Goal: Communication & Community: Answer question/provide support

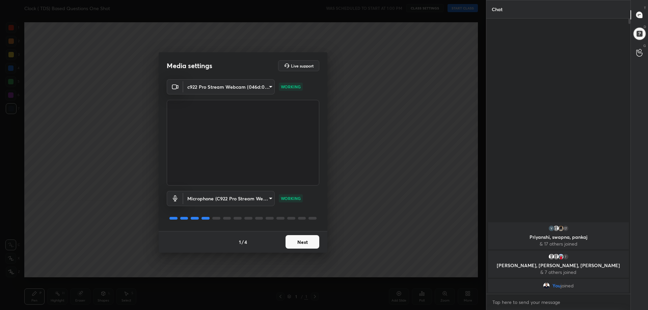
click at [301, 242] on button "Next" at bounding box center [302, 241] width 34 height 13
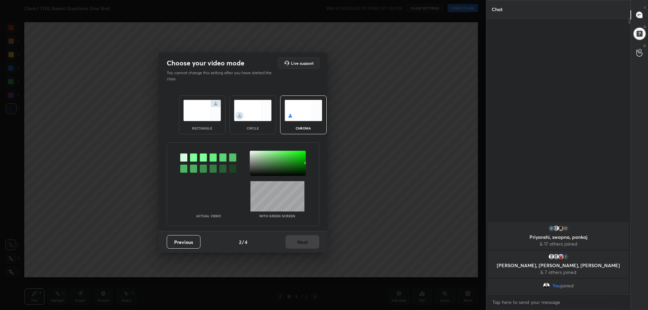
click at [210, 134] on div "rectangle" at bounding box center [202, 114] width 47 height 39
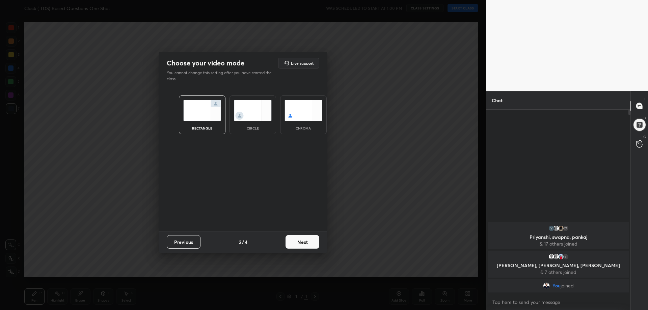
scroll to position [133, 142]
click at [308, 242] on button "Next" at bounding box center [302, 241] width 34 height 13
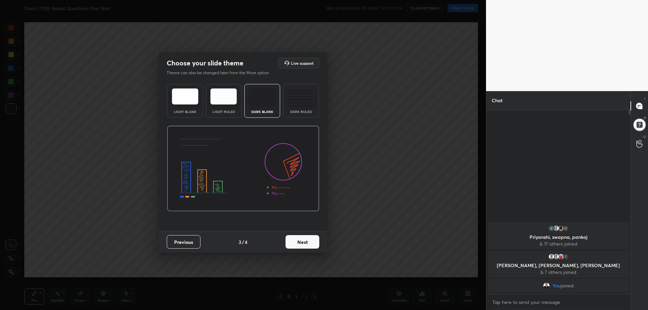
click at [305, 106] on div "Dark Ruled" at bounding box center [301, 101] width 36 height 34
click at [305, 244] on button "Next" at bounding box center [302, 241] width 34 height 13
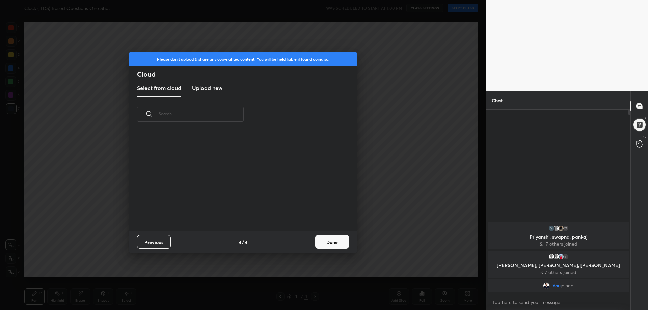
click at [335, 240] on button "Done" at bounding box center [332, 241] width 34 height 13
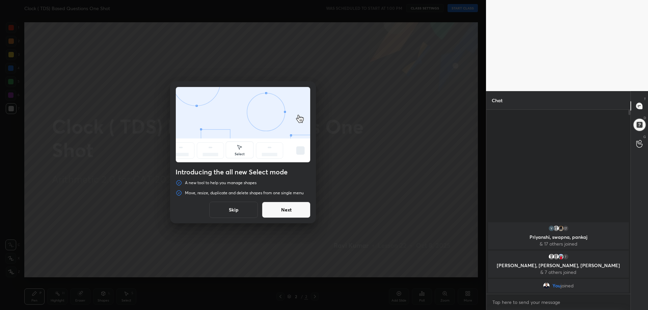
click at [237, 209] on button "Skip" at bounding box center [233, 210] width 49 height 16
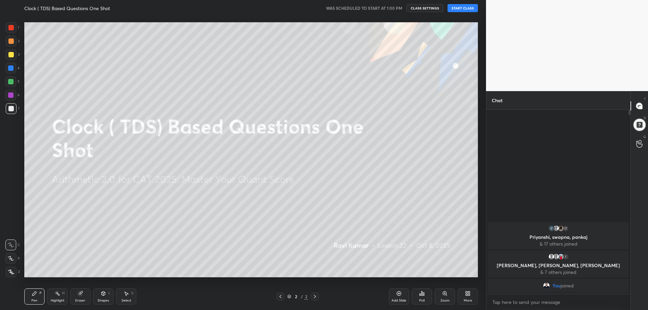
click at [461, 10] on button "START CLASS" at bounding box center [462, 8] width 30 height 8
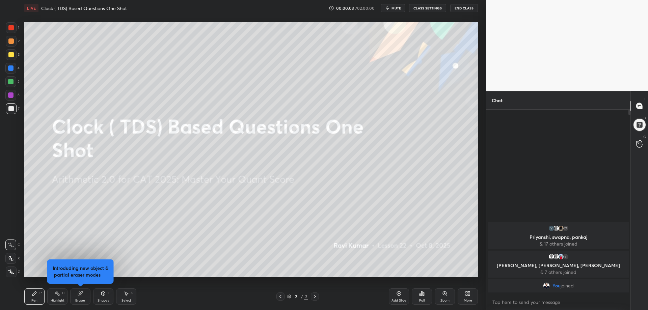
click at [398, 8] on span "mute" at bounding box center [395, 8] width 9 height 5
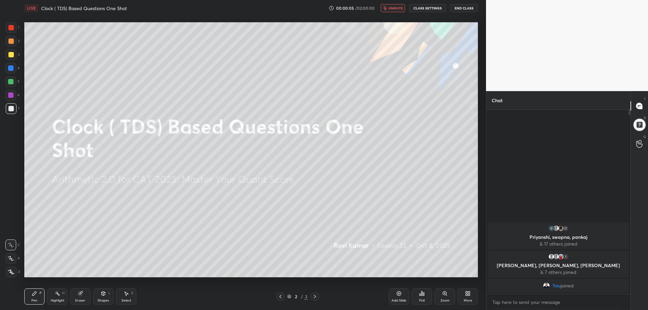
click at [506, 305] on body "1 2 3 4 5 6 7 C X Z C X Z E E Erase all H H LIVE Clock ( TDS) Based Questions O…" at bounding box center [324, 155] width 648 height 310
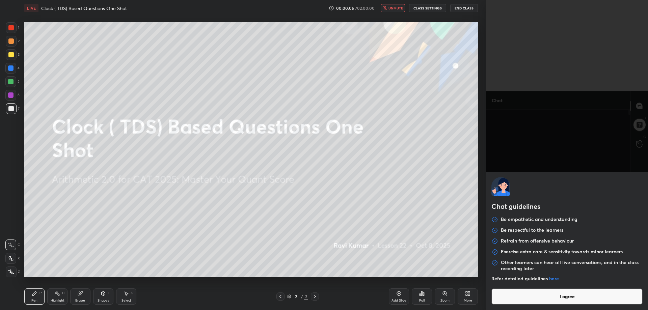
click at [509, 300] on button "I agree" at bounding box center [566, 297] width 151 height 16
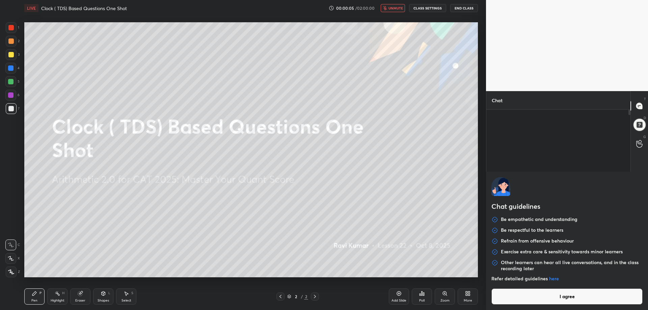
type textarea "x"
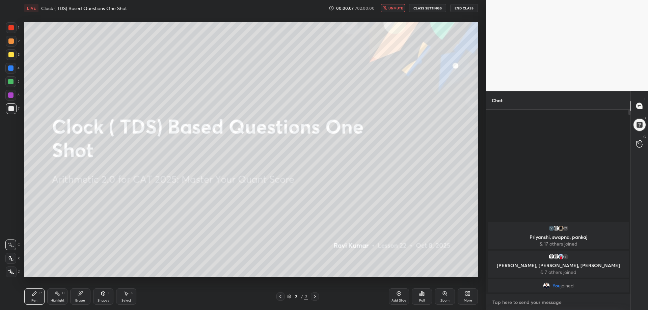
type textarea "5"
type textarea "x"
type textarea "5"
type textarea "x"
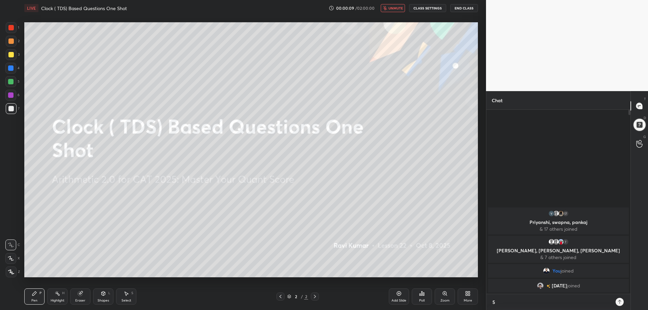
type textarea "5 m"
type textarea "x"
type textarea "5 mi"
type textarea "x"
type textarea "5 min"
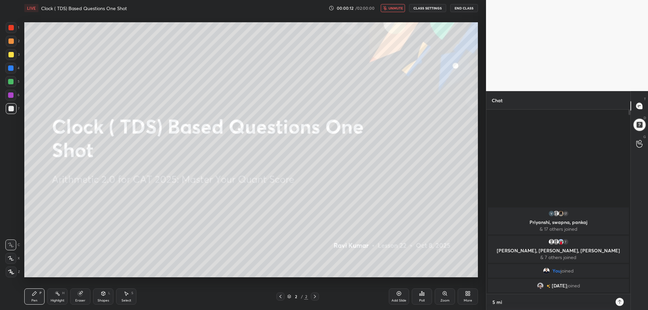
type textarea "x"
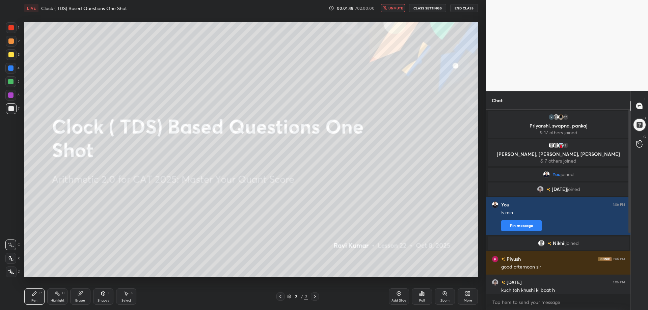
click at [394, 8] on span "unmute" at bounding box center [395, 8] width 15 height 5
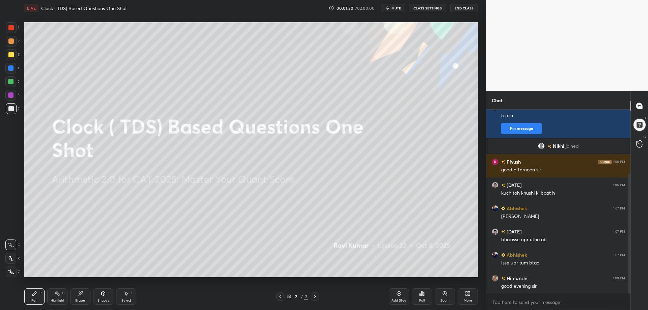
drag, startPoint x: 630, startPoint y: 225, endPoint x: 632, endPoint y: 277, distance: 52.0
click at [632, 277] on div "Chat [PERSON_NAME] joined You 1:06 PM 5 min Pin message [PERSON_NAME] joined Pi…" at bounding box center [567, 200] width 162 height 219
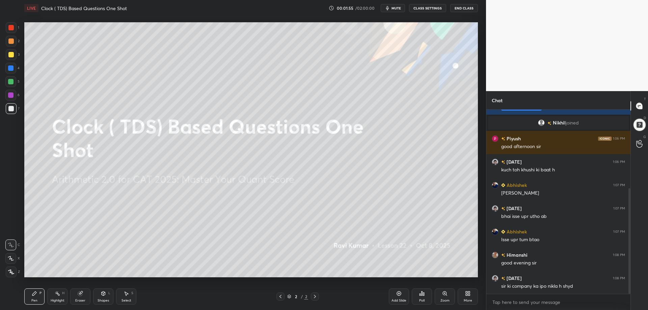
scroll to position [137, 0]
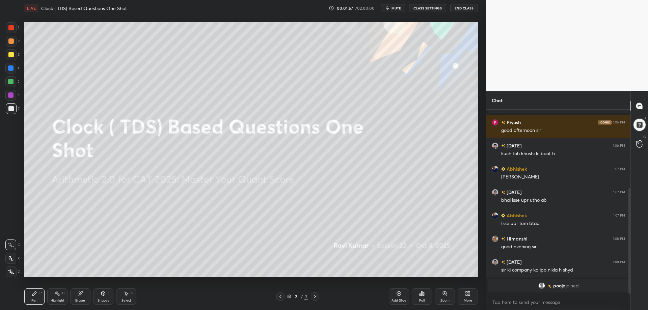
click at [102, 295] on icon at bounding box center [104, 294] width 4 height 4
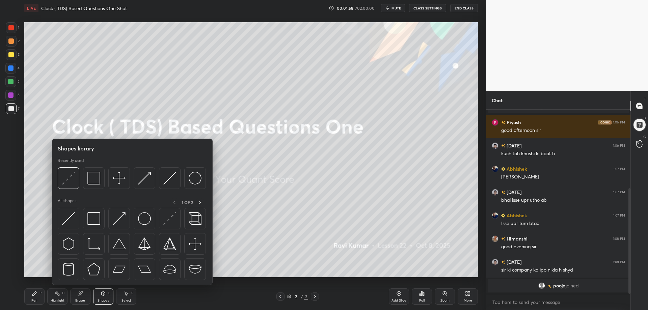
click at [81, 176] on div at bounding box center [132, 179] width 148 height 25
click at [10, 31] on div at bounding box center [11, 27] width 11 height 11
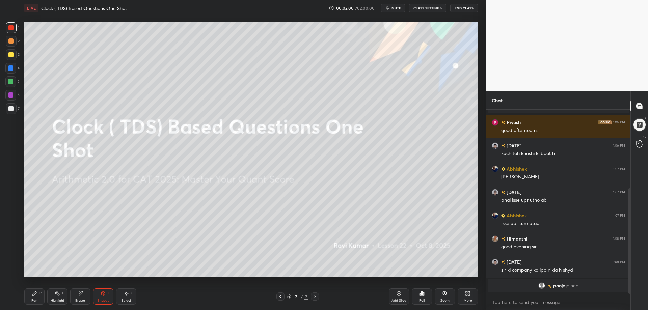
scroll to position [138, 0]
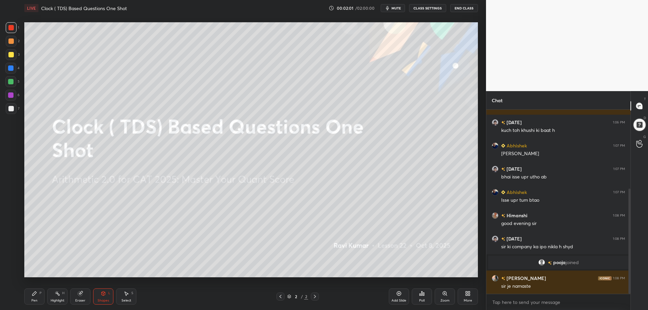
click at [105, 296] on div "Shapes L" at bounding box center [103, 297] width 20 height 16
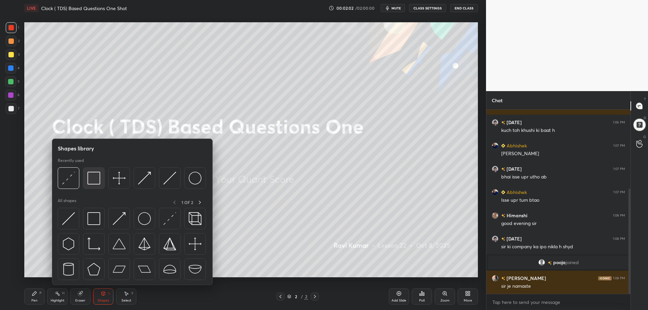
click at [92, 177] on img at bounding box center [93, 178] width 13 height 13
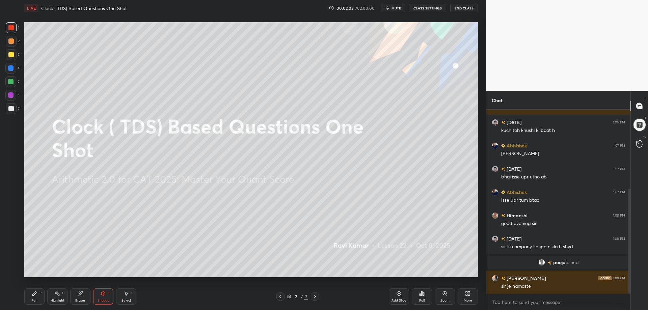
click at [40, 299] on div "Pen P" at bounding box center [34, 297] width 20 height 16
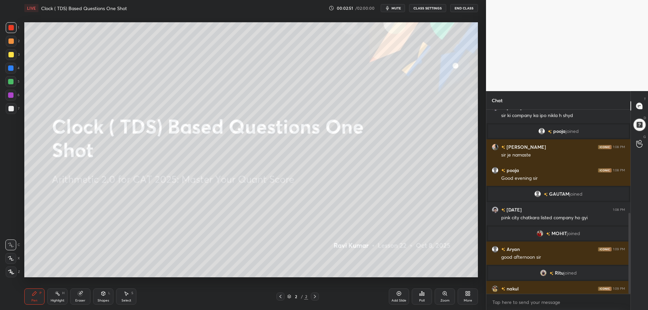
scroll to position [236, 0]
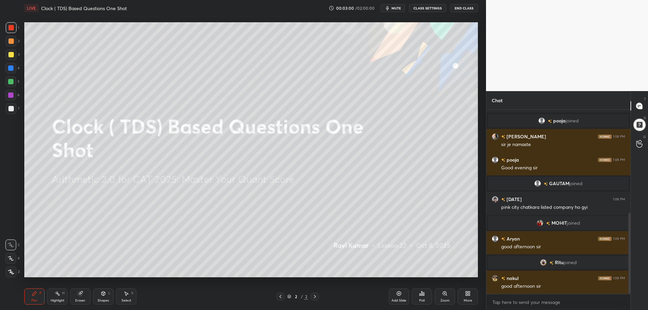
click at [469, 295] on icon at bounding box center [467, 293] width 5 height 5
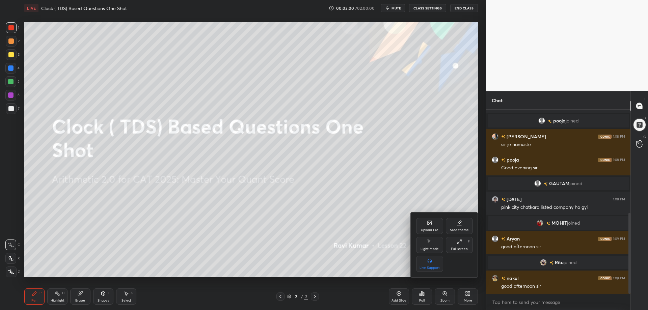
click at [427, 224] on icon at bounding box center [429, 222] width 5 height 5
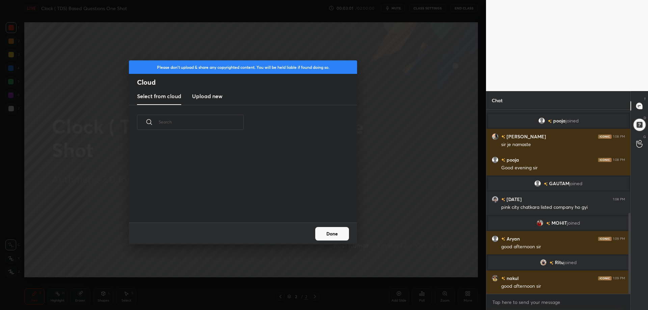
scroll to position [83, 217]
click at [211, 90] on new "Upload new" at bounding box center [207, 96] width 30 height 17
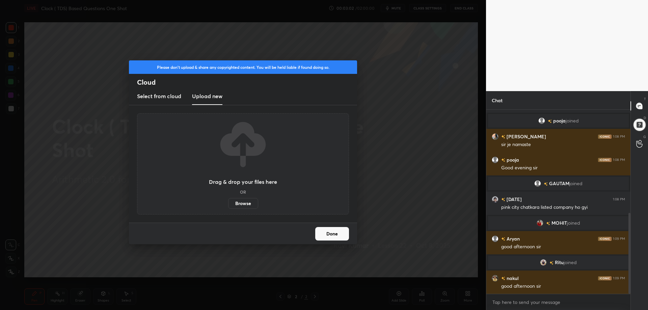
click at [247, 202] on label "Browse" at bounding box center [243, 203] width 30 height 11
click at [228, 202] on input "Browse" at bounding box center [228, 203] width 0 height 11
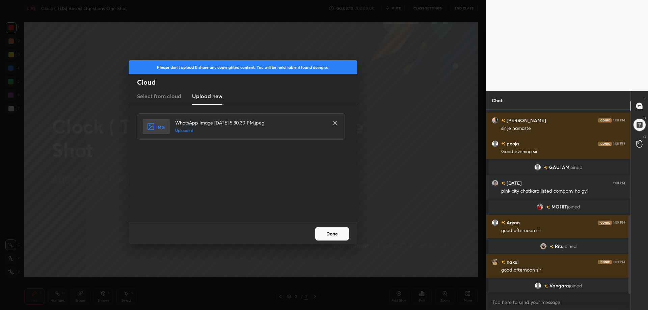
click at [336, 234] on button "Done" at bounding box center [332, 233] width 34 height 13
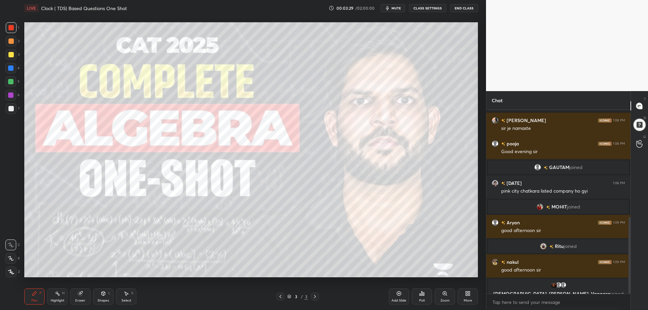
scroll to position [260, 0]
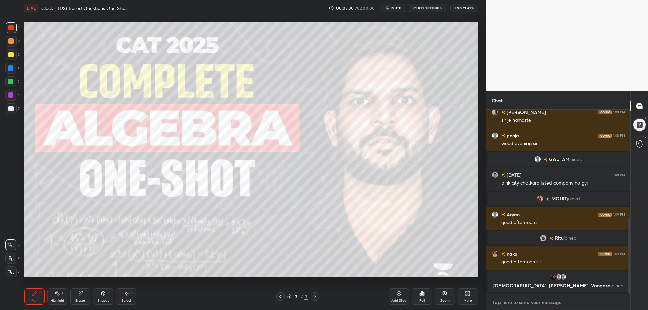
type textarea "x"
click at [510, 302] on textarea at bounding box center [558, 302] width 133 height 11
click at [509, 303] on textarea at bounding box center [558, 302] width 133 height 11
click at [509, 302] on textarea at bounding box center [558, 302] width 133 height 11
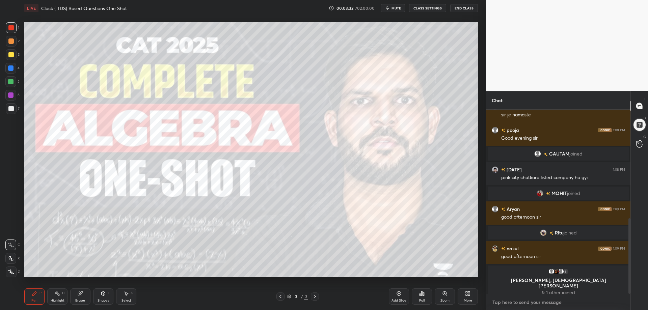
paste textarea "[URL][DOMAIN_NAME]"
type textarea "[URL][DOMAIN_NAME]"
type textarea "x"
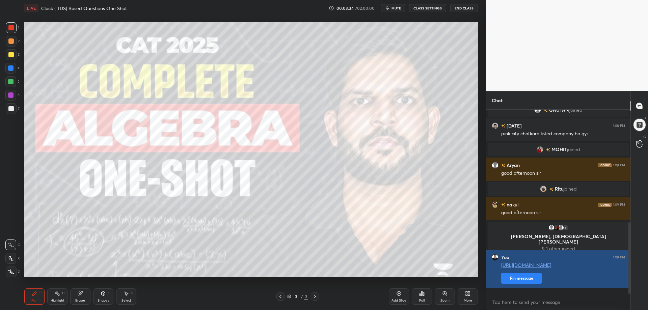
click at [532, 284] on button "Pin message" at bounding box center [521, 278] width 40 height 11
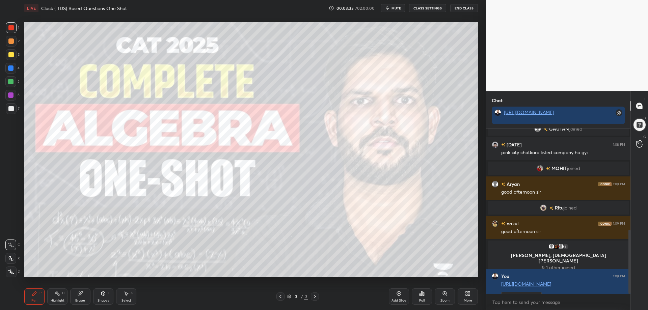
click at [469, 294] on icon at bounding box center [467, 293] width 5 height 5
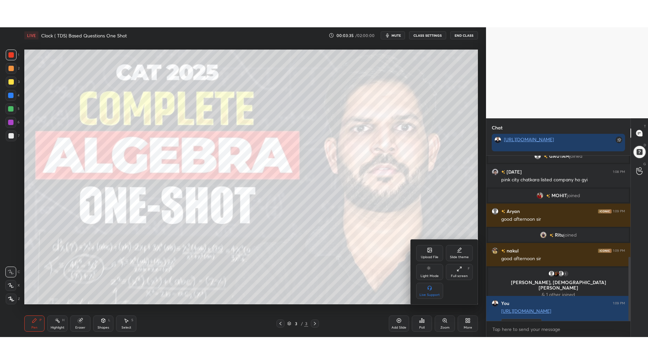
scroll to position [325, 0]
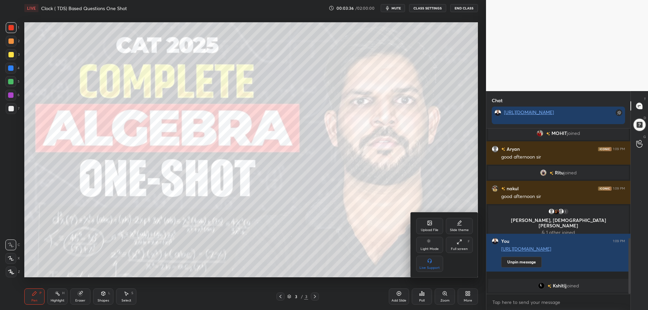
click at [461, 241] on icon at bounding box center [460, 240] width 1 height 1
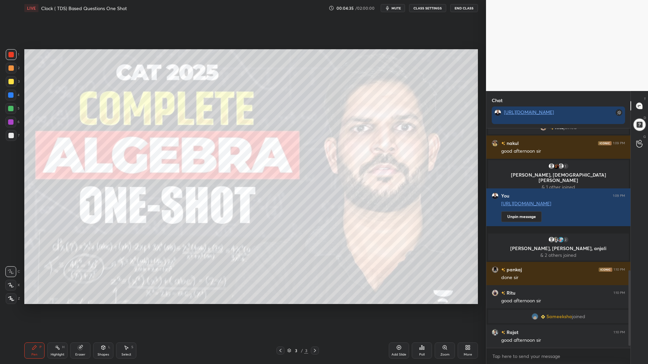
scroll to position [418, 0]
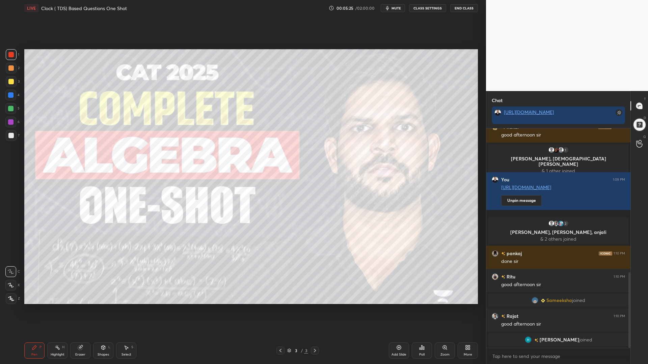
click at [399, 310] on icon at bounding box center [398, 347] width 5 height 5
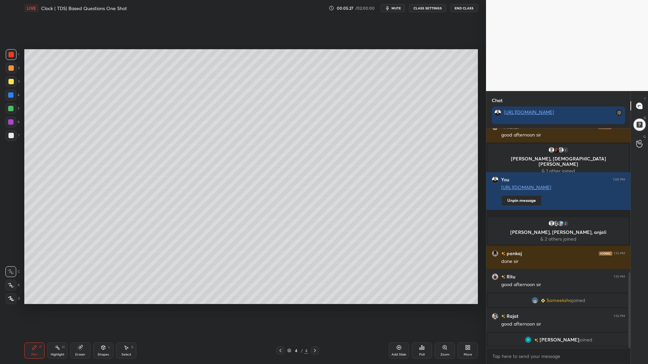
click at [468, 310] on icon at bounding box center [469, 347] width 2 height 2
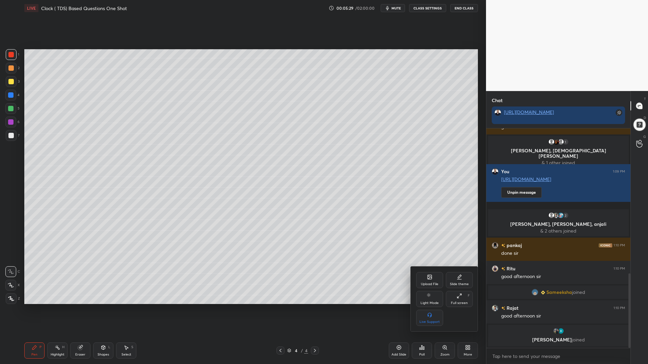
click at [8, 110] on div at bounding box center [324, 182] width 648 height 364
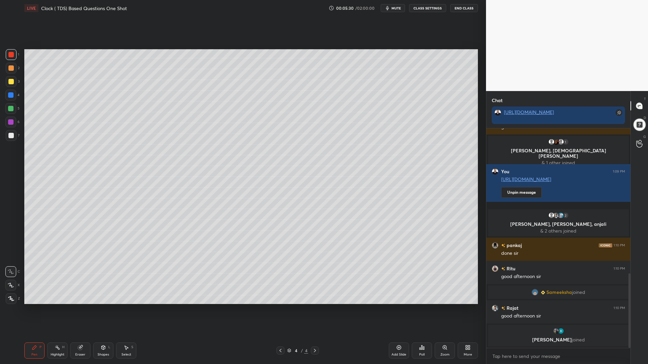
drag, startPoint x: 13, startPoint y: 294, endPoint x: 11, endPoint y: 297, distance: 3.5
click at [11, 295] on div at bounding box center [11, 299] width 11 height 11
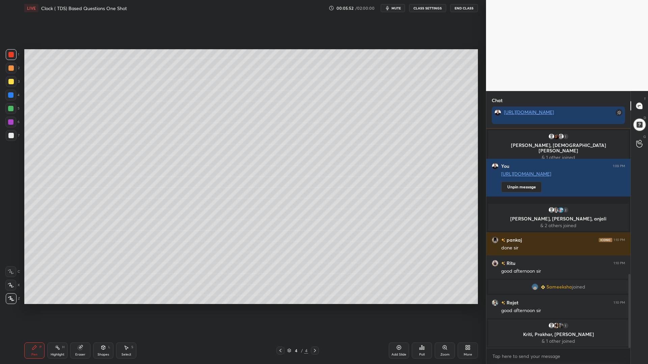
click at [105, 310] on icon at bounding box center [104, 348] width 4 height 4
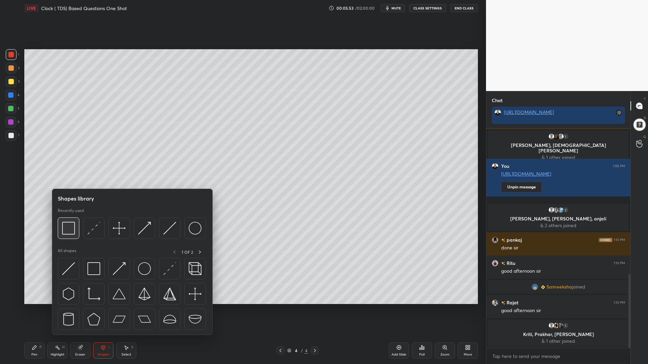
click at [68, 222] on div at bounding box center [69, 229] width 22 height 22
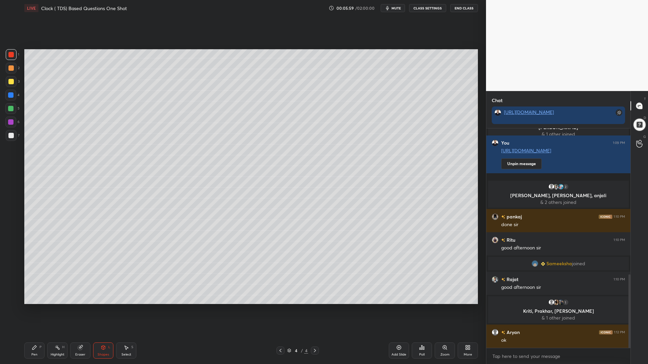
click at [7, 109] on div at bounding box center [10, 108] width 11 height 11
click at [30, 310] on div "Pen P" at bounding box center [34, 351] width 20 height 16
click at [11, 285] on icon at bounding box center [11, 285] width 6 height 5
click at [101, 310] on div "Shapes L" at bounding box center [103, 351] width 20 height 16
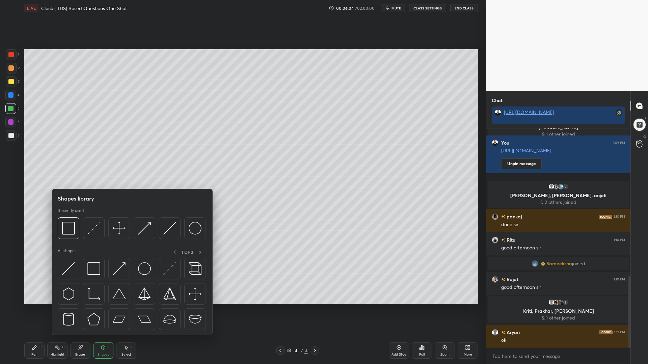
scroll to position [452, 0]
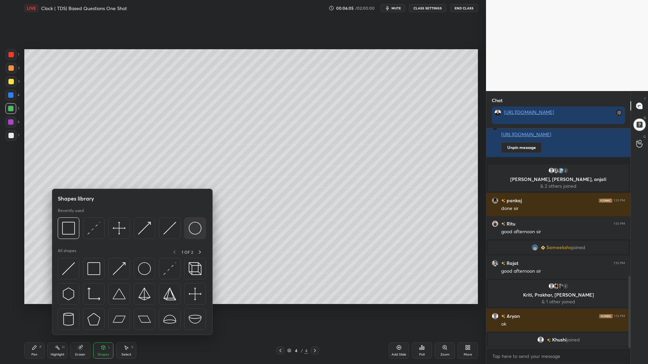
click at [194, 230] on img at bounding box center [195, 228] width 13 height 13
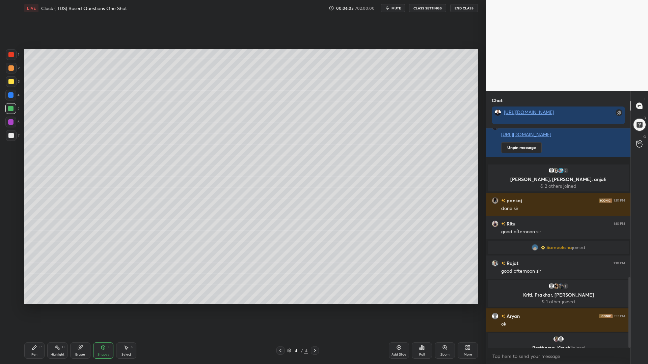
scroll to position [460, 0]
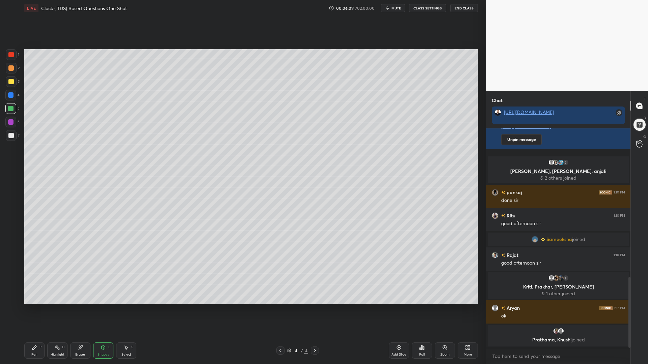
click at [103, 310] on div "Shapes L" at bounding box center [103, 351] width 20 height 16
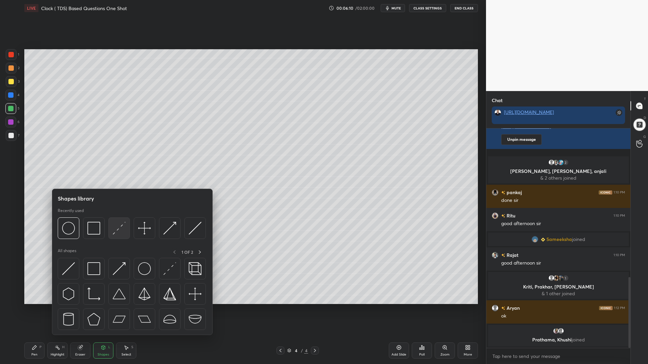
click at [118, 229] on img at bounding box center [119, 228] width 13 height 13
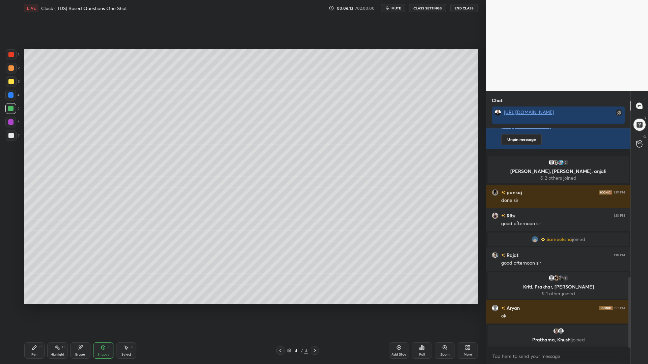
scroll to position [471, 0]
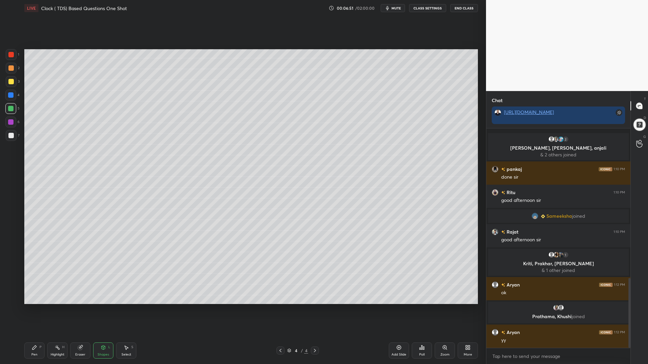
click at [39, 310] on div "Pen P" at bounding box center [34, 351] width 20 height 16
click at [9, 55] on div at bounding box center [10, 54] width 5 height 5
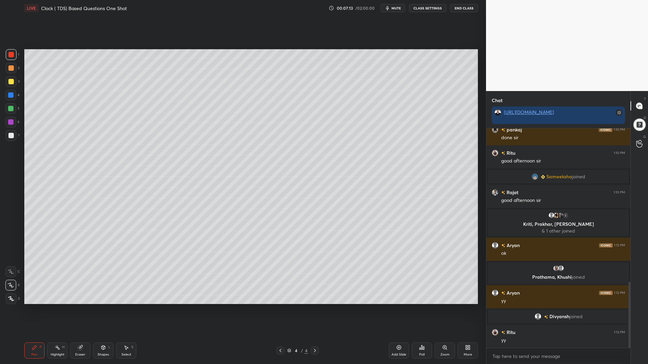
click at [12, 139] on div at bounding box center [11, 135] width 11 height 11
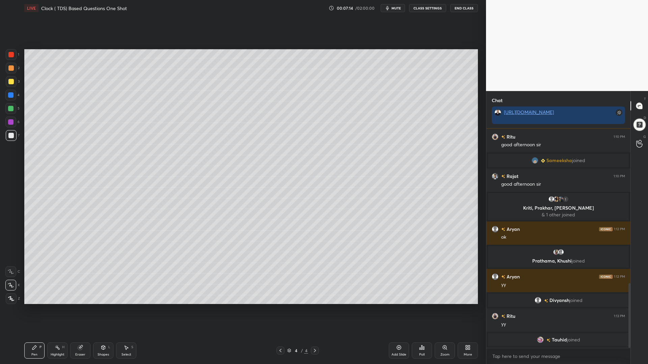
click at [103, 310] on icon at bounding box center [104, 347] width 4 height 1
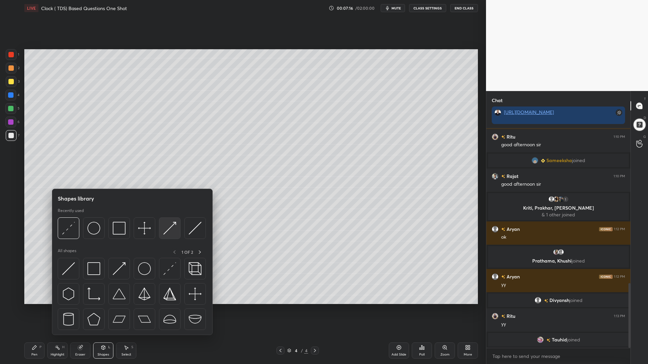
click at [166, 227] on img at bounding box center [169, 228] width 13 height 13
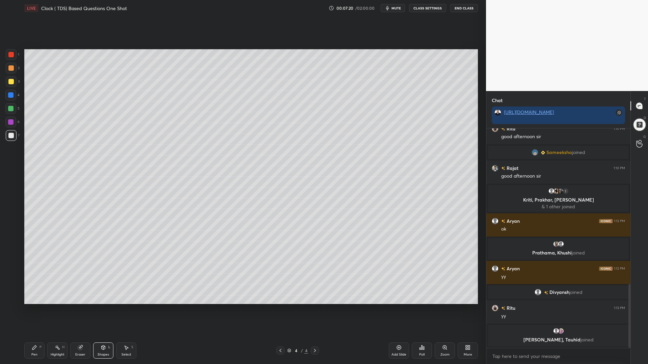
scroll to position [558, 0]
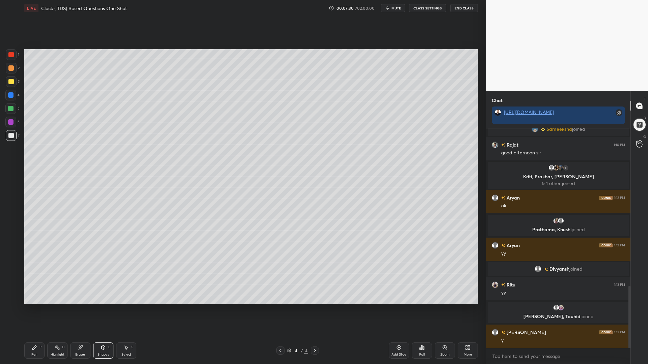
click at [34, 310] on icon at bounding box center [34, 347] width 5 height 5
click at [12, 120] on div at bounding box center [10, 121] width 5 height 5
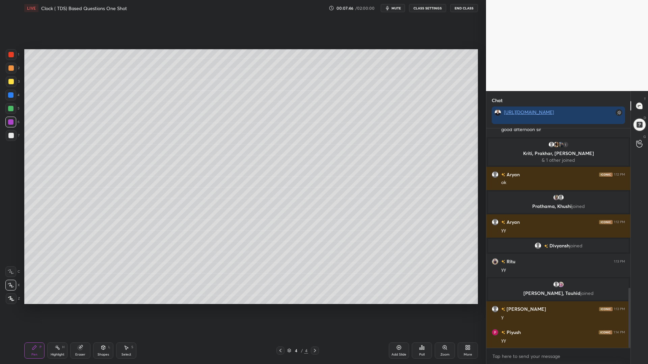
click at [11, 94] on div at bounding box center [10, 94] width 5 height 5
drag, startPoint x: 10, startPoint y: 134, endPoint x: 24, endPoint y: 132, distance: 13.8
click at [10, 134] on div at bounding box center [10, 135] width 5 height 5
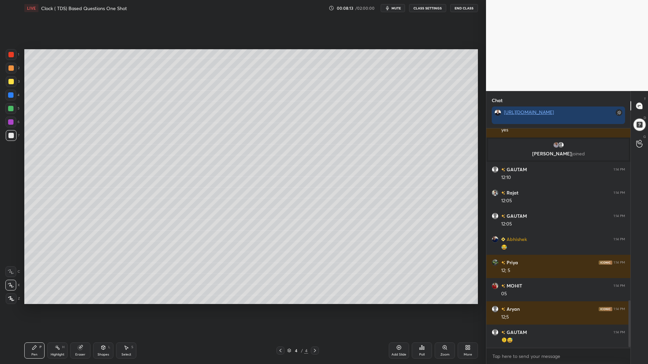
scroll to position [820, 0]
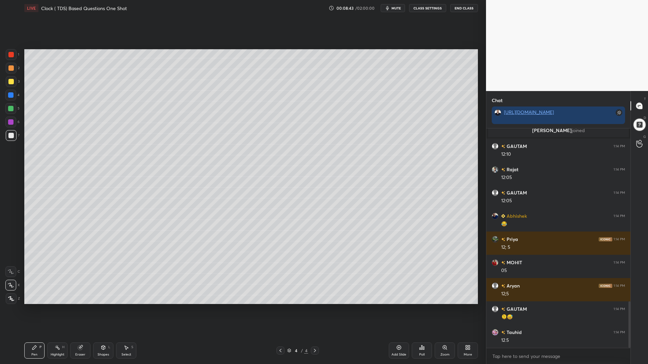
click at [9, 98] on div at bounding box center [10, 94] width 5 height 5
click at [8, 298] on icon at bounding box center [11, 299] width 6 height 5
click at [8, 72] on div at bounding box center [11, 68] width 11 height 11
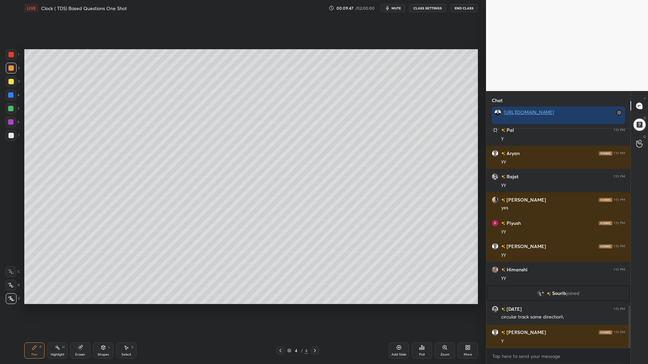
scroll to position [948, 0]
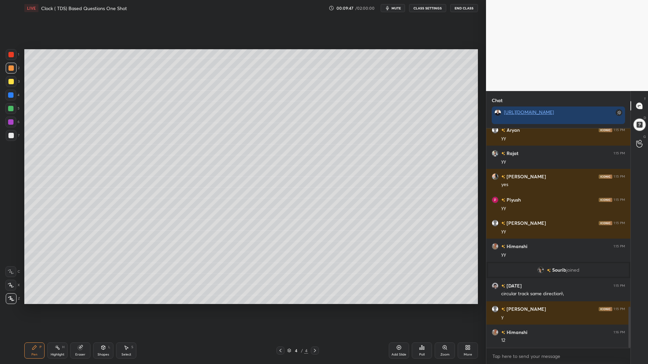
click at [62, 310] on div "H" at bounding box center [63, 347] width 2 height 3
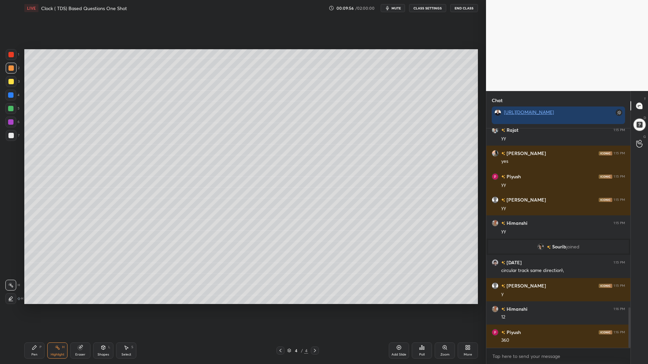
scroll to position [994, 0]
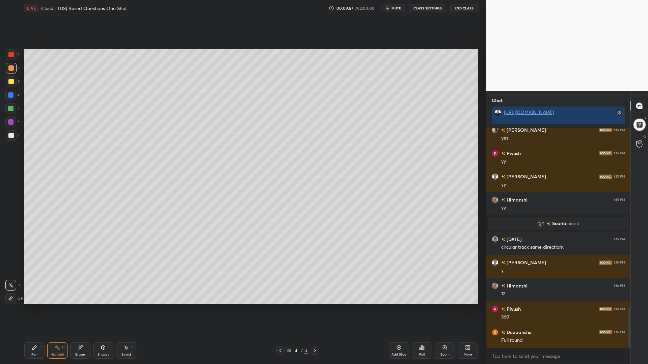
click at [29, 310] on div "Pen P" at bounding box center [34, 351] width 20 height 16
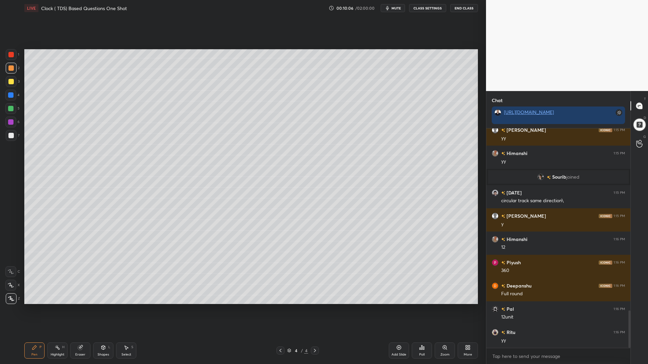
scroll to position [1064, 0]
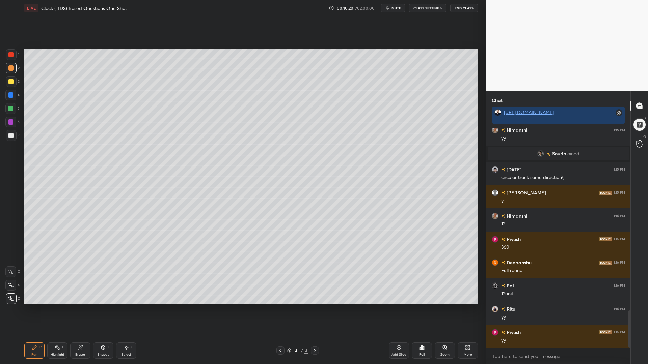
click at [11, 134] on div at bounding box center [10, 135] width 5 height 5
click at [10, 287] on icon at bounding box center [11, 285] width 6 height 5
click at [10, 97] on div at bounding box center [10, 94] width 5 height 5
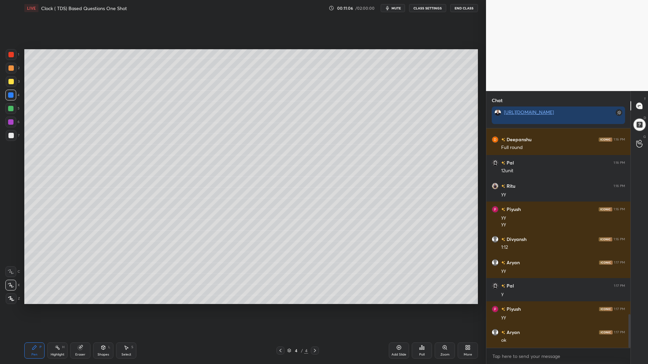
scroll to position [1211, 0]
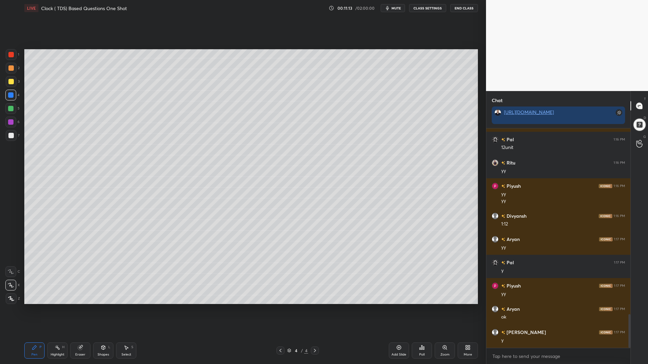
drag, startPoint x: 12, startPoint y: 121, endPoint x: 16, endPoint y: 121, distance: 4.1
click at [11, 121] on div at bounding box center [10, 121] width 5 height 5
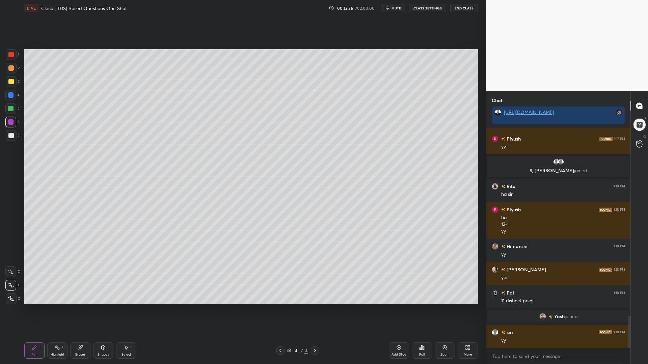
scroll to position [1292, 0]
click at [10, 137] on div at bounding box center [10, 135] width 5 height 5
click at [12, 65] on div at bounding box center [11, 68] width 11 height 11
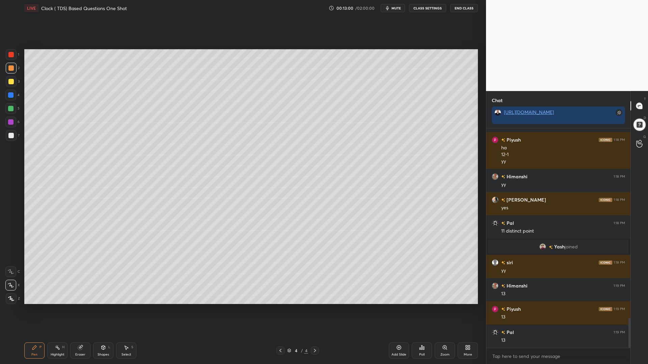
scroll to position [1385, 0]
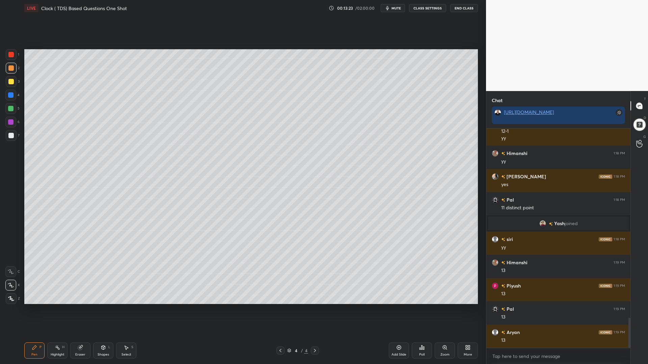
click at [396, 310] on icon at bounding box center [398, 347] width 5 height 5
click at [97, 310] on div "Shapes L" at bounding box center [103, 351] width 20 height 16
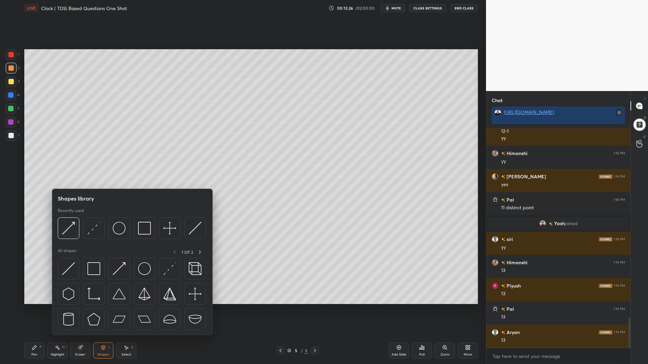
click at [9, 108] on div at bounding box center [10, 108] width 5 height 5
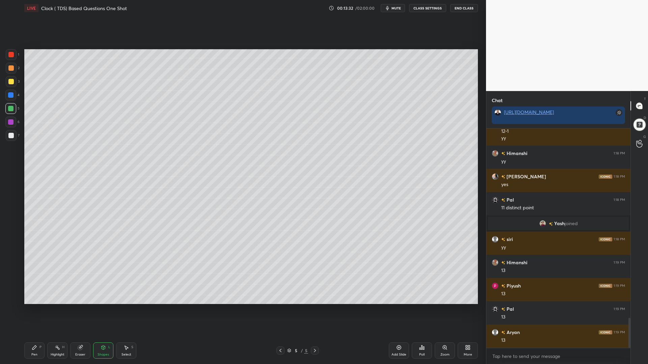
click at [103, 310] on icon at bounding box center [103, 349] width 0 height 2
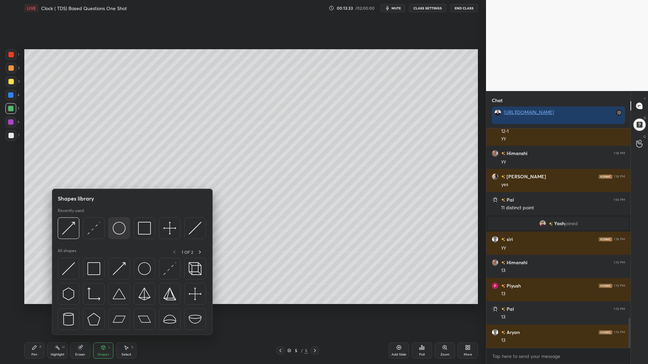
click at [118, 231] on img at bounding box center [119, 228] width 13 height 13
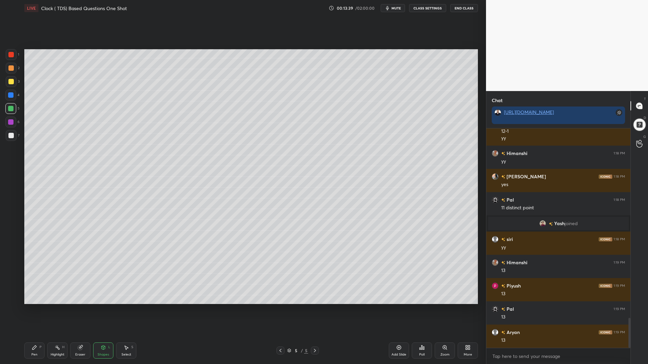
click at [10, 84] on div at bounding box center [11, 81] width 11 height 11
click at [32, 310] on icon at bounding box center [34, 347] width 5 height 5
click at [11, 111] on div at bounding box center [10, 108] width 5 height 5
click at [11, 137] on div at bounding box center [10, 135] width 5 height 5
click at [8, 99] on div at bounding box center [10, 95] width 11 height 11
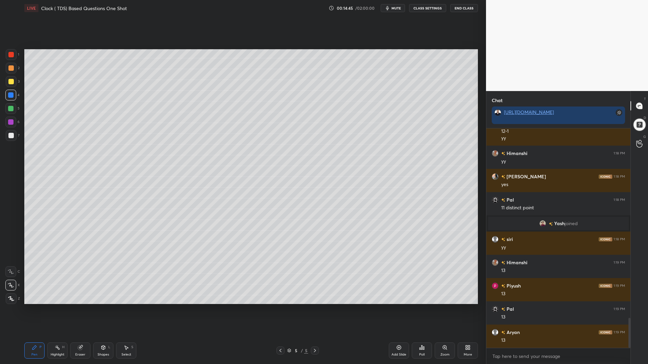
click at [14, 54] on div at bounding box center [11, 54] width 11 height 11
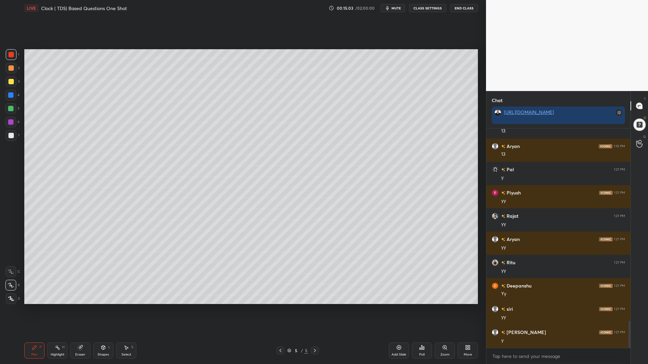
scroll to position [1594, 0]
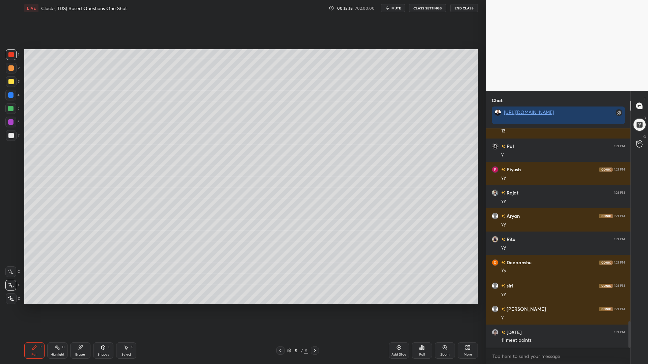
click at [9, 97] on div at bounding box center [10, 94] width 5 height 5
click at [10, 122] on div at bounding box center [10, 121] width 5 height 5
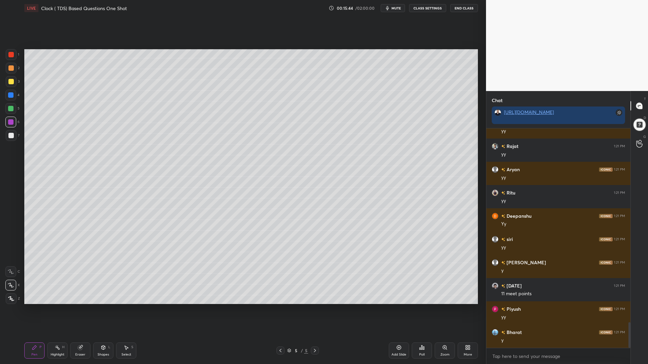
scroll to position [1664, 0]
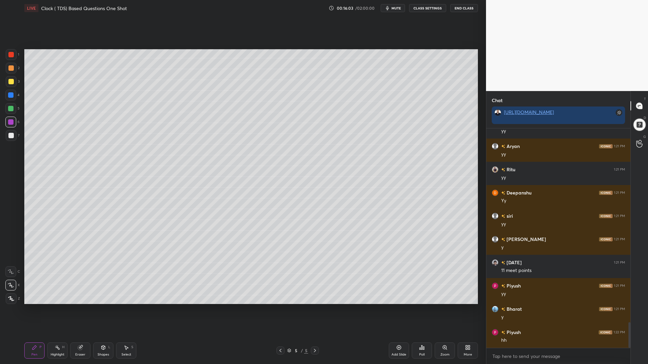
click at [57, 310] on icon at bounding box center [57, 347] width 5 height 5
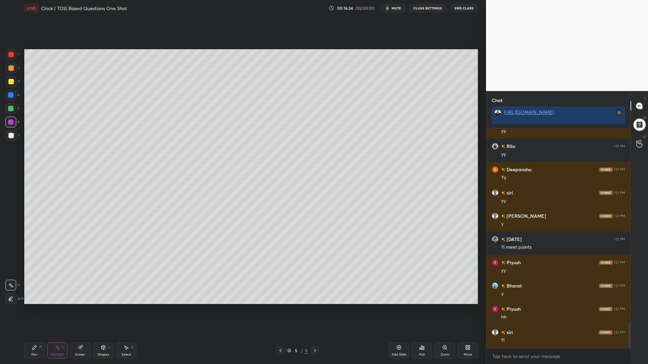
click at [33, 310] on div "Pen P Highlight H Eraser Shapes L Select S 5 / 5 Add Slide Poll Zoom More" at bounding box center [251, 350] width 454 height 27
click at [34, 310] on icon at bounding box center [34, 348] width 4 height 4
click at [11, 95] on div at bounding box center [10, 94] width 5 height 5
click at [56, 310] on icon at bounding box center [57, 347] width 5 height 5
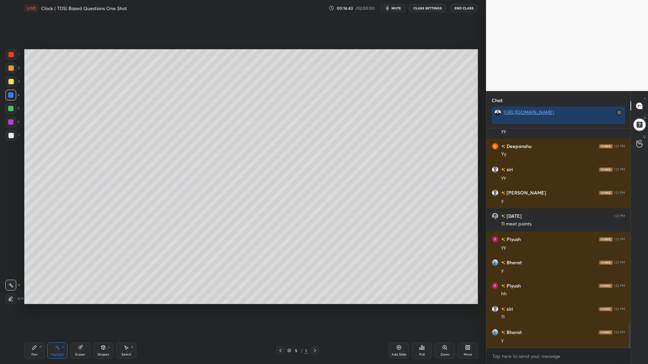
scroll to position [1734, 0]
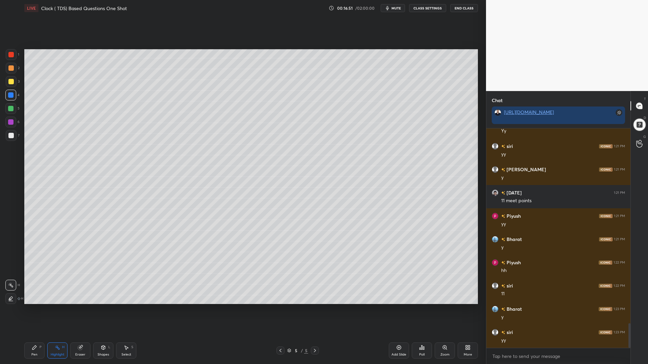
click at [35, 310] on div "Pen" at bounding box center [34, 354] width 6 height 3
drag, startPoint x: 79, startPoint y: 353, endPoint x: 92, endPoint y: 338, distance: 20.4
click at [79, 310] on div "Eraser" at bounding box center [80, 354] width 10 height 3
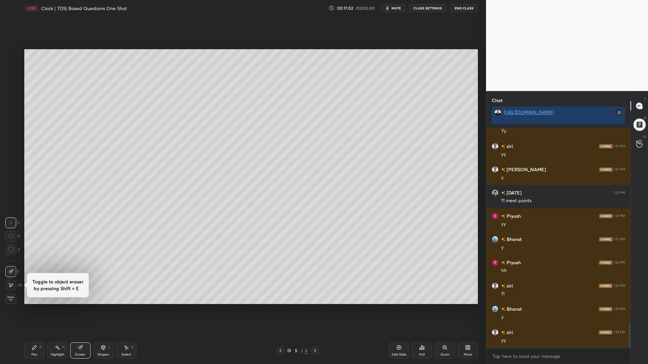
click at [13, 252] on icon at bounding box center [11, 250] width 6 height 6
click at [37, 310] on div "Pen P" at bounding box center [34, 351] width 20 height 16
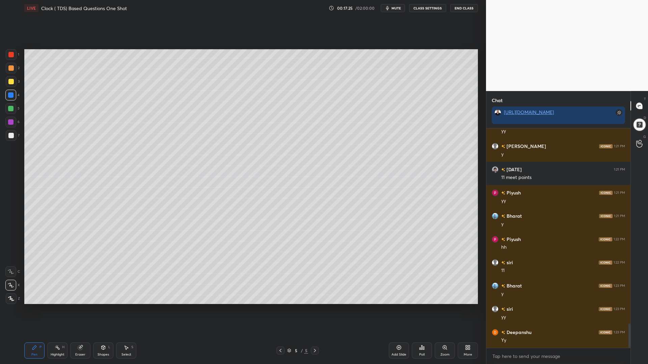
scroll to position [1774, 0]
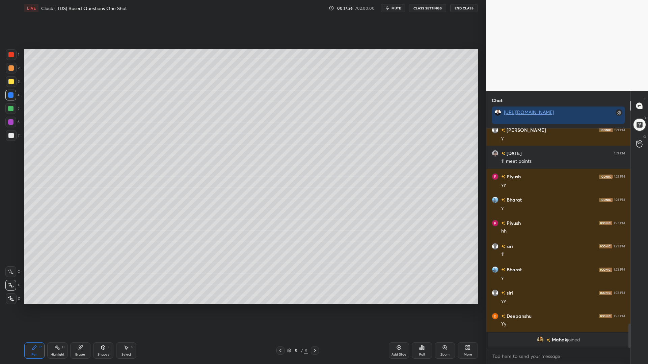
click at [15, 112] on div at bounding box center [10, 108] width 11 height 11
click at [10, 99] on div at bounding box center [10, 95] width 11 height 11
click at [10, 75] on div "2" at bounding box center [13, 69] width 14 height 13
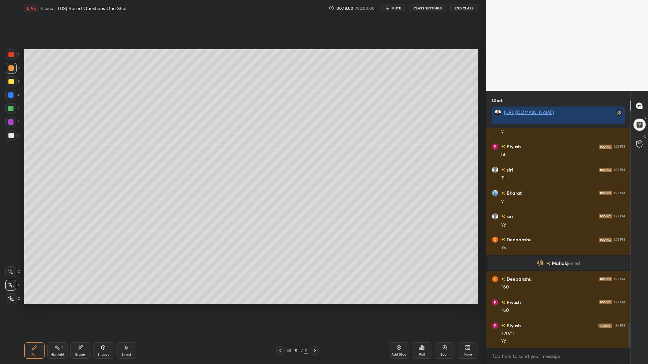
scroll to position [1718, 0]
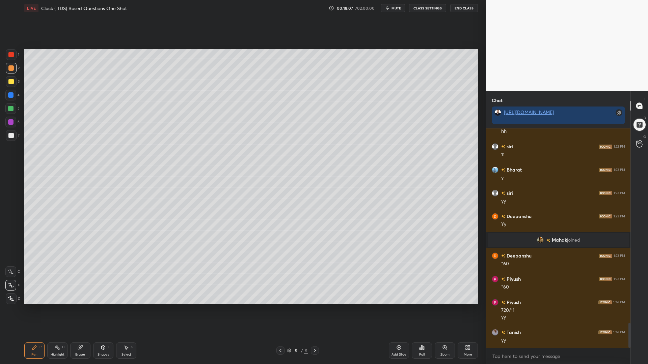
click at [7, 110] on div at bounding box center [10, 108] width 11 height 11
click at [10, 95] on div at bounding box center [10, 94] width 5 height 5
click at [11, 125] on div at bounding box center [10, 122] width 11 height 11
drag, startPoint x: 12, startPoint y: 55, endPoint x: 18, endPoint y: 59, distance: 7.5
click at [11, 55] on div at bounding box center [10, 54] width 5 height 5
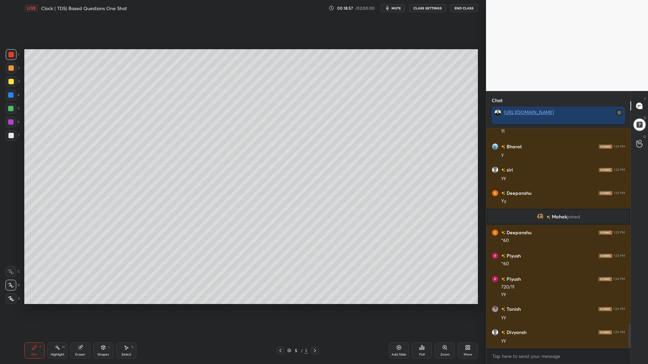
scroll to position [1765, 0]
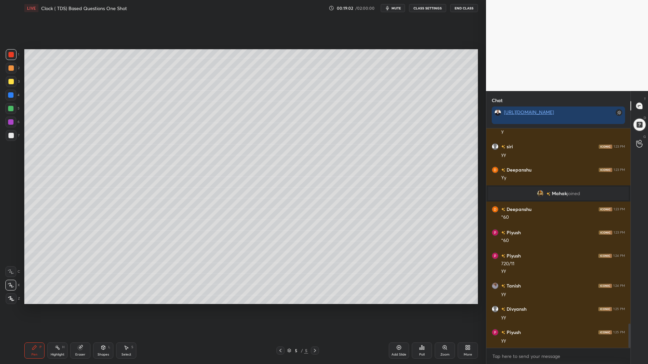
click at [8, 94] on div at bounding box center [10, 94] width 5 height 5
click at [56, 310] on div "Highlight H" at bounding box center [57, 351] width 20 height 16
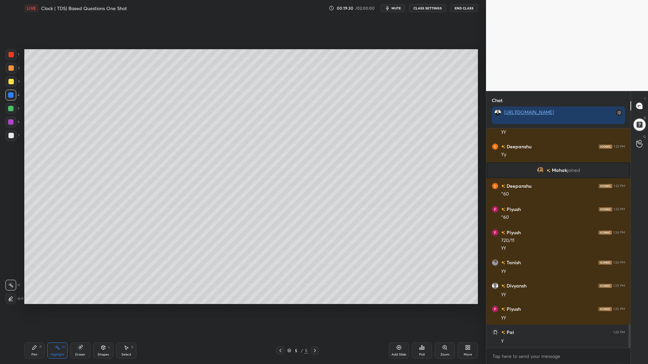
click at [39, 310] on div "Pen P" at bounding box center [34, 351] width 20 height 16
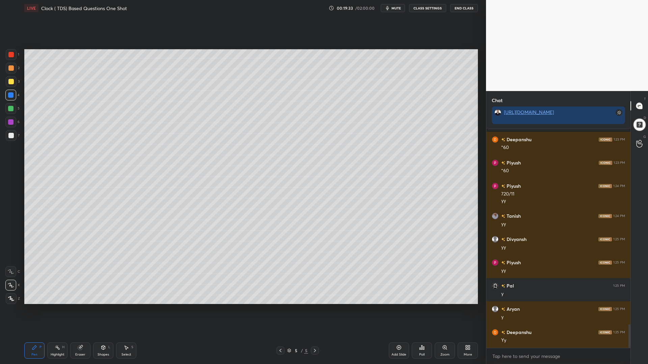
scroll to position [1858, 0]
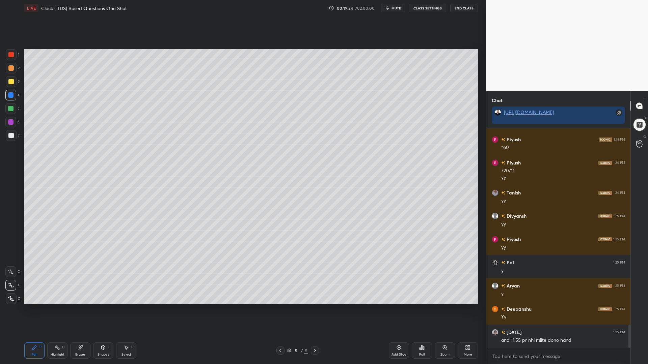
drag, startPoint x: 11, startPoint y: 135, endPoint x: 19, endPoint y: 139, distance: 9.4
click at [10, 135] on div at bounding box center [10, 135] width 5 height 5
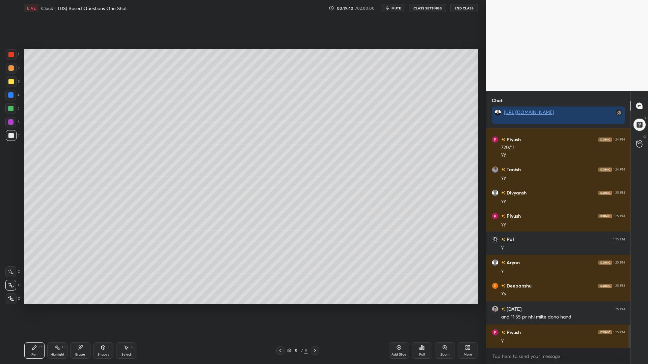
click at [9, 95] on div at bounding box center [10, 94] width 5 height 5
click at [12, 136] on div at bounding box center [10, 135] width 5 height 5
drag, startPoint x: 10, startPoint y: 81, endPoint x: 20, endPoint y: 85, distance: 10.2
click at [10, 81] on div at bounding box center [10, 81] width 5 height 5
click at [12, 98] on div at bounding box center [10, 94] width 5 height 5
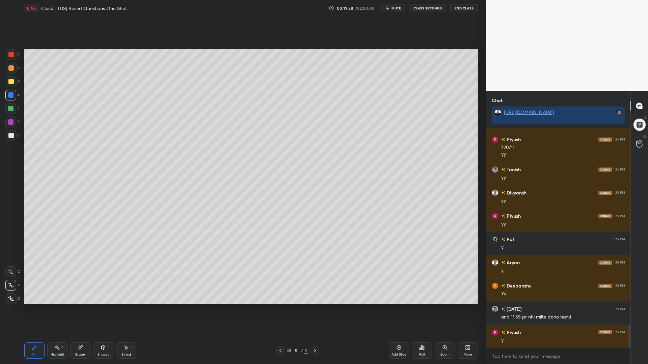
scroll to position [1905, 0]
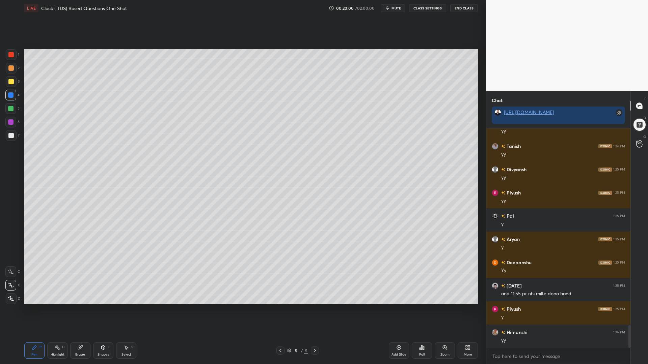
click at [9, 122] on div at bounding box center [10, 122] width 11 height 11
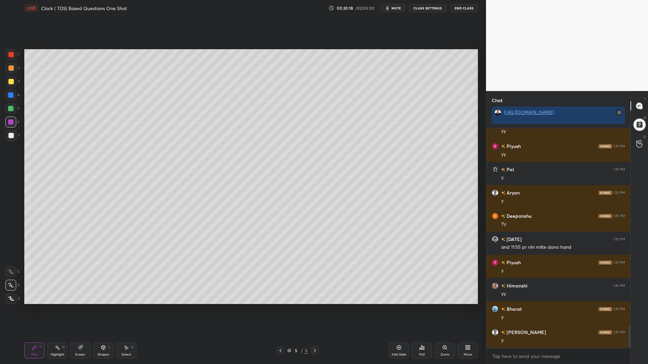
scroll to position [1967, 0]
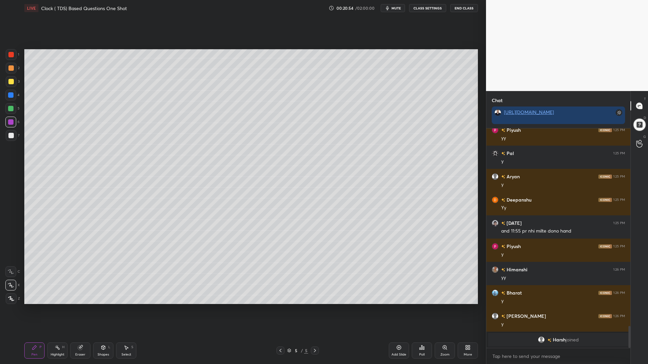
click at [10, 95] on div at bounding box center [10, 94] width 5 height 5
click at [10, 60] on div "1" at bounding box center [12, 55] width 13 height 13
click at [400, 310] on icon at bounding box center [398, 347] width 5 height 5
click at [8, 133] on div at bounding box center [11, 135] width 11 height 11
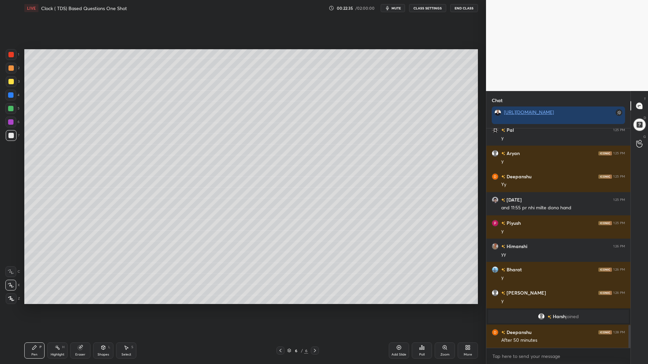
drag, startPoint x: 11, startPoint y: 81, endPoint x: 23, endPoint y: 84, distance: 12.2
click at [11, 81] on div at bounding box center [10, 81] width 5 height 5
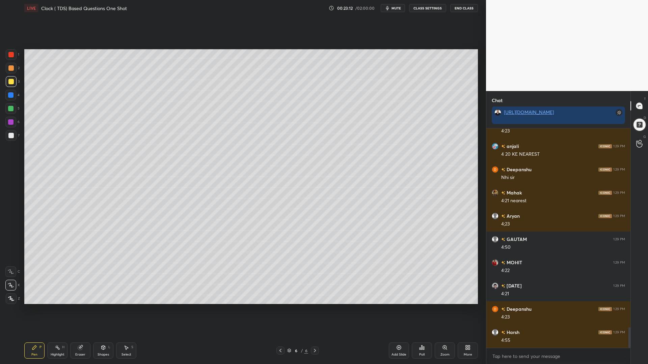
scroll to position [2151, 0]
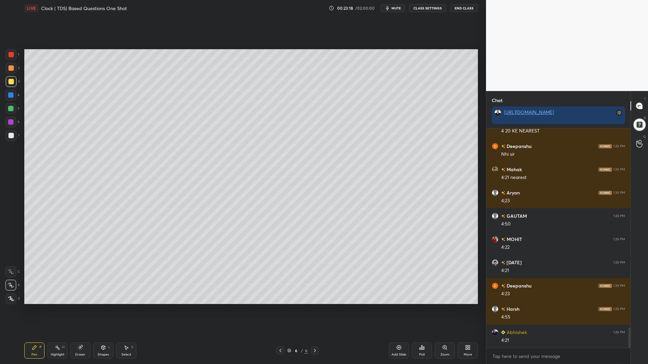
click at [7, 109] on div at bounding box center [10, 108] width 11 height 11
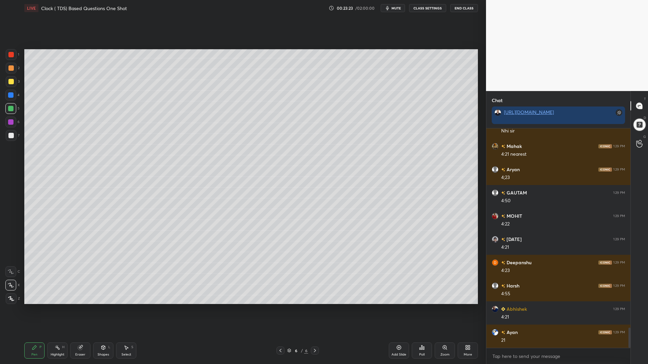
click at [103, 310] on div "Shapes L" at bounding box center [103, 351] width 20 height 16
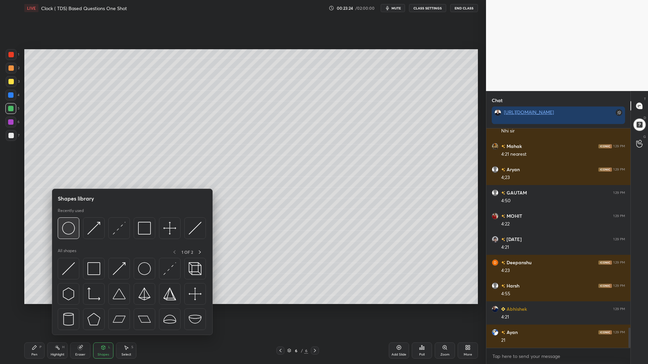
click at [65, 230] on img at bounding box center [68, 228] width 13 height 13
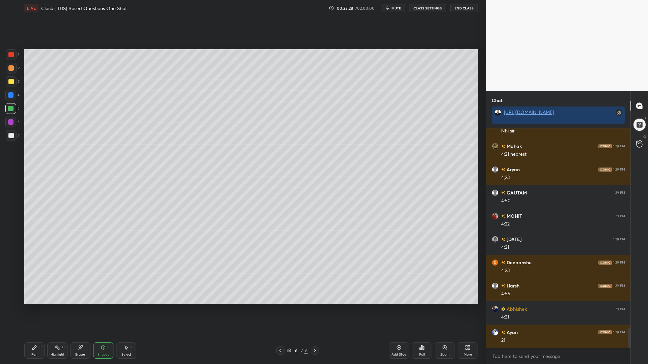
click at [32, 310] on icon at bounding box center [34, 347] width 5 height 5
click at [11, 124] on div at bounding box center [10, 121] width 5 height 5
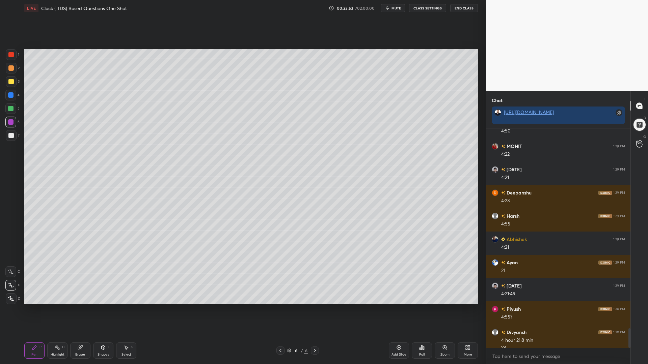
scroll to position [2250, 0]
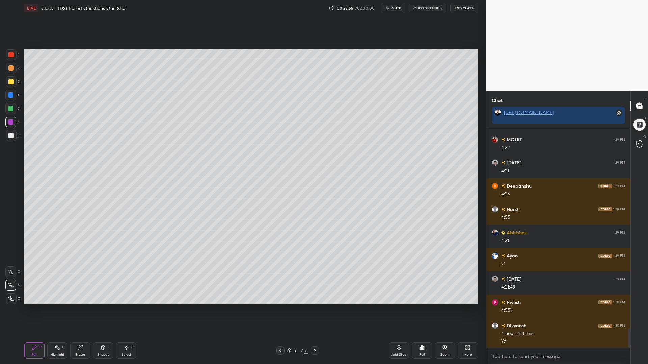
click at [10, 90] on div "1 2 3 4 5 6 7" at bounding box center [12, 96] width 14 height 94
drag, startPoint x: 11, startPoint y: 57, endPoint x: 22, endPoint y: 71, distance: 17.8
click at [11, 58] on div at bounding box center [11, 54] width 11 height 11
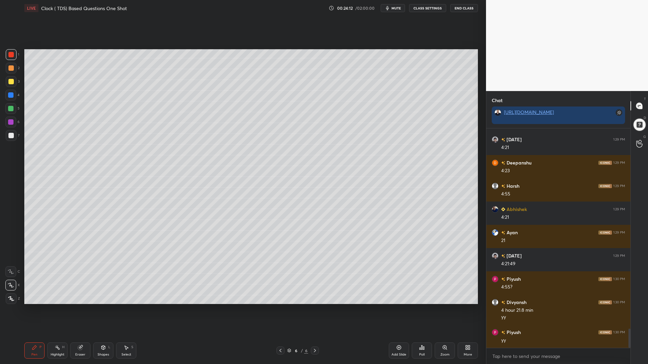
scroll to position [2297, 0]
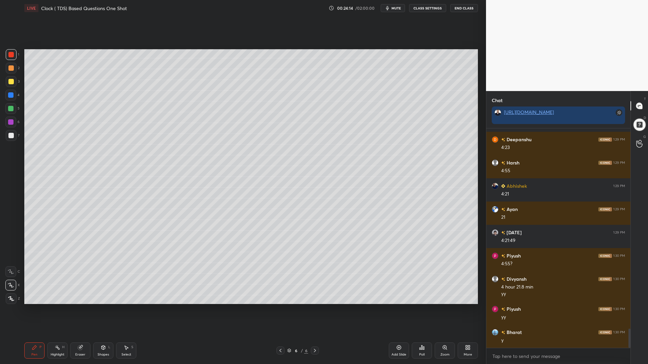
drag, startPoint x: 12, startPoint y: 95, endPoint x: 14, endPoint y: 107, distance: 12.0
click at [11, 95] on div at bounding box center [10, 94] width 5 height 5
click at [9, 134] on div at bounding box center [10, 135] width 5 height 5
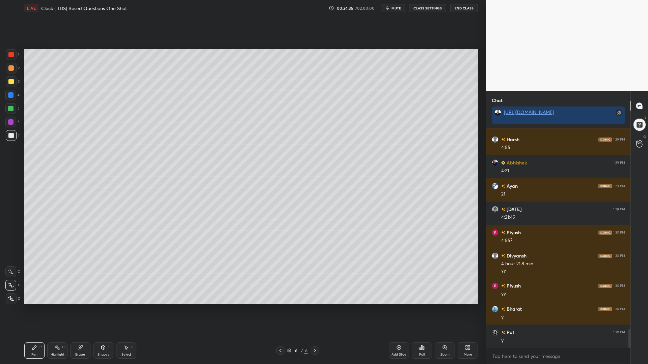
click at [9, 94] on div at bounding box center [10, 94] width 5 height 5
drag, startPoint x: 11, startPoint y: 81, endPoint x: 15, endPoint y: 84, distance: 5.5
click at [10, 82] on div at bounding box center [10, 81] width 5 height 5
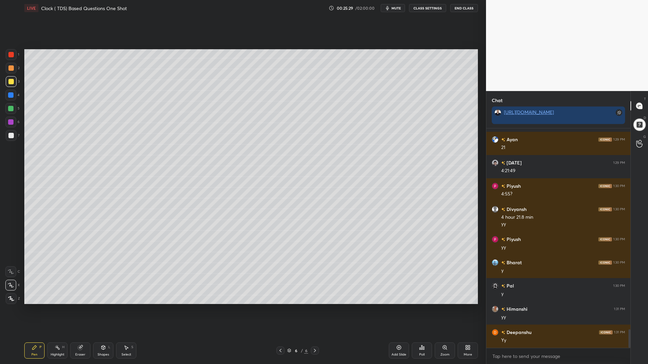
scroll to position [2383, 0]
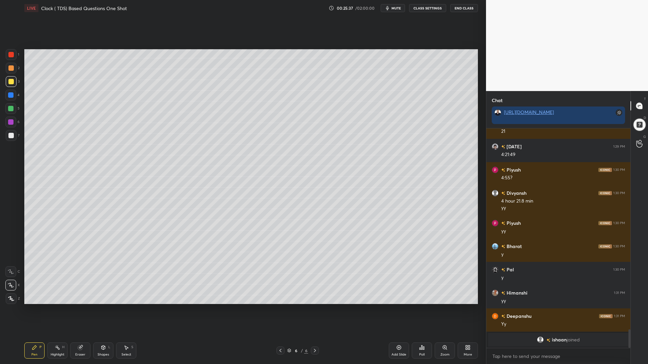
click at [12, 96] on div at bounding box center [10, 94] width 5 height 5
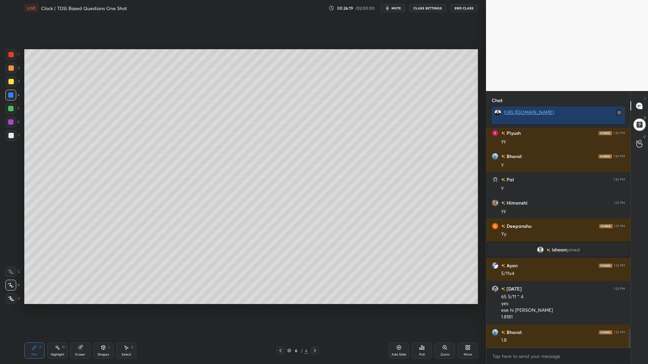
scroll to position [2356, 0]
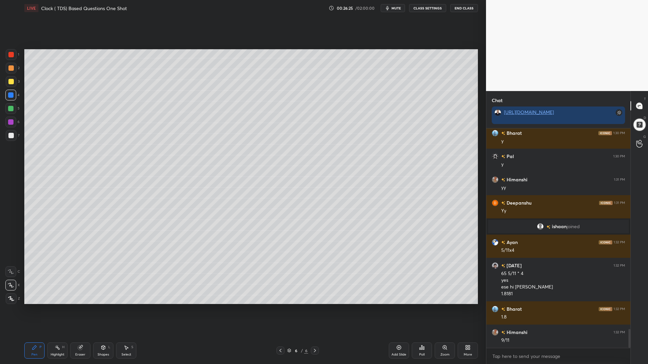
click at [10, 110] on div at bounding box center [10, 108] width 5 height 5
click at [10, 134] on div at bounding box center [10, 135] width 5 height 5
click at [12, 123] on div at bounding box center [10, 121] width 5 height 5
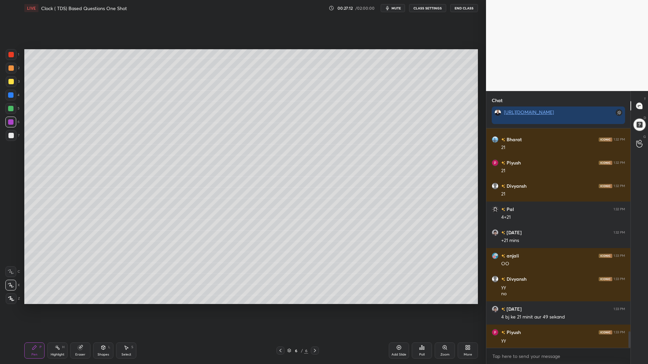
scroll to position [2689, 0]
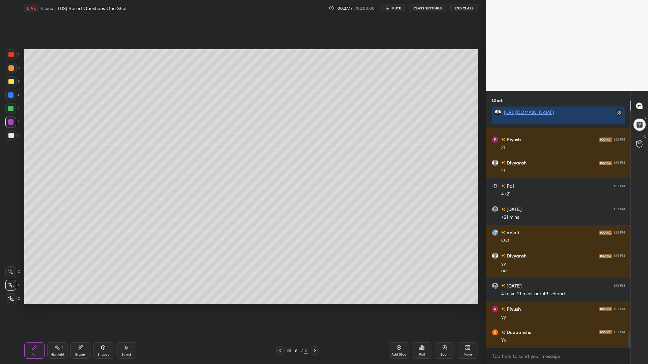
click at [396, 310] on icon at bounding box center [398, 347] width 5 height 5
click at [9, 70] on div at bounding box center [10, 67] width 5 height 5
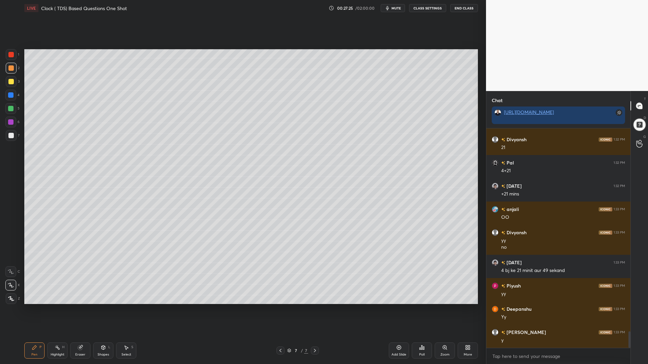
click at [103, 310] on icon at bounding box center [103, 347] width 5 height 5
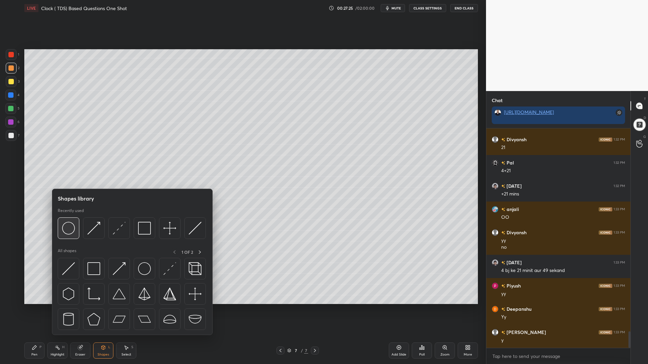
click at [73, 231] on img at bounding box center [68, 228] width 13 height 13
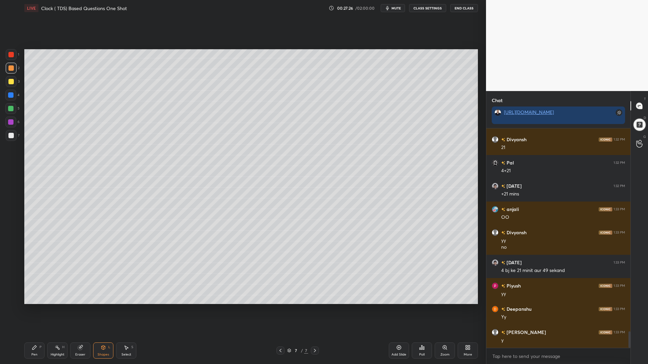
click at [10, 99] on div at bounding box center [10, 95] width 11 height 11
click at [103, 310] on icon at bounding box center [103, 347] width 5 height 5
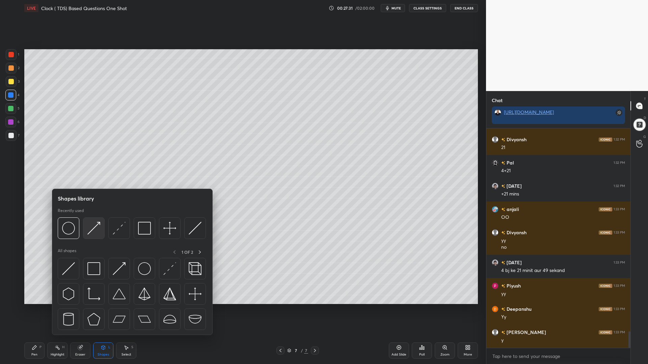
click at [96, 225] on img at bounding box center [93, 228] width 13 height 13
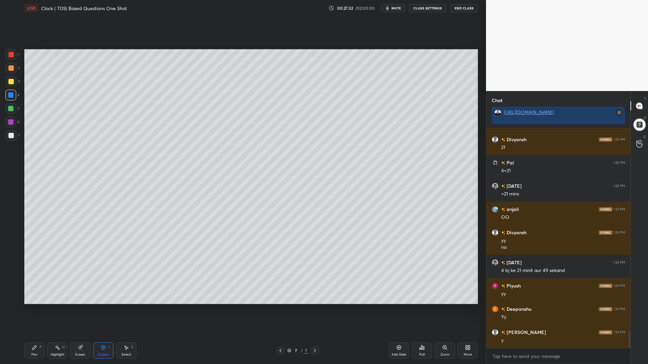
click at [9, 118] on div at bounding box center [10, 122] width 11 height 11
click at [34, 310] on div "Pen P" at bounding box center [34, 351] width 20 height 16
click at [12, 136] on div at bounding box center [10, 135] width 5 height 5
drag, startPoint x: 9, startPoint y: 98, endPoint x: 11, endPoint y: 89, distance: 8.6
click at [10, 98] on div at bounding box center [10, 95] width 11 height 11
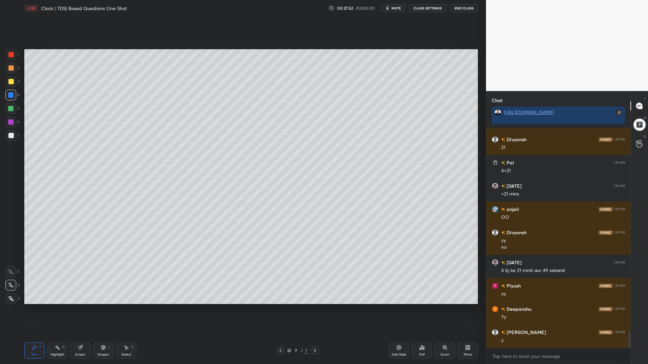
click at [9, 57] on div at bounding box center [10, 54] width 5 height 5
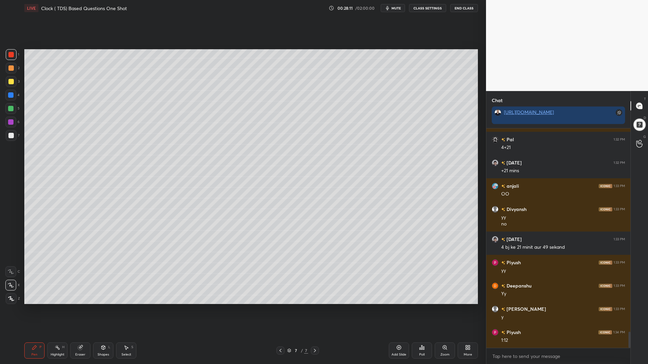
click at [13, 96] on div at bounding box center [10, 94] width 5 height 5
click at [10, 109] on div at bounding box center [10, 108] width 5 height 5
click at [10, 119] on div at bounding box center [10, 121] width 5 height 5
click at [11, 108] on div at bounding box center [10, 108] width 5 height 5
click at [12, 81] on div at bounding box center [10, 81] width 5 height 5
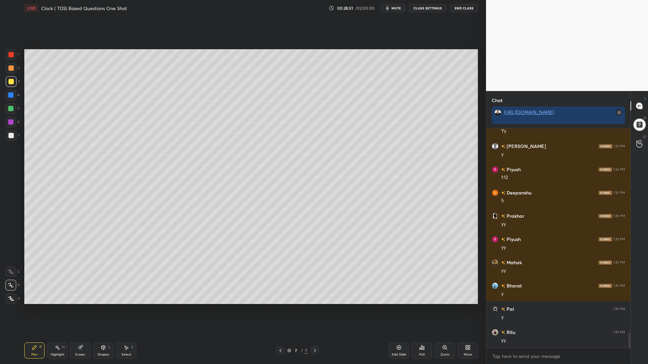
scroll to position [2922, 0]
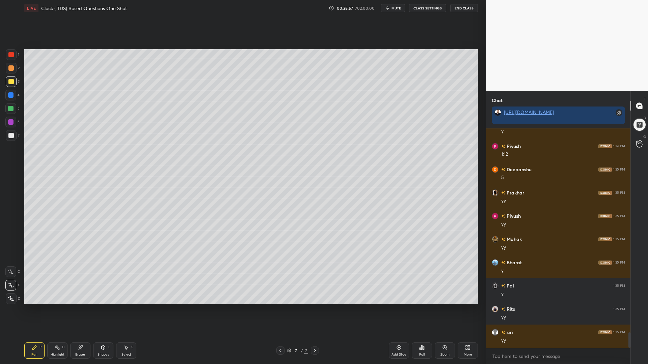
click at [10, 111] on div at bounding box center [10, 108] width 5 height 5
click at [11, 135] on div at bounding box center [10, 135] width 5 height 5
click at [10, 95] on div at bounding box center [10, 94] width 5 height 5
click at [9, 84] on div at bounding box center [10, 81] width 5 height 5
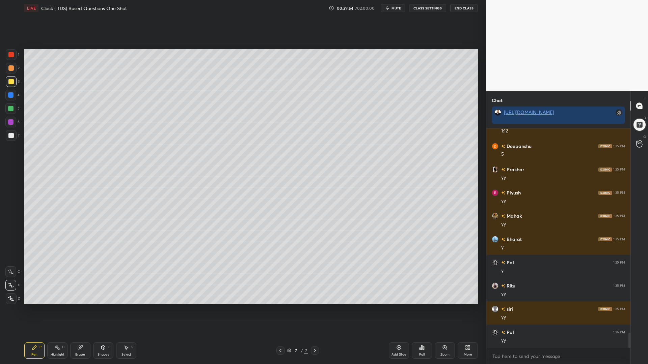
scroll to position [2968, 0]
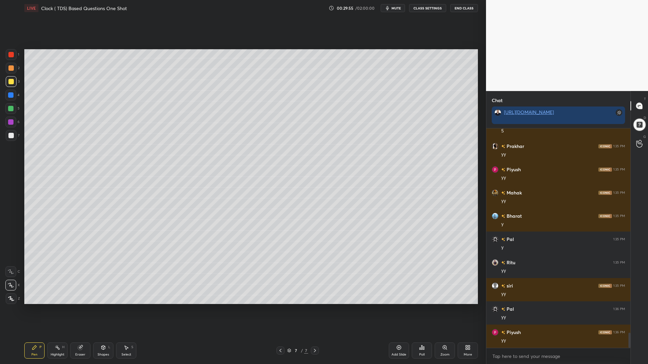
drag, startPoint x: 10, startPoint y: 66, endPoint x: 18, endPoint y: 66, distance: 7.8
click at [11, 66] on div at bounding box center [10, 67] width 5 height 5
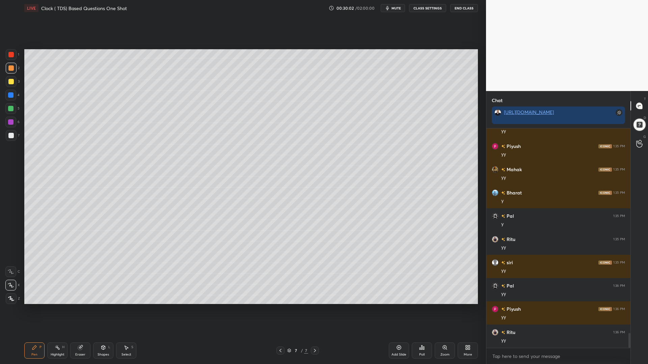
scroll to position [3015, 0]
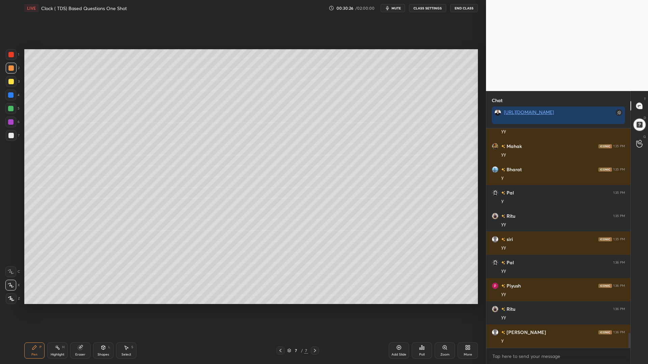
click at [8, 81] on div at bounding box center [10, 81] width 5 height 5
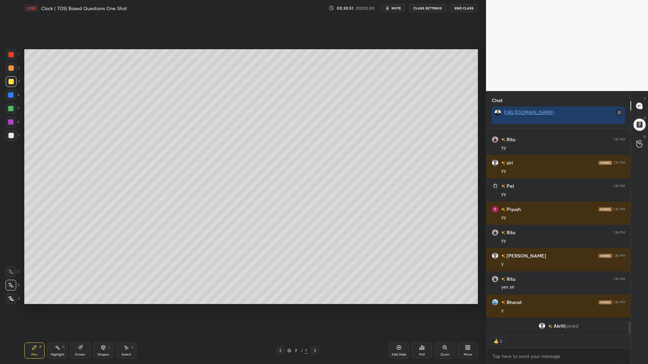
scroll to position [2871, 0]
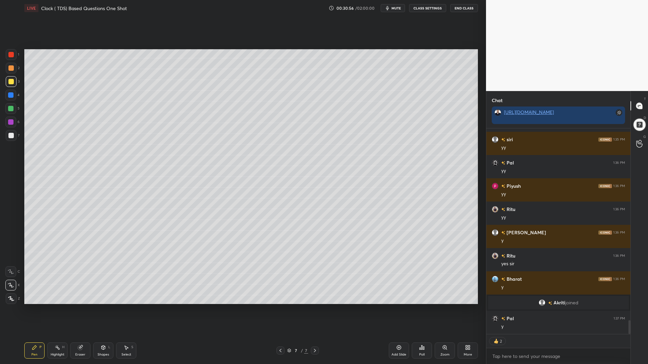
click at [9, 95] on div at bounding box center [10, 94] width 5 height 5
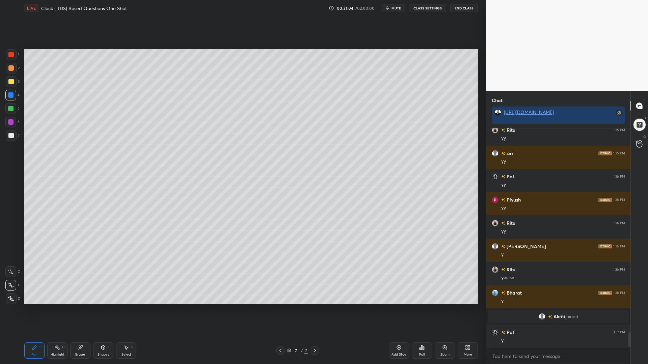
scroll to position [2880, 0]
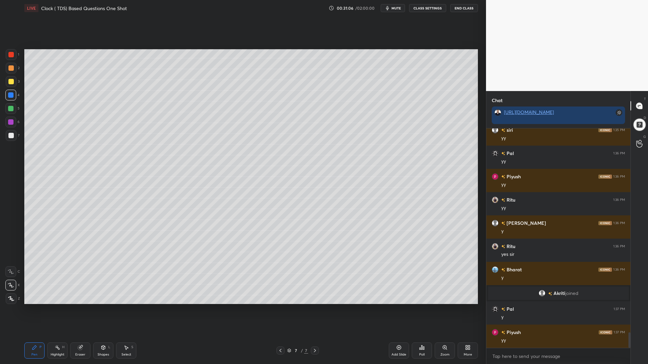
click at [8, 119] on div at bounding box center [10, 121] width 5 height 5
click at [9, 97] on div at bounding box center [10, 94] width 5 height 5
click at [9, 118] on div at bounding box center [10, 122] width 11 height 11
click at [10, 134] on div at bounding box center [10, 135] width 5 height 5
click at [10, 95] on div at bounding box center [10, 94] width 5 height 5
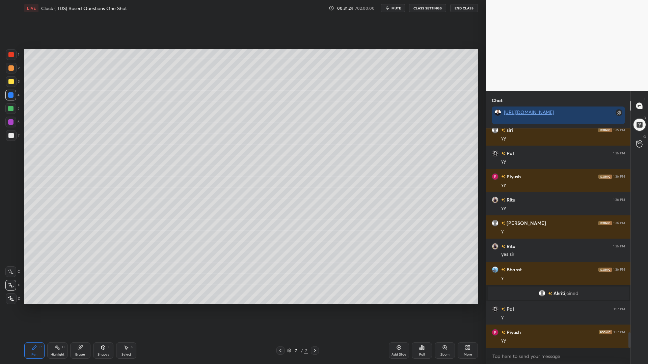
click at [10, 57] on div at bounding box center [10, 54] width 5 height 5
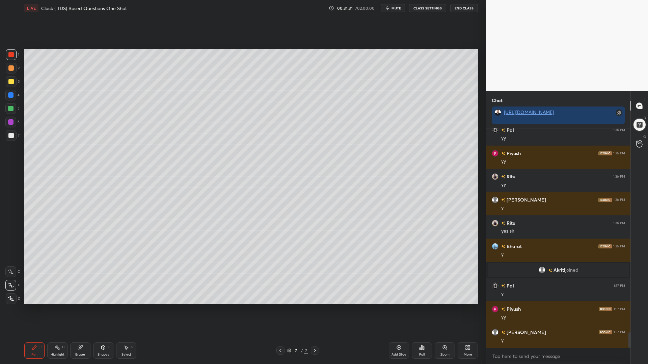
drag, startPoint x: 10, startPoint y: 69, endPoint x: 12, endPoint y: 85, distance: 16.7
click at [10, 70] on div at bounding box center [10, 67] width 5 height 5
drag, startPoint x: 11, startPoint y: 93, endPoint x: 7, endPoint y: 102, distance: 9.4
click at [9, 95] on div at bounding box center [10, 94] width 5 height 5
click at [12, 68] on div at bounding box center [10, 67] width 5 height 5
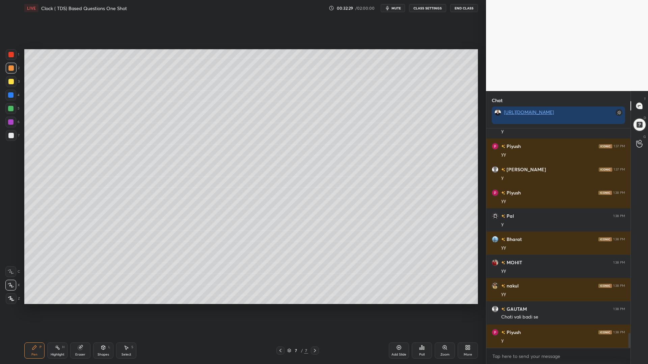
scroll to position [3090, 0]
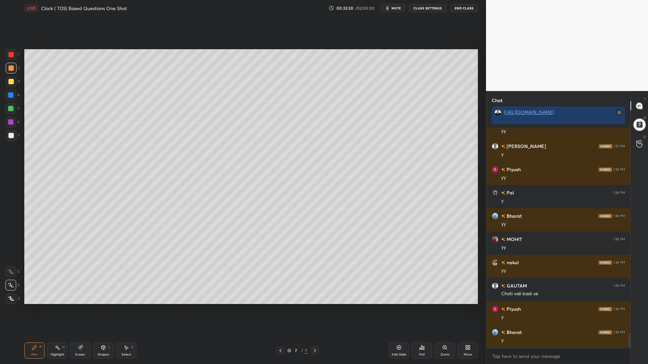
drag, startPoint x: 12, startPoint y: 80, endPoint x: 21, endPoint y: 88, distance: 12.2
click at [11, 80] on div at bounding box center [10, 81] width 5 height 5
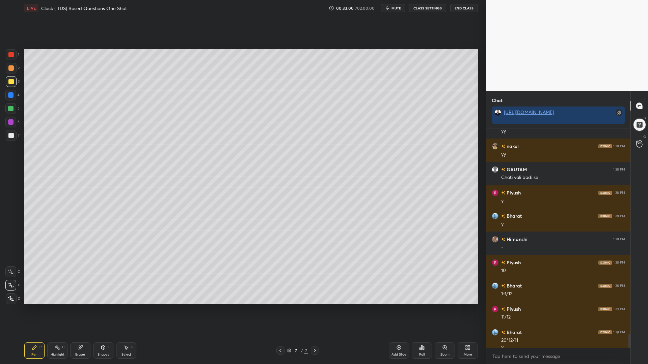
scroll to position [3213, 0]
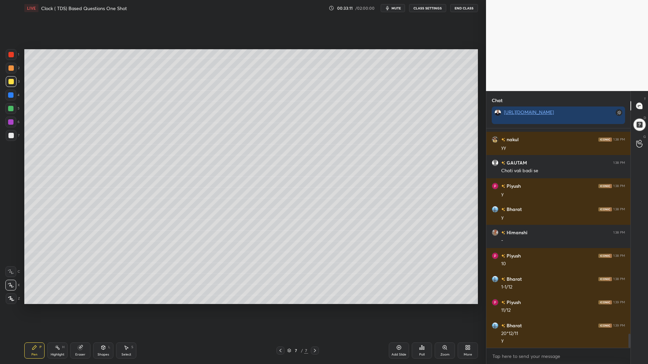
click at [8, 121] on div at bounding box center [10, 122] width 11 height 11
drag, startPoint x: 11, startPoint y: 107, endPoint x: 13, endPoint y: 104, distance: 4.1
click at [11, 108] on div at bounding box center [10, 108] width 5 height 5
click at [9, 95] on div at bounding box center [10, 94] width 5 height 5
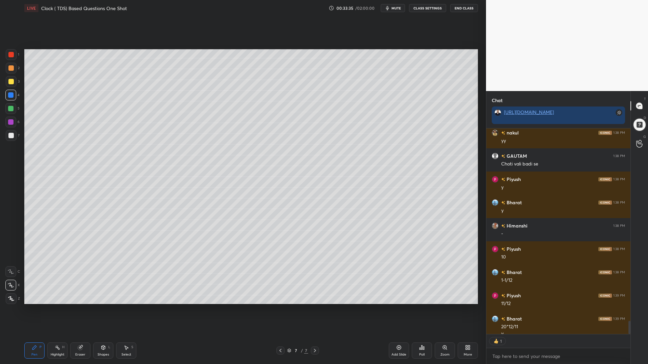
scroll to position [204, 142]
drag, startPoint x: 11, startPoint y: 104, endPoint x: 14, endPoint y: 115, distance: 11.2
click at [11, 105] on div at bounding box center [10, 108] width 11 height 11
click at [399, 310] on div "Add Slide" at bounding box center [398, 354] width 15 height 3
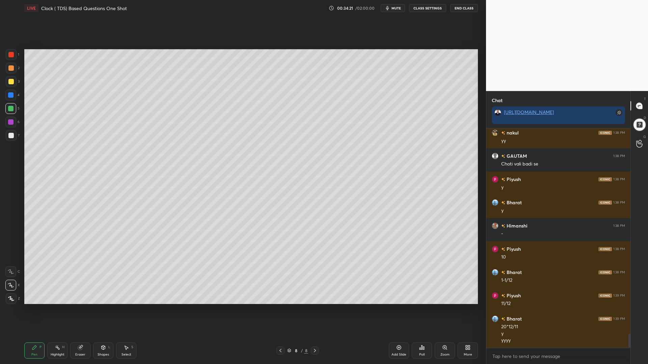
click at [9, 57] on div at bounding box center [10, 54] width 5 height 5
click at [281, 310] on icon at bounding box center [280, 350] width 5 height 5
click at [10, 110] on div at bounding box center [10, 108] width 5 height 5
click at [10, 123] on div at bounding box center [10, 121] width 5 height 5
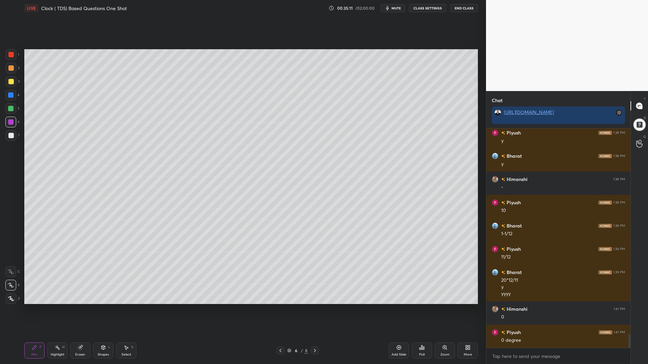
scroll to position [3289, 0]
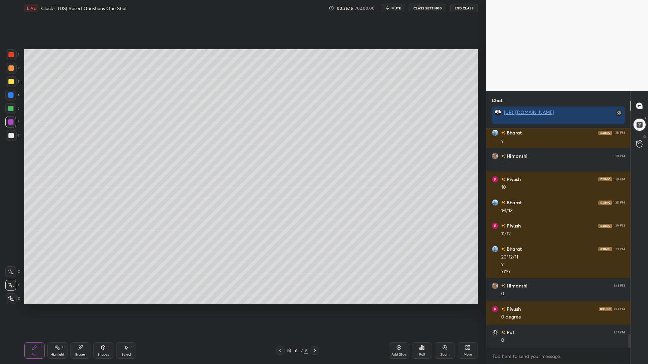
click at [315, 310] on icon at bounding box center [314, 350] width 5 height 5
click at [316, 310] on icon at bounding box center [315, 350] width 2 height 3
click at [9, 97] on div at bounding box center [10, 94] width 5 height 5
click at [10, 108] on div at bounding box center [10, 108] width 5 height 5
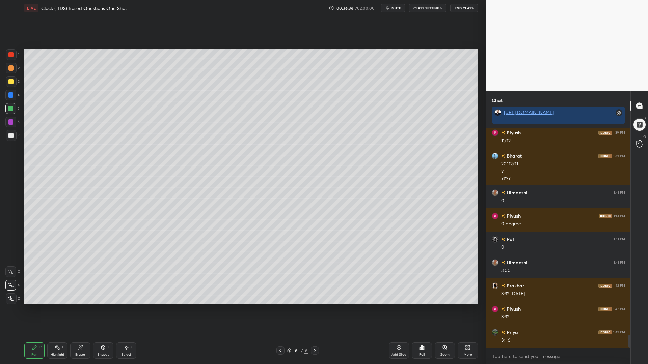
scroll to position [3406, 0]
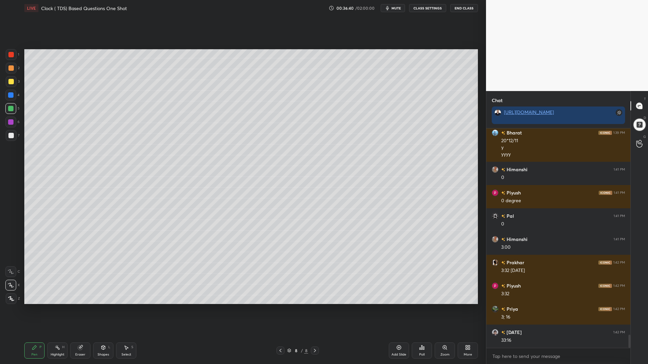
click at [102, 310] on icon at bounding box center [104, 348] width 4 height 4
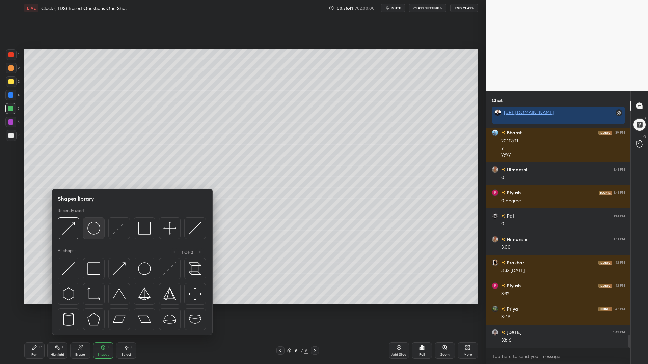
scroll to position [3429, 0]
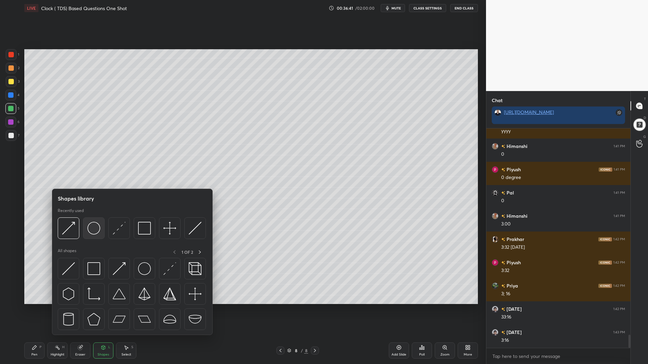
click at [95, 226] on img at bounding box center [93, 228] width 13 height 13
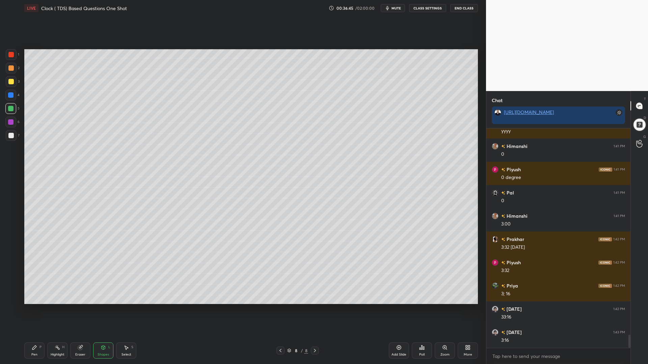
click at [33, 310] on div "Pen P Highlight H Eraser Shapes L Select S 8 / 8 Add Slide Poll Zoom More" at bounding box center [251, 350] width 454 height 27
click at [34, 310] on div "Pen" at bounding box center [34, 354] width 6 height 3
click at [11, 66] on div at bounding box center [10, 67] width 5 height 5
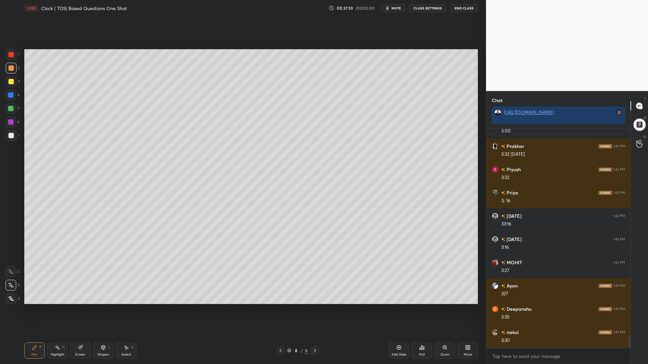
scroll to position [3552, 0]
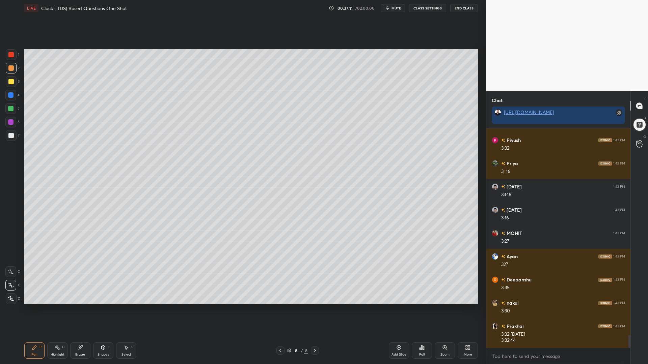
click at [8, 95] on div at bounding box center [10, 95] width 11 height 11
click at [103, 310] on div "Shapes L" at bounding box center [103, 351] width 20 height 16
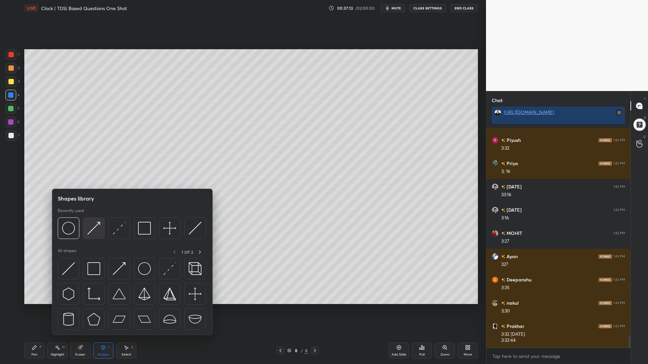
click at [95, 230] on img at bounding box center [93, 228] width 13 height 13
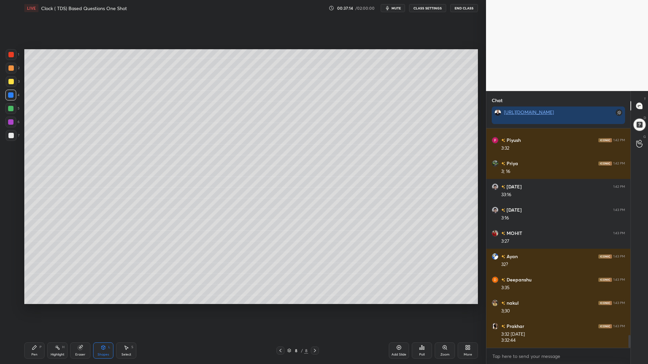
scroll to position [3575, 0]
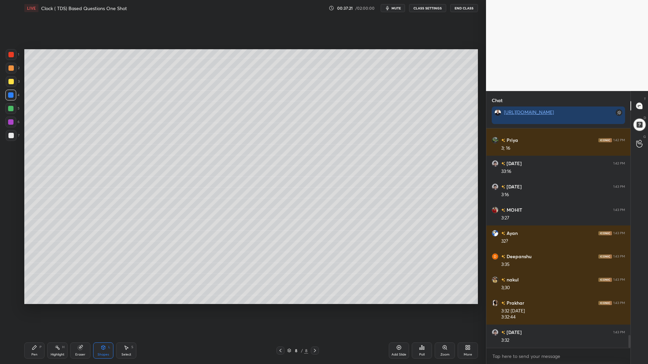
click at [36, 310] on icon at bounding box center [34, 347] width 5 height 5
click at [9, 135] on div at bounding box center [10, 135] width 5 height 5
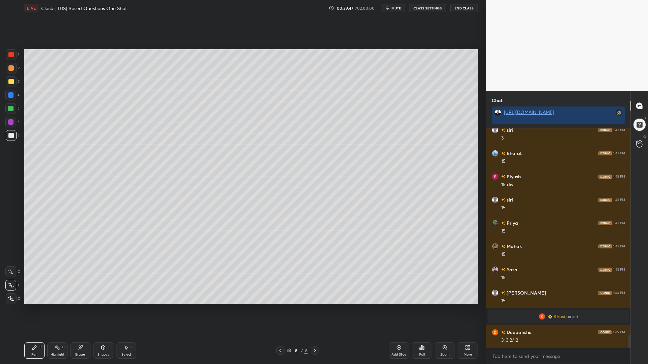
scroll to position [3554, 0]
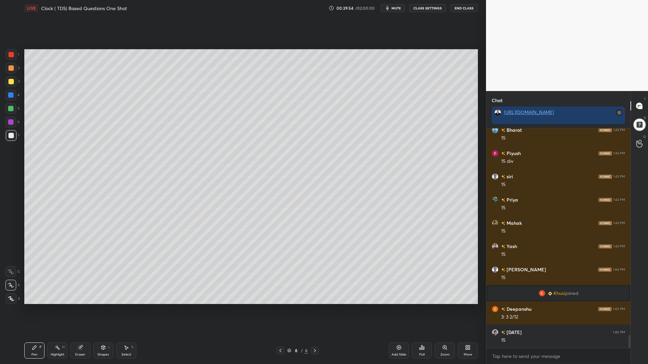
click at [8, 96] on div at bounding box center [10, 94] width 5 height 5
click at [10, 54] on div at bounding box center [10, 54] width 5 height 5
click at [10, 120] on div at bounding box center [10, 121] width 5 height 5
click at [11, 93] on div at bounding box center [10, 94] width 5 height 5
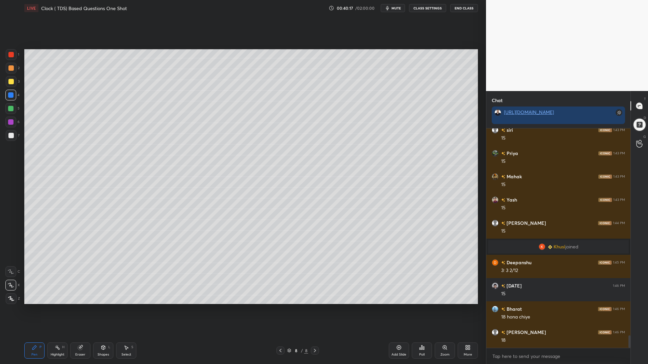
scroll to position [3624, 0]
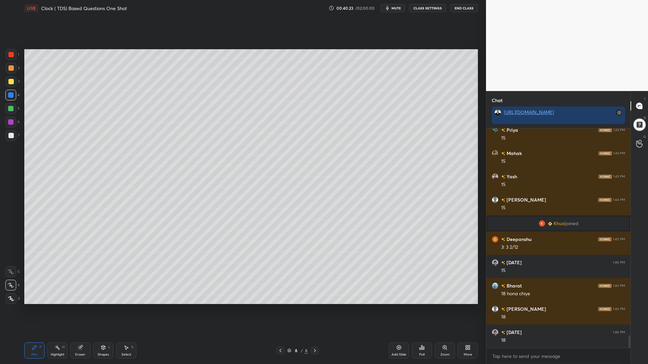
click at [11, 82] on div at bounding box center [10, 81] width 5 height 5
click at [105, 310] on div "Shapes L" at bounding box center [103, 351] width 20 height 16
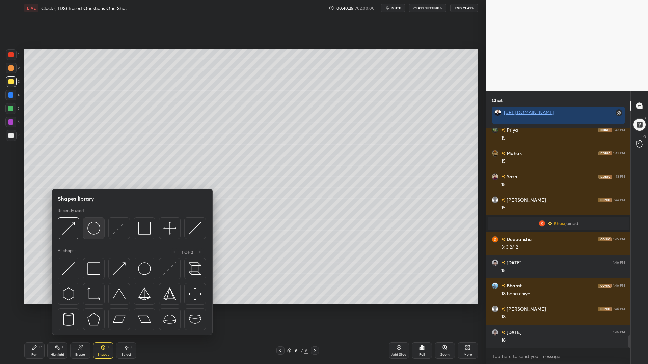
click at [95, 228] on img at bounding box center [93, 228] width 13 height 13
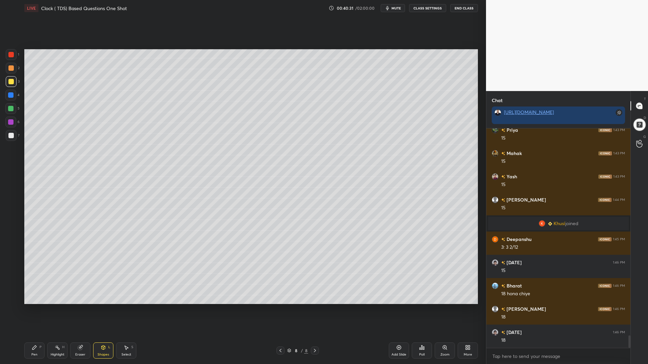
click at [38, 310] on div "Pen P" at bounding box center [34, 351] width 20 height 16
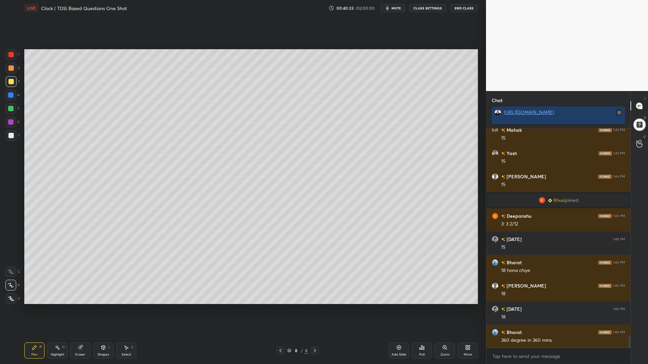
click at [13, 97] on div at bounding box center [10, 94] width 5 height 5
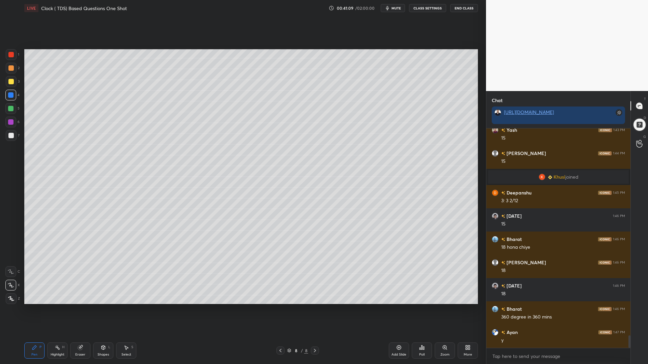
click at [10, 118] on div at bounding box center [10, 122] width 11 height 11
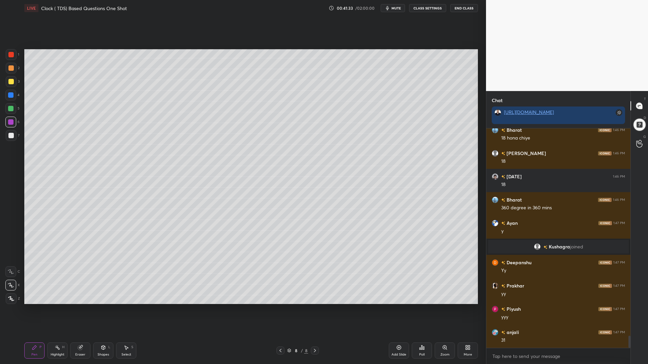
scroll to position [3748, 0]
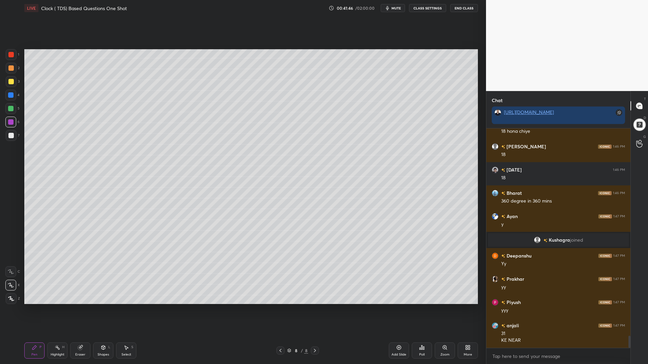
click at [51, 310] on div "Highlight H" at bounding box center [57, 351] width 20 height 16
click at [35, 310] on icon at bounding box center [34, 347] width 5 height 5
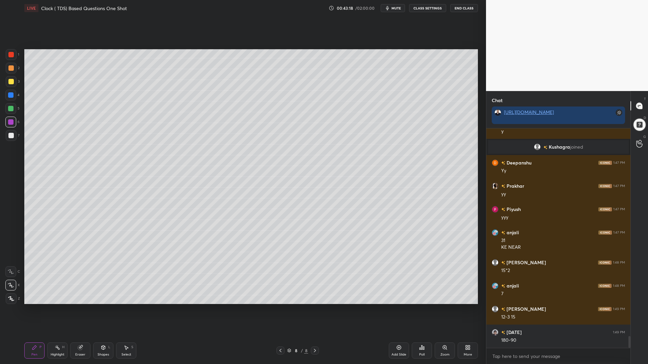
scroll to position [3865, 0]
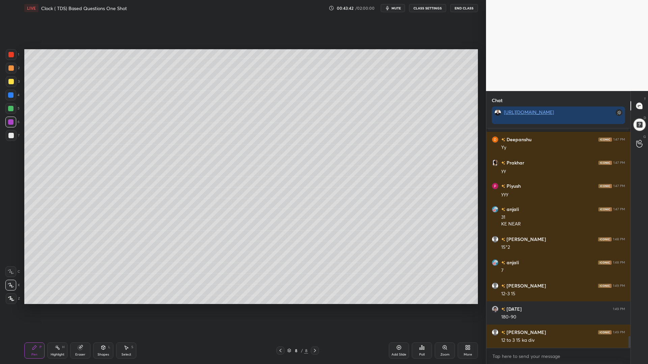
click at [100, 310] on div "Shapes L" at bounding box center [103, 351] width 20 height 16
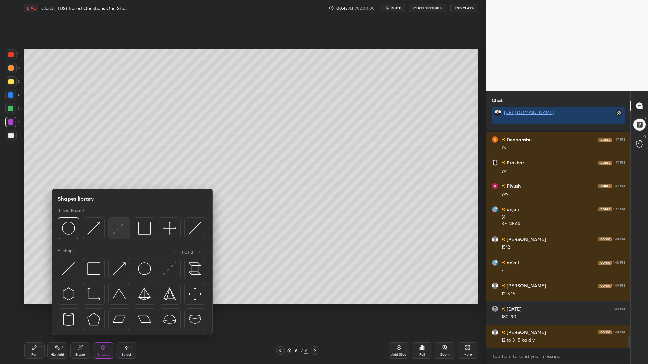
click at [118, 229] on img at bounding box center [119, 228] width 13 height 13
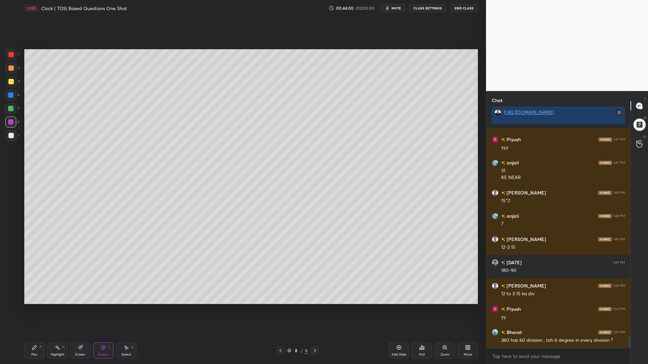
scroll to position [3935, 0]
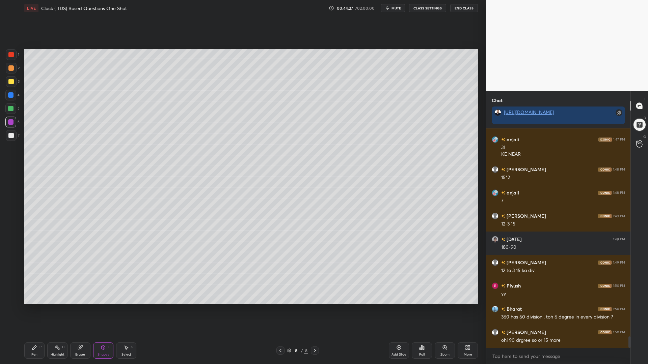
click at [8, 103] on div "4" at bounding box center [12, 96] width 14 height 13
drag, startPoint x: 10, startPoint y: 93, endPoint x: 19, endPoint y: 102, distance: 12.6
click at [10, 94] on div at bounding box center [10, 94] width 5 height 5
click at [13, 136] on div at bounding box center [10, 135] width 5 height 5
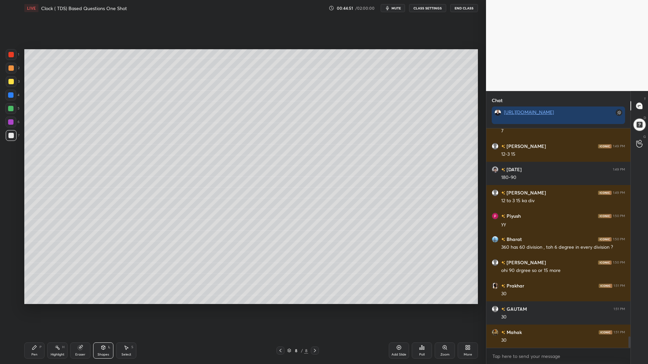
scroll to position [4028, 0]
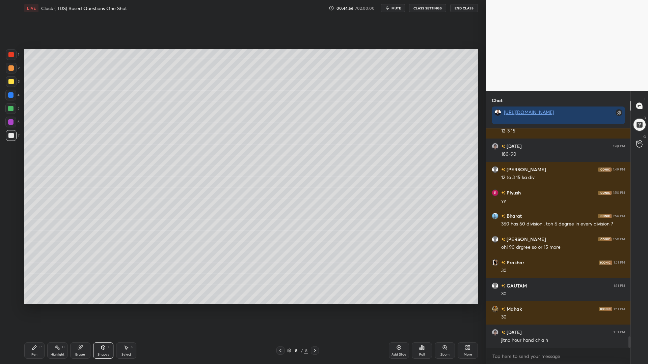
click at [36, 310] on div "Pen P" at bounding box center [34, 351] width 20 height 16
click at [15, 110] on div at bounding box center [10, 108] width 11 height 11
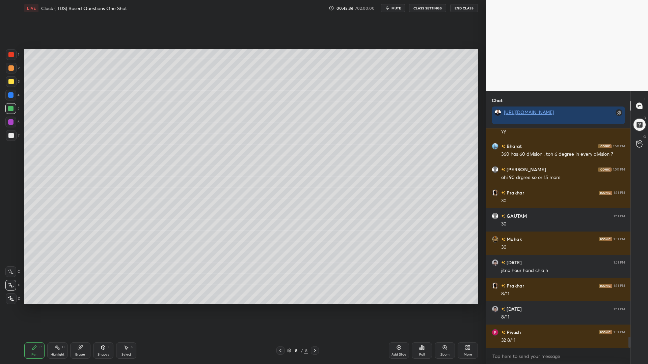
scroll to position [4121, 0]
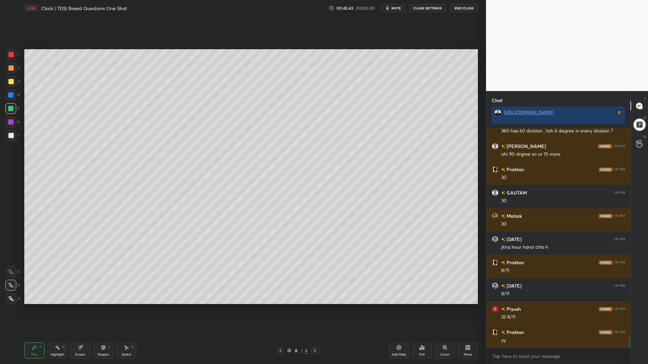
click at [398, 310] on icon at bounding box center [398, 347] width 5 height 5
click at [6, 56] on div at bounding box center [11, 54] width 11 height 11
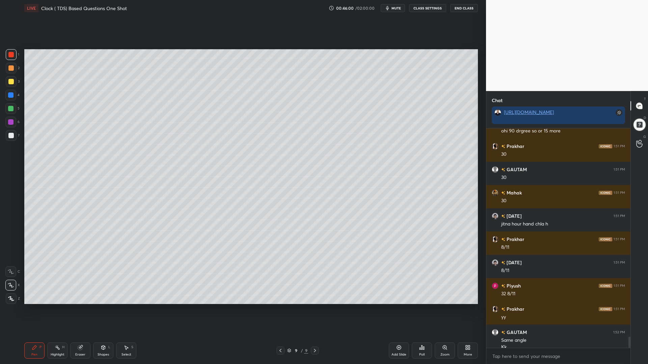
scroll to position [4151, 0]
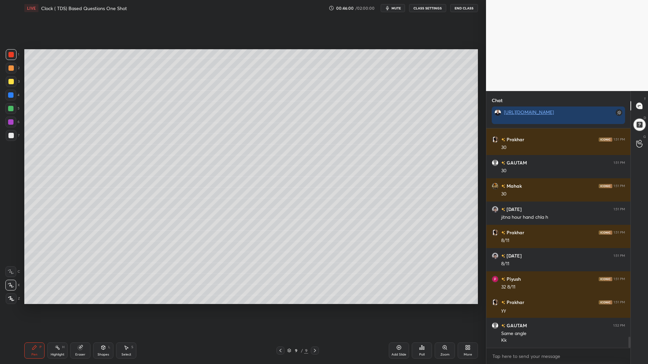
click at [12, 107] on div at bounding box center [10, 108] width 5 height 5
drag, startPoint x: 10, startPoint y: 94, endPoint x: 17, endPoint y: 90, distance: 8.5
click at [9, 94] on div at bounding box center [10, 94] width 5 height 5
click at [11, 82] on div at bounding box center [10, 81] width 5 height 5
click at [101, 310] on div "Shapes" at bounding box center [103, 354] width 11 height 3
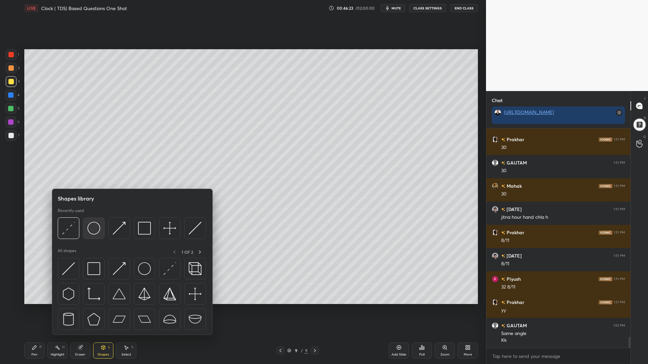
click at [95, 231] on img at bounding box center [93, 228] width 13 height 13
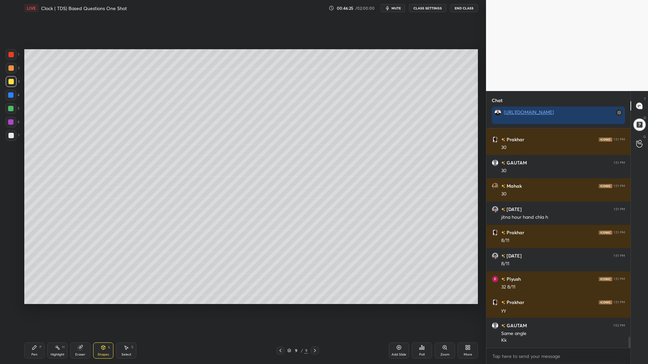
drag, startPoint x: 103, startPoint y: 352, endPoint x: 106, endPoint y: 338, distance: 14.7
click at [103, 310] on div "Shapes L" at bounding box center [103, 351] width 20 height 16
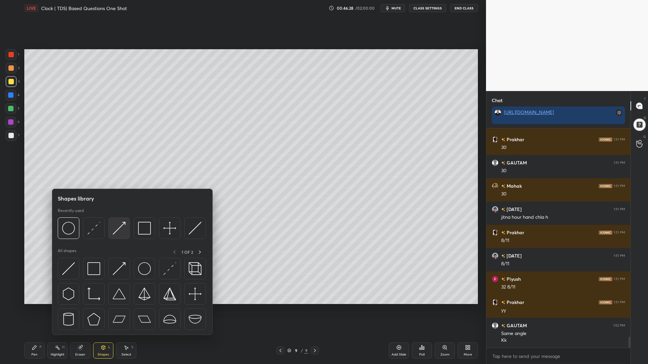
click at [119, 225] on img at bounding box center [119, 228] width 13 height 13
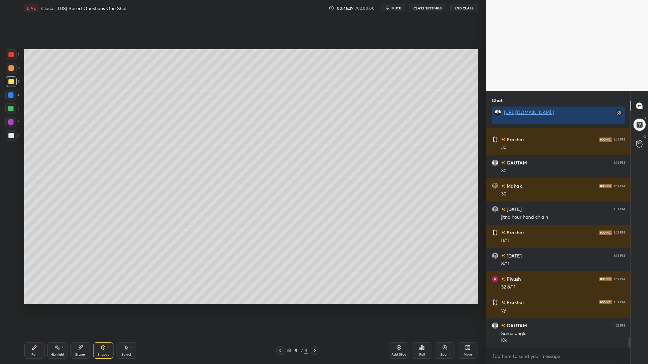
click at [11, 96] on div at bounding box center [10, 94] width 5 height 5
click at [35, 310] on icon at bounding box center [34, 347] width 5 height 5
click at [11, 106] on div at bounding box center [10, 108] width 5 height 5
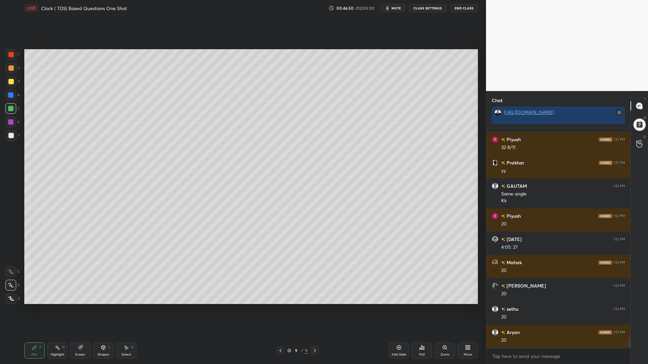
scroll to position [4314, 0]
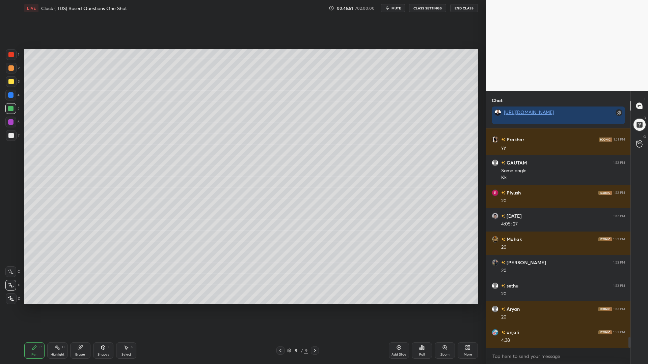
click at [11, 92] on div at bounding box center [10, 95] width 11 height 11
click at [10, 113] on div at bounding box center [10, 108] width 11 height 11
click at [12, 138] on div at bounding box center [10, 135] width 5 height 5
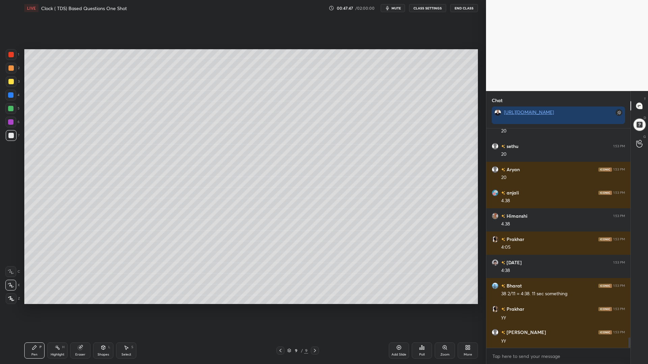
scroll to position [4477, 0]
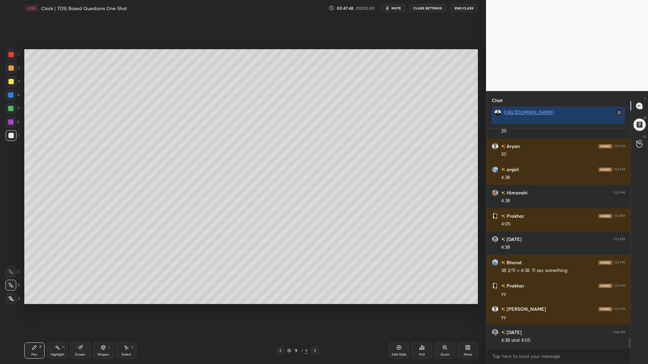
drag, startPoint x: 11, startPoint y: 80, endPoint x: 19, endPoint y: 102, distance: 22.9
click at [11, 81] on div at bounding box center [10, 81] width 5 height 5
click at [9, 109] on div at bounding box center [10, 108] width 5 height 5
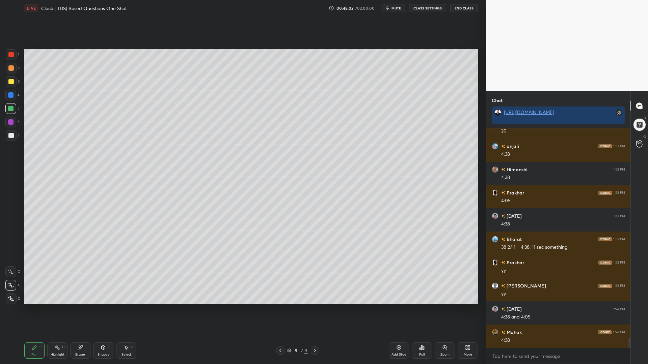
click at [280, 310] on icon at bounding box center [280, 350] width 5 height 5
click at [9, 123] on div at bounding box center [10, 121] width 5 height 5
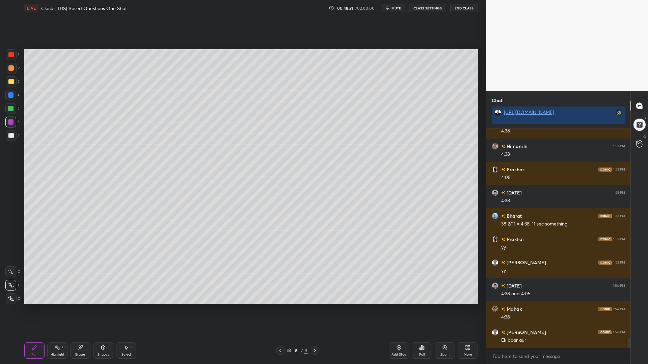
click at [315, 310] on icon at bounding box center [314, 350] width 5 height 5
click at [399, 310] on icon at bounding box center [398, 347] width 5 height 5
click at [103, 310] on icon at bounding box center [103, 347] width 5 height 5
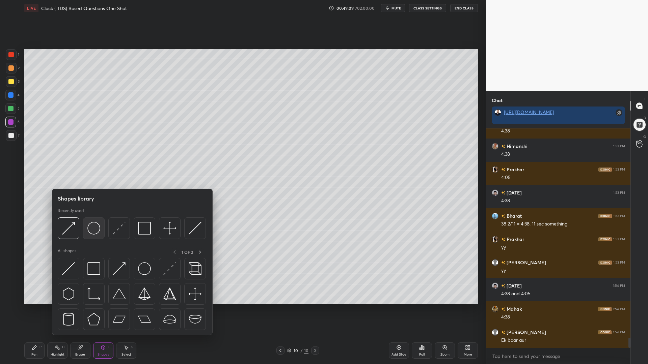
click at [91, 227] on img at bounding box center [93, 228] width 13 height 13
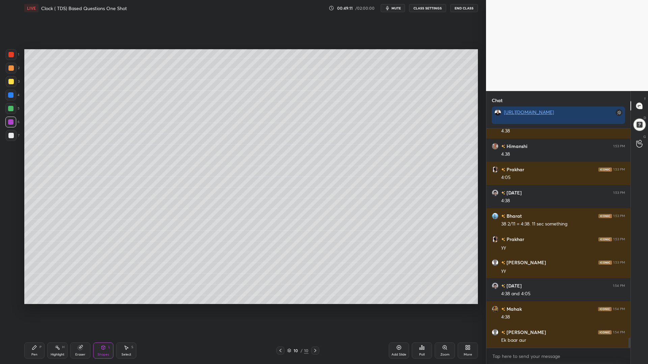
click at [106, 310] on div "Shapes L" at bounding box center [103, 351] width 20 height 16
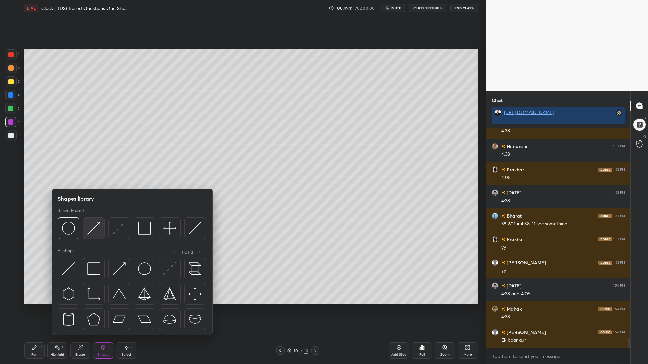
click at [92, 231] on img at bounding box center [93, 228] width 13 height 13
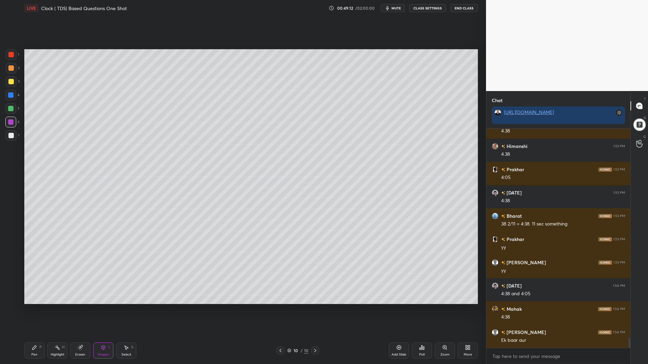
click at [11, 98] on div at bounding box center [10, 95] width 11 height 11
click at [33, 310] on div "Pen P" at bounding box center [34, 351] width 20 height 16
drag, startPoint x: 10, startPoint y: 125, endPoint x: 23, endPoint y: 131, distance: 14.0
click at [10, 125] on div at bounding box center [10, 122] width 11 height 11
click at [10, 67] on div at bounding box center [10, 67] width 5 height 5
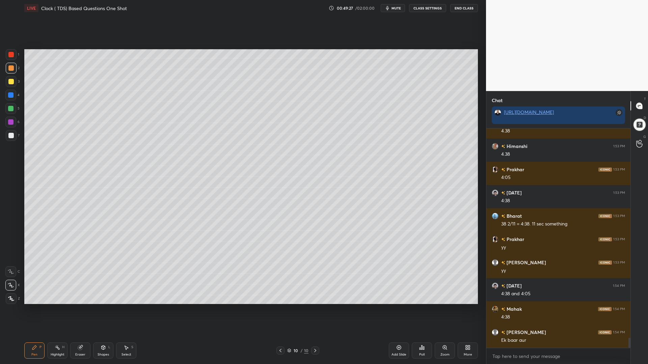
click at [104, 310] on div "Shapes L" at bounding box center [103, 351] width 20 height 16
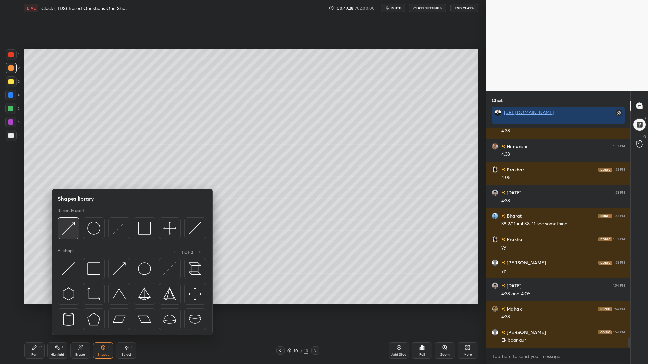
click at [67, 235] on img at bounding box center [68, 228] width 13 height 13
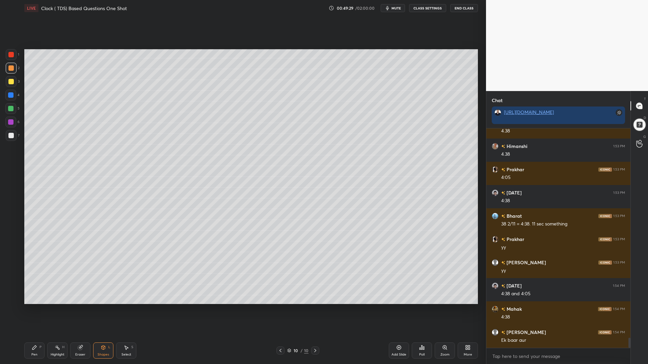
click at [15, 99] on div at bounding box center [10, 95] width 11 height 11
click at [36, 310] on icon at bounding box center [34, 347] width 5 height 5
click at [9, 120] on div at bounding box center [10, 121] width 5 height 5
click at [7, 141] on div "7" at bounding box center [13, 136] width 14 height 13
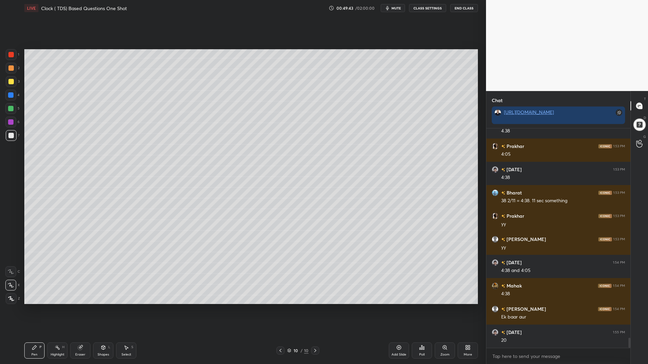
scroll to position [4570, 0]
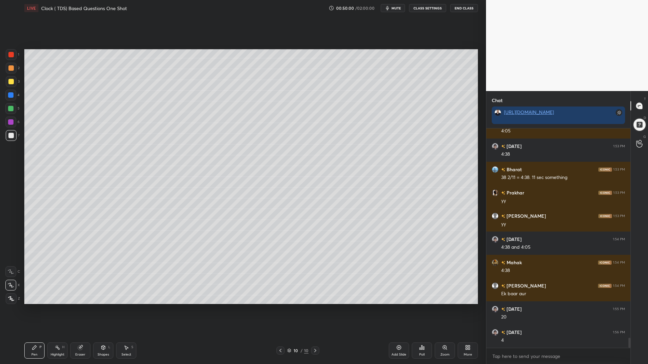
click at [8, 113] on div at bounding box center [10, 108] width 11 height 11
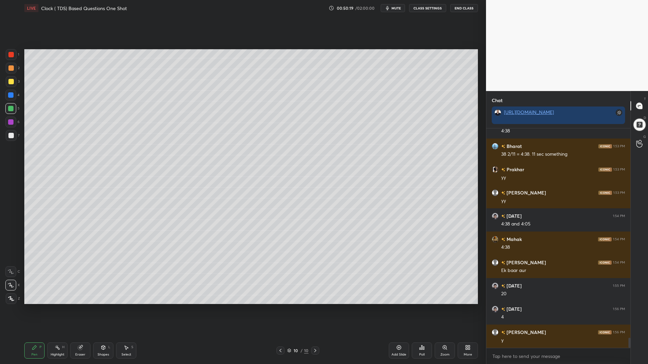
click at [9, 91] on div at bounding box center [10, 95] width 11 height 11
click at [11, 80] on div at bounding box center [10, 81] width 5 height 5
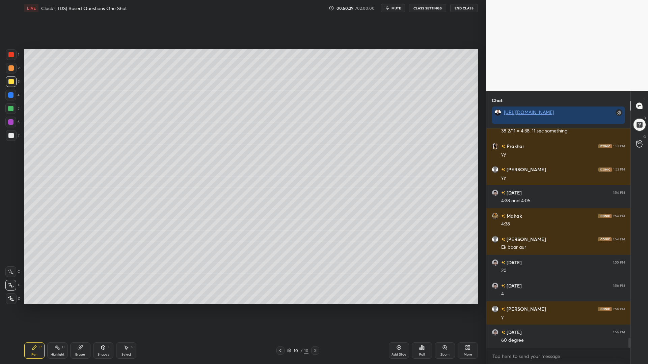
click at [10, 121] on div at bounding box center [10, 121] width 5 height 5
click at [11, 56] on div at bounding box center [10, 54] width 5 height 5
click at [13, 139] on div at bounding box center [11, 135] width 11 height 11
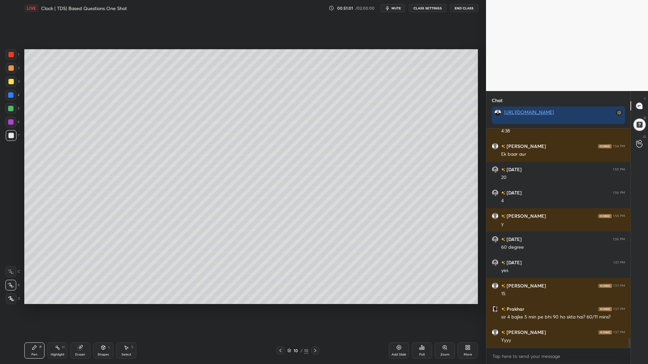
scroll to position [4739, 0]
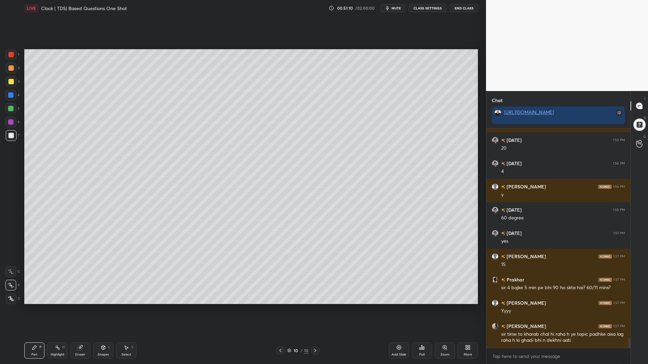
click at [11, 100] on div at bounding box center [10, 95] width 11 height 11
drag, startPoint x: 10, startPoint y: 107, endPoint x: 9, endPoint y: 74, distance: 33.4
click at [10, 107] on div at bounding box center [10, 108] width 5 height 5
drag, startPoint x: 10, startPoint y: 70, endPoint x: 14, endPoint y: 75, distance: 6.2
click at [10, 71] on div at bounding box center [11, 68] width 11 height 11
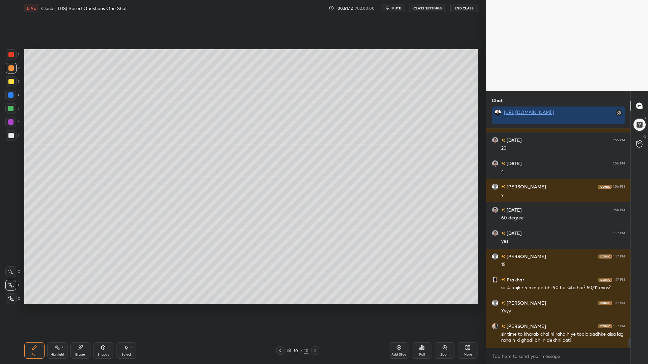
click at [101, 310] on div "Shapes L" at bounding box center [103, 351] width 20 height 16
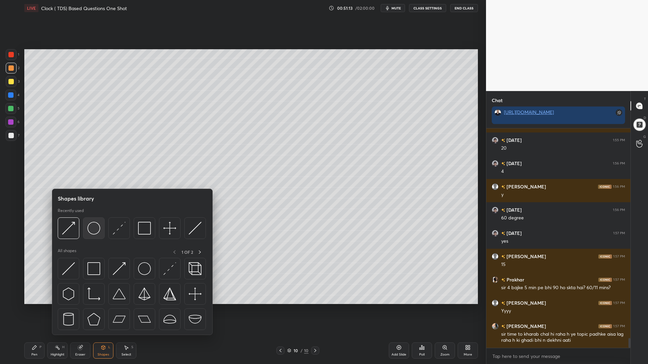
click at [97, 228] on img at bounding box center [93, 228] width 13 height 13
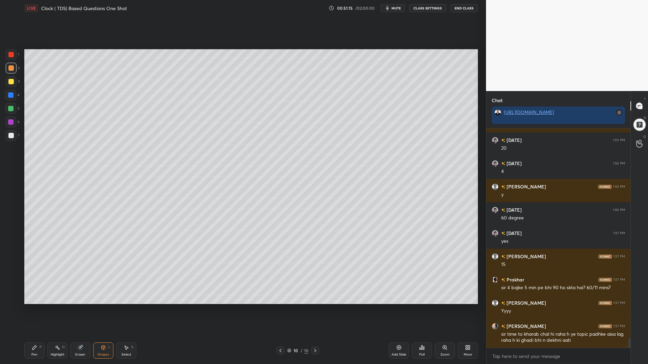
click at [105, 310] on div "Shapes" at bounding box center [103, 354] width 11 height 3
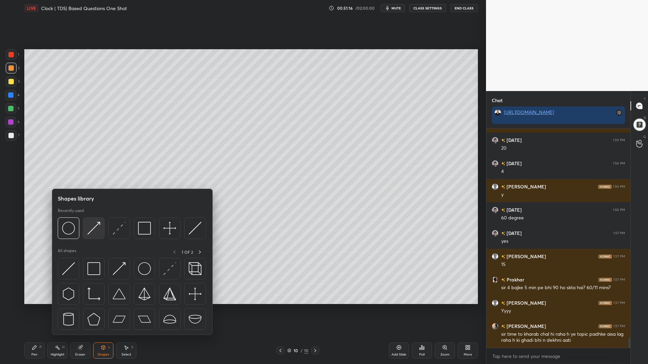
click at [100, 229] on div at bounding box center [94, 229] width 22 height 22
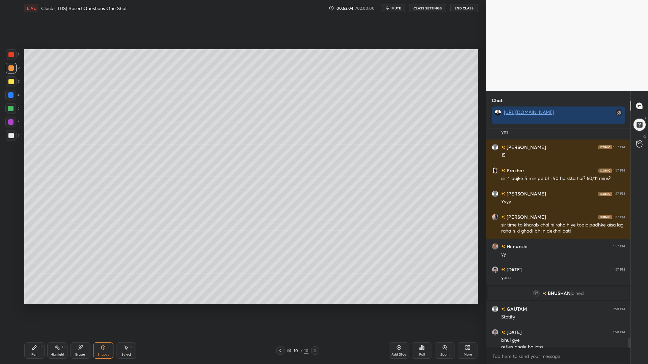
scroll to position [4523, 0]
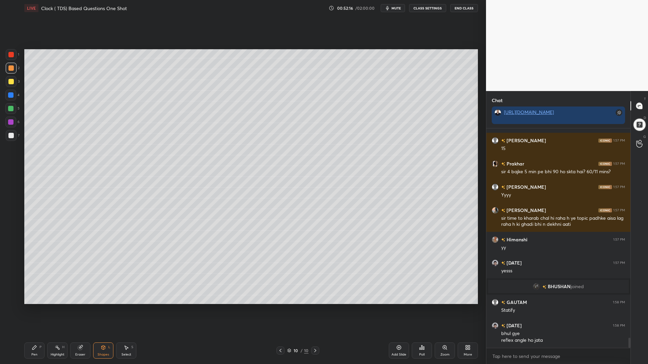
click at [9, 108] on div at bounding box center [10, 108] width 5 height 5
drag, startPoint x: 34, startPoint y: 351, endPoint x: 94, endPoint y: 326, distance: 64.5
click at [34, 310] on div "Pen P" at bounding box center [34, 351] width 20 height 16
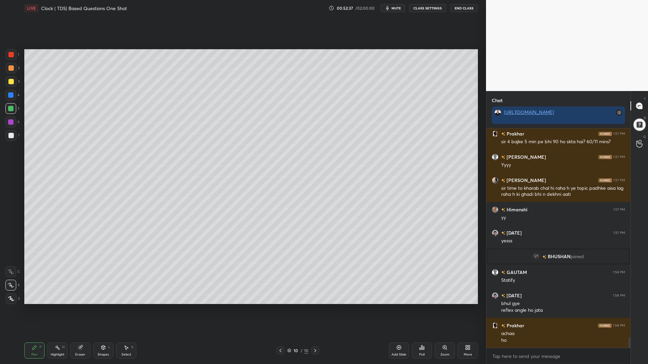
scroll to position [4576, 0]
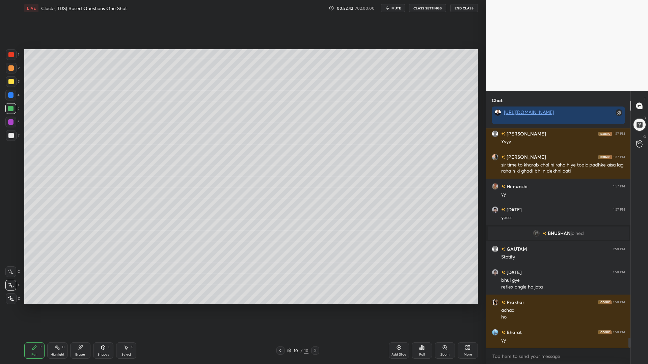
click at [11, 95] on div at bounding box center [10, 94] width 5 height 5
click at [61, 310] on div "Highlight H" at bounding box center [57, 351] width 20 height 16
click at [403, 310] on div "Add Slide" at bounding box center [399, 351] width 20 height 16
click at [103, 310] on icon at bounding box center [103, 347] width 5 height 5
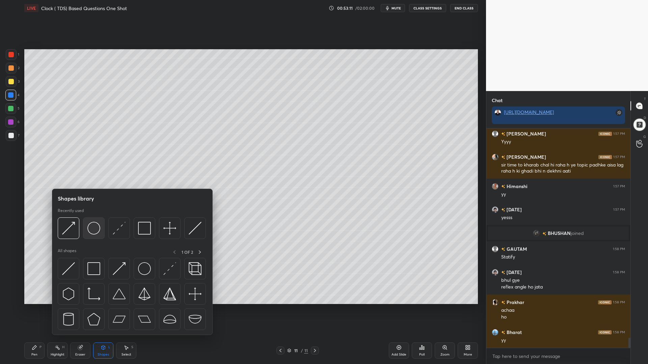
click at [97, 228] on img at bounding box center [93, 228] width 13 height 13
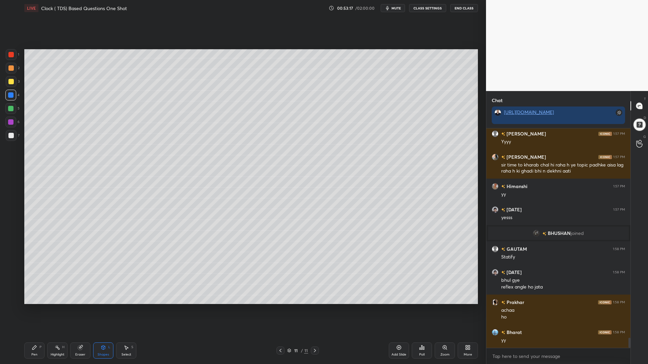
click at [103, 310] on div "Shapes L" at bounding box center [103, 351] width 20 height 16
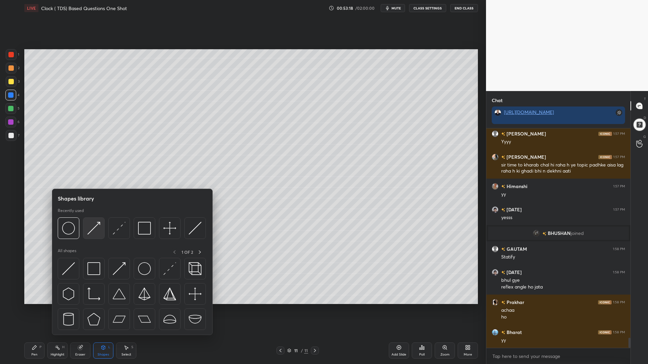
click at [97, 231] on img at bounding box center [93, 228] width 13 height 13
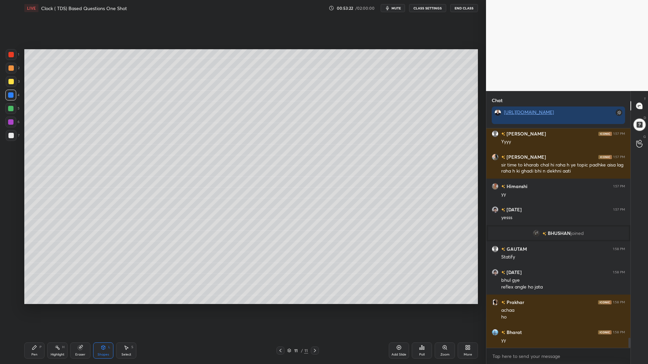
click at [11, 109] on div at bounding box center [10, 108] width 5 height 5
click at [39, 310] on div "Pen P" at bounding box center [34, 351] width 20 height 16
click at [8, 81] on div at bounding box center [10, 81] width 5 height 5
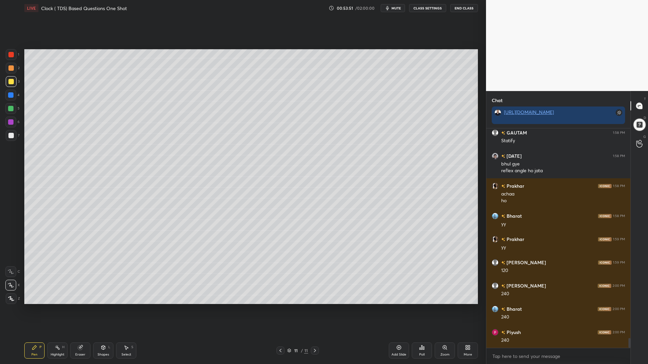
scroll to position [4716, 0]
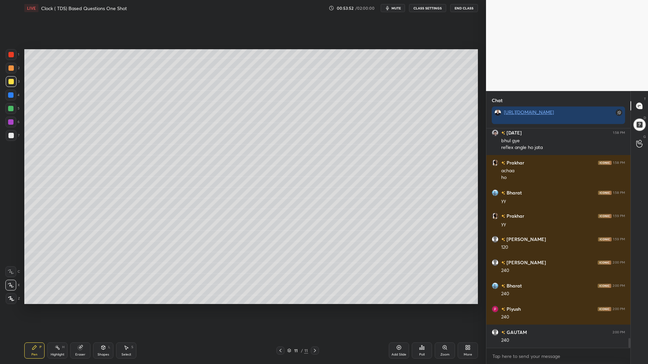
click at [11, 138] on div at bounding box center [10, 135] width 5 height 5
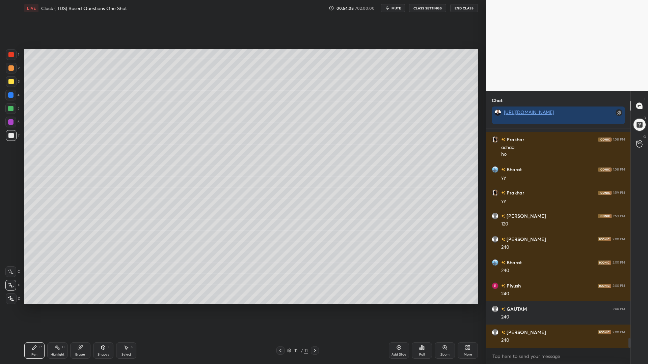
scroll to position [4762, 0]
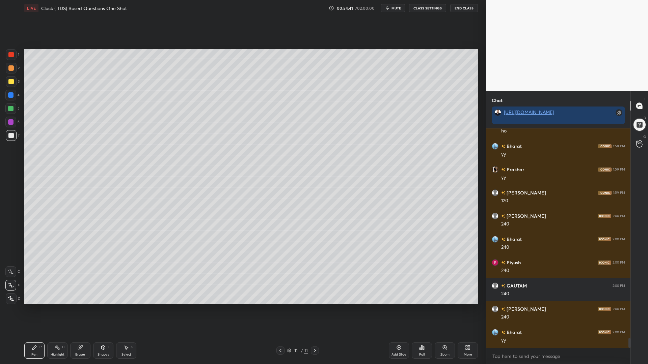
click at [9, 100] on div at bounding box center [10, 95] width 11 height 11
click at [10, 108] on div at bounding box center [10, 108] width 5 height 5
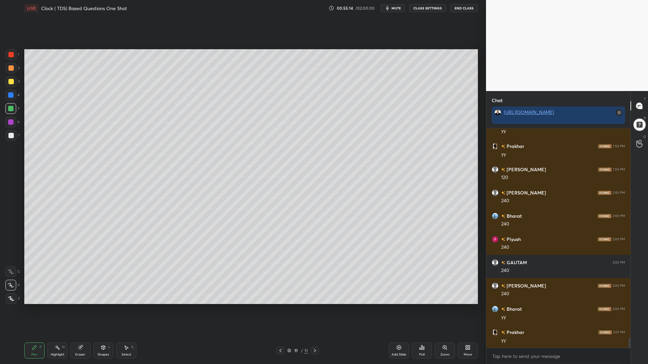
drag, startPoint x: 56, startPoint y: 355, endPoint x: 84, endPoint y: 313, distance: 50.7
click at [55, 310] on div "Highlight" at bounding box center [58, 354] width 14 height 3
click at [34, 310] on div "Pen P" at bounding box center [34, 351] width 20 height 16
click at [280, 310] on icon at bounding box center [280, 350] width 5 height 5
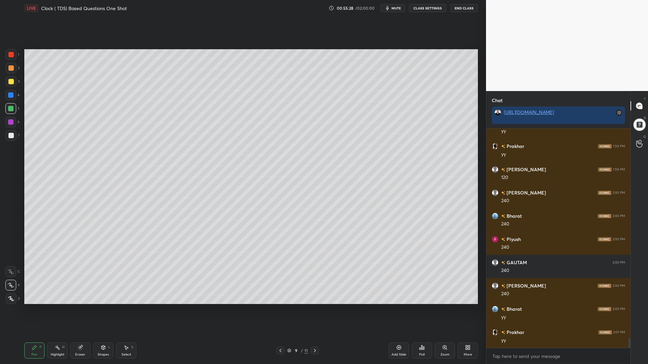
click at [314, 310] on icon at bounding box center [314, 350] width 5 height 5
click at [315, 310] on icon at bounding box center [314, 350] width 5 height 5
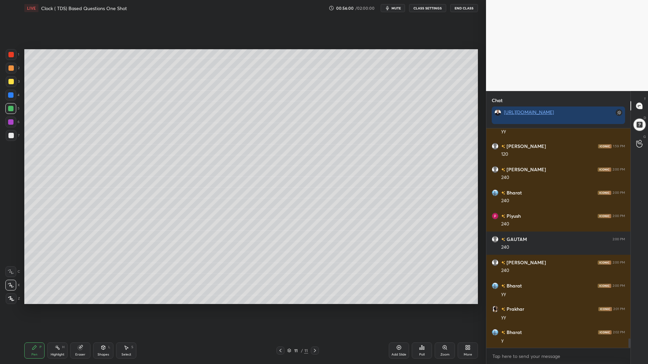
scroll to position [4832, 0]
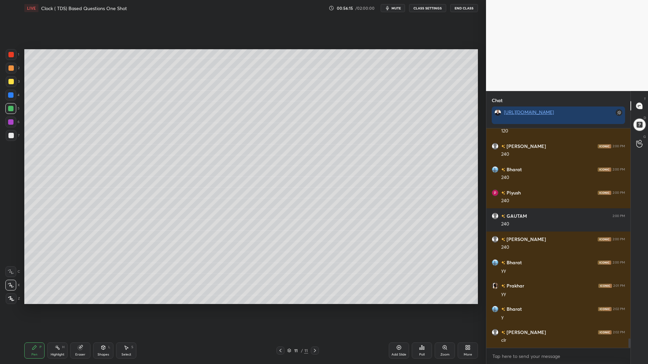
click at [396, 310] on div "Add Slide Poll Zoom More" at bounding box center [433, 351] width 89 height 38
click at [399, 310] on icon at bounding box center [399, 348] width 4 height 4
drag, startPoint x: 11, startPoint y: 54, endPoint x: 18, endPoint y: 60, distance: 8.9
click at [11, 54] on div at bounding box center [10, 54] width 5 height 5
click at [11, 94] on div at bounding box center [10, 94] width 5 height 5
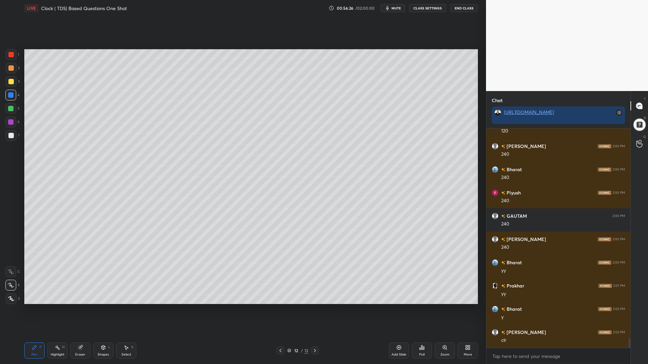
scroll to position [4855, 0]
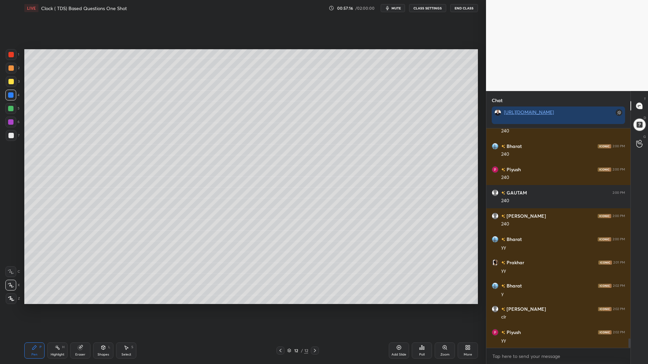
drag, startPoint x: 11, startPoint y: 81, endPoint x: 18, endPoint y: 81, distance: 6.4
click at [10, 82] on div at bounding box center [10, 81] width 5 height 5
click at [8, 110] on div at bounding box center [10, 108] width 5 height 5
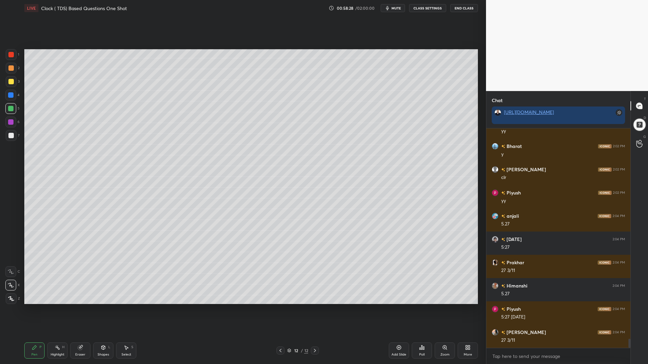
scroll to position [5018, 0]
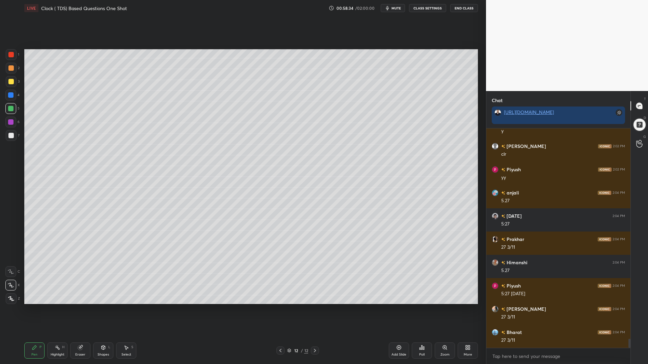
click at [9, 131] on div at bounding box center [11, 135] width 11 height 11
drag, startPoint x: 10, startPoint y: 135, endPoint x: 17, endPoint y: 135, distance: 6.8
click at [9, 135] on div at bounding box center [10, 135] width 5 height 5
click at [105, 310] on icon at bounding box center [104, 348] width 4 height 4
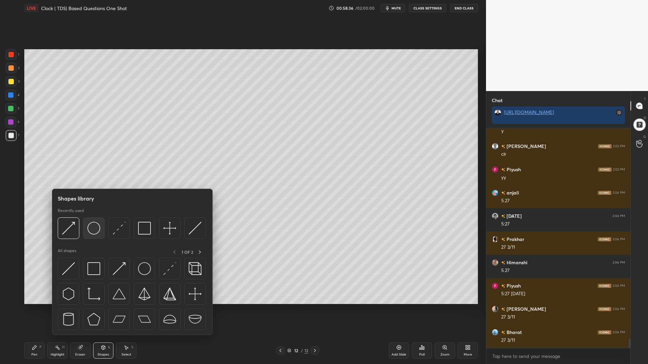
click at [95, 229] on img at bounding box center [93, 228] width 13 height 13
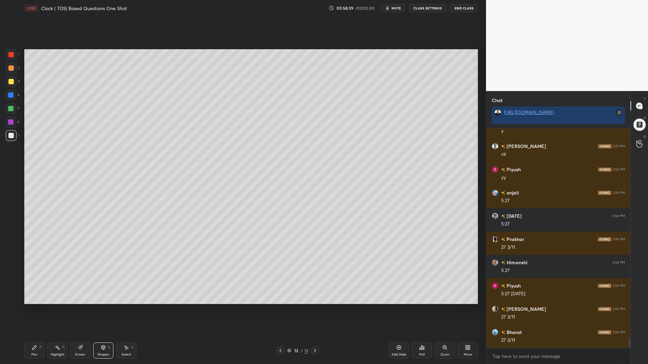
drag, startPoint x: 106, startPoint y: 352, endPoint x: 106, endPoint y: 339, distance: 13.2
click at [105, 310] on div "Shapes L" at bounding box center [103, 351] width 20 height 16
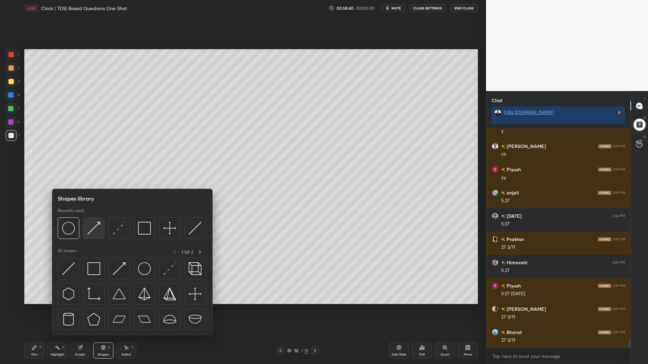
click at [98, 225] on img at bounding box center [93, 228] width 13 height 13
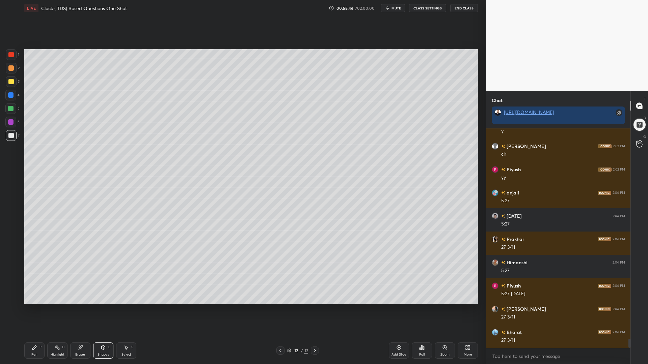
click at [37, 310] on div "Pen P" at bounding box center [34, 351] width 20 height 16
click at [12, 122] on div at bounding box center [10, 121] width 5 height 5
click at [10, 91] on div at bounding box center [10, 95] width 11 height 11
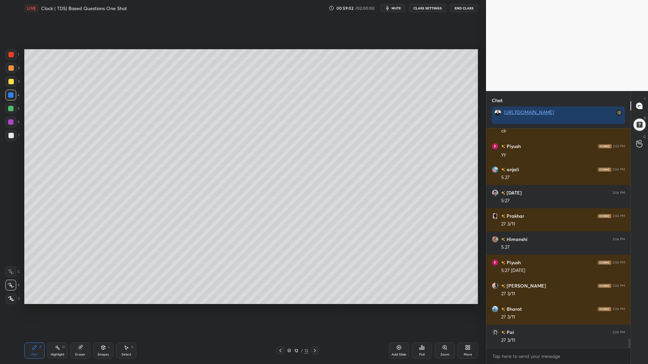
click at [12, 109] on div at bounding box center [10, 108] width 5 height 5
click at [10, 120] on div at bounding box center [10, 121] width 5 height 5
click at [12, 80] on div at bounding box center [10, 81] width 5 height 5
click at [11, 122] on div at bounding box center [10, 121] width 5 height 5
click at [12, 136] on div at bounding box center [10, 135] width 5 height 5
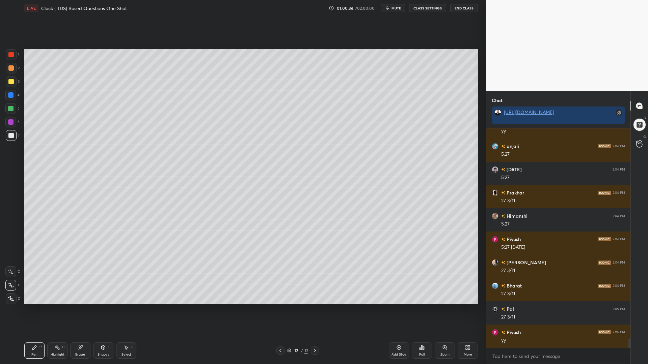
scroll to position [5088, 0]
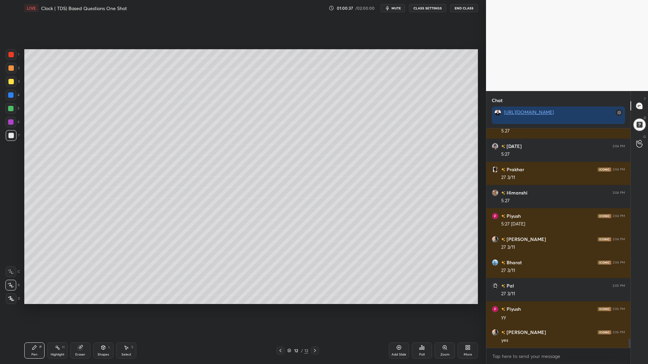
click at [8, 112] on div at bounding box center [10, 108] width 11 height 11
click at [7, 135] on div at bounding box center [11, 135] width 11 height 11
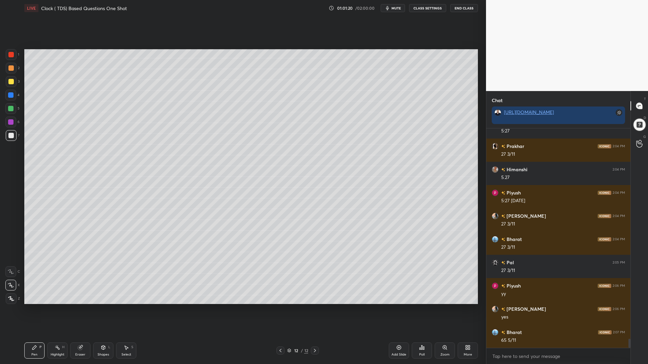
click at [13, 54] on div at bounding box center [10, 54] width 5 height 5
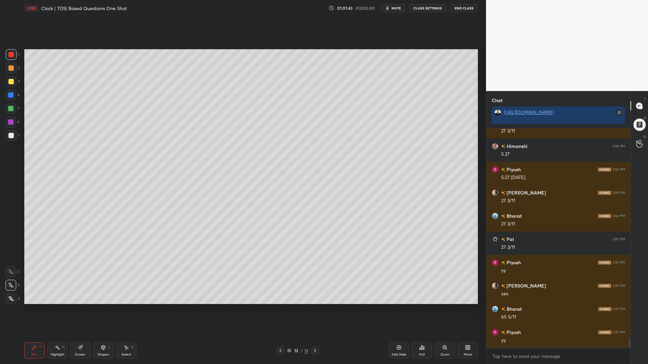
scroll to position [5158, 0]
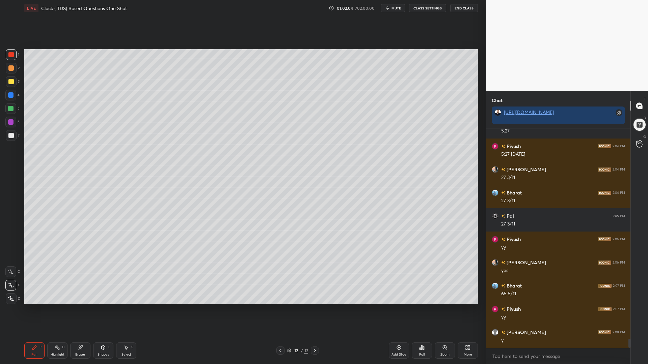
click at [402, 310] on div "Add Slide" at bounding box center [399, 351] width 20 height 16
click at [11, 73] on div at bounding box center [11, 68] width 11 height 11
drag, startPoint x: 10, startPoint y: 99, endPoint x: 9, endPoint y: 107, distance: 8.2
click at [9, 101] on div "4" at bounding box center [12, 96] width 14 height 13
drag, startPoint x: 9, startPoint y: 108, endPoint x: 19, endPoint y: 110, distance: 10.7
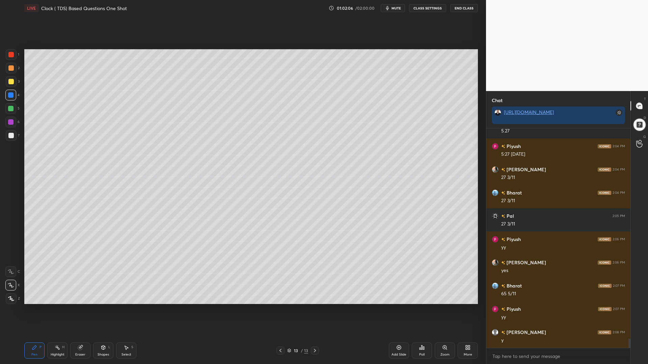
click at [8, 108] on div at bounding box center [10, 108] width 5 height 5
click at [12, 55] on div at bounding box center [10, 54] width 5 height 5
drag, startPoint x: 12, startPoint y: 82, endPoint x: 12, endPoint y: 104, distance: 22.3
click at [12, 82] on div at bounding box center [10, 81] width 5 height 5
drag, startPoint x: 10, startPoint y: 109, endPoint x: 14, endPoint y: 108, distance: 3.8
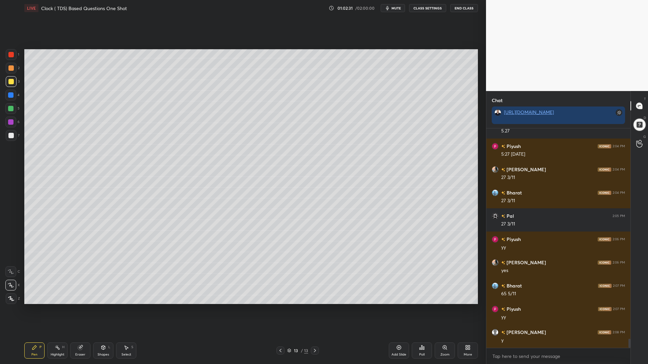
click at [10, 109] on div at bounding box center [10, 108] width 5 height 5
click at [9, 82] on div at bounding box center [10, 81] width 5 height 5
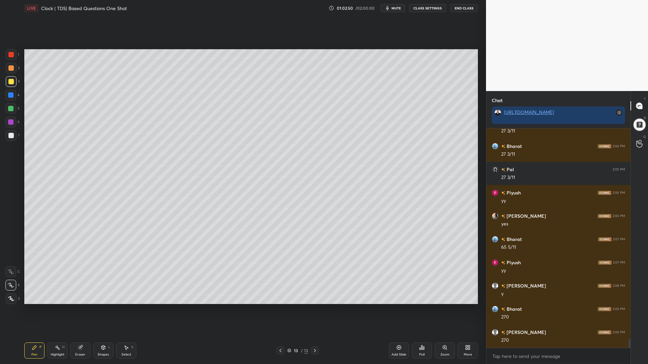
scroll to position [5228, 0]
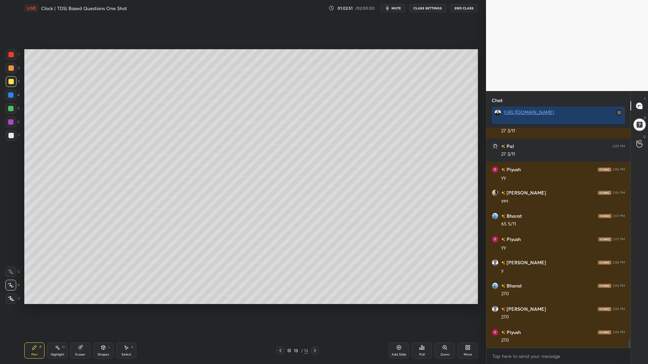
drag, startPoint x: 13, startPoint y: 94, endPoint x: 12, endPoint y: 99, distance: 4.8
click at [13, 94] on div at bounding box center [10, 94] width 5 height 5
click at [10, 120] on div at bounding box center [10, 121] width 5 height 5
click at [107, 310] on div "Shapes L" at bounding box center [103, 351] width 20 height 16
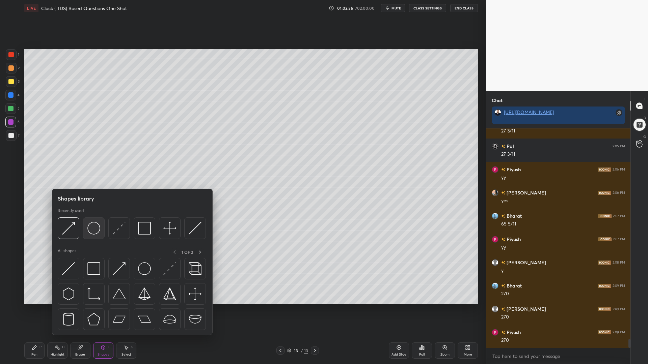
click at [93, 227] on img at bounding box center [93, 228] width 13 height 13
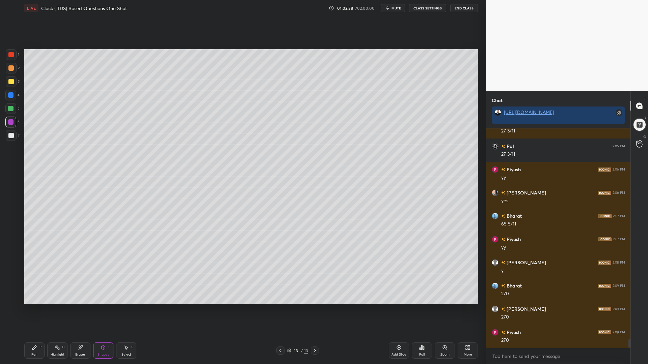
click at [108, 310] on div "Shapes L" at bounding box center [103, 351] width 20 height 16
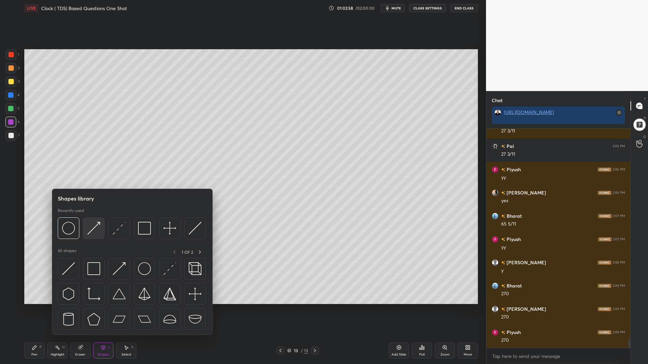
click at [96, 230] on img at bounding box center [93, 228] width 13 height 13
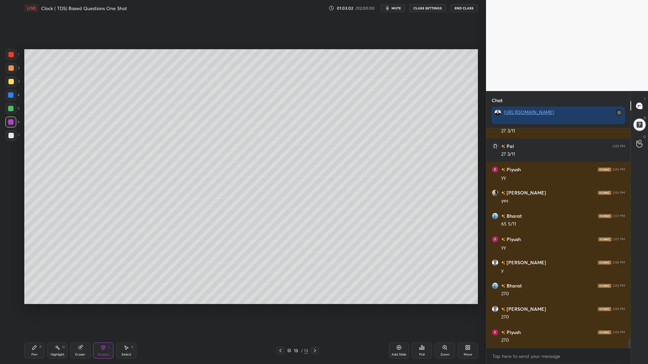
click at [14, 94] on div at bounding box center [10, 95] width 11 height 11
click at [12, 107] on div at bounding box center [10, 108] width 5 height 5
click at [32, 310] on div "Pen P" at bounding box center [34, 351] width 20 height 16
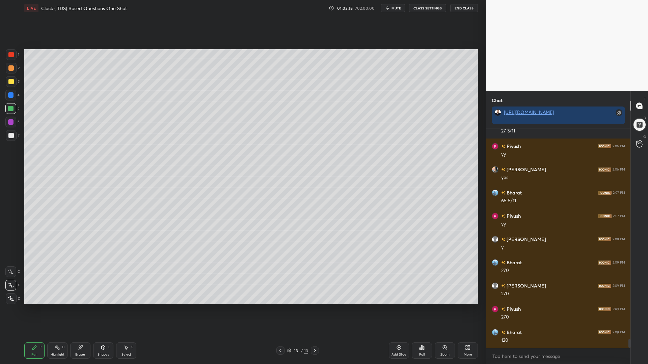
click at [12, 133] on div at bounding box center [10, 135] width 5 height 5
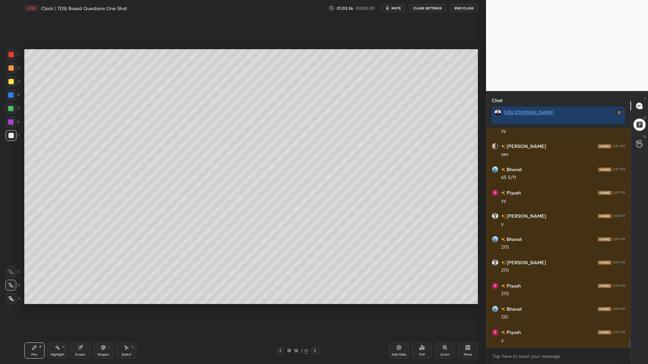
scroll to position [5298, 0]
drag, startPoint x: 13, startPoint y: 107, endPoint x: 18, endPoint y: 112, distance: 7.2
click at [13, 108] on div at bounding box center [10, 108] width 5 height 5
click at [13, 134] on div at bounding box center [10, 135] width 5 height 5
click at [11, 83] on div at bounding box center [10, 81] width 5 height 5
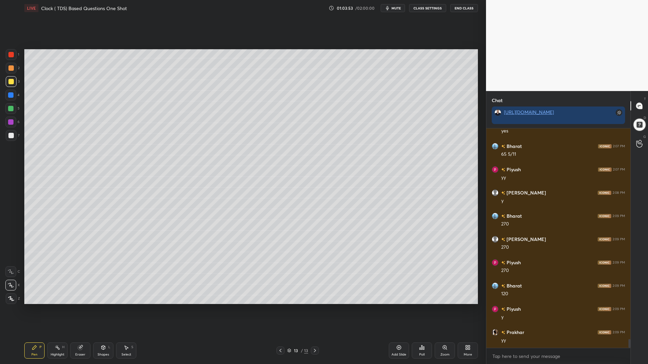
click at [106, 310] on div "Shapes L" at bounding box center [103, 351] width 20 height 16
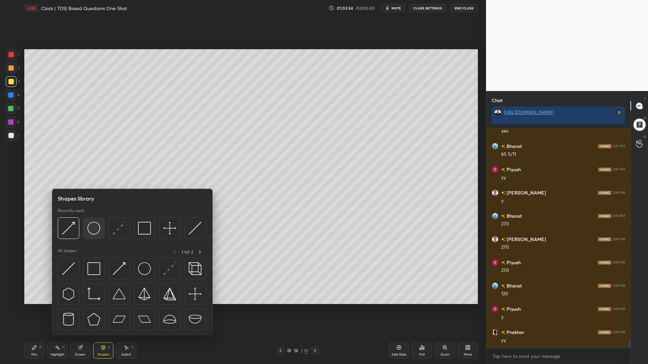
click at [88, 227] on img at bounding box center [93, 228] width 13 height 13
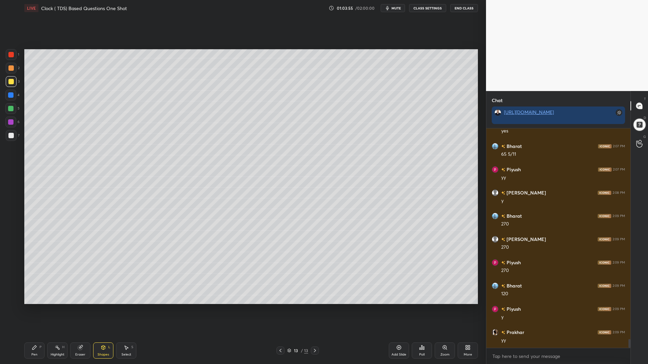
click at [129, 310] on div "Select" at bounding box center [126, 354] width 10 height 3
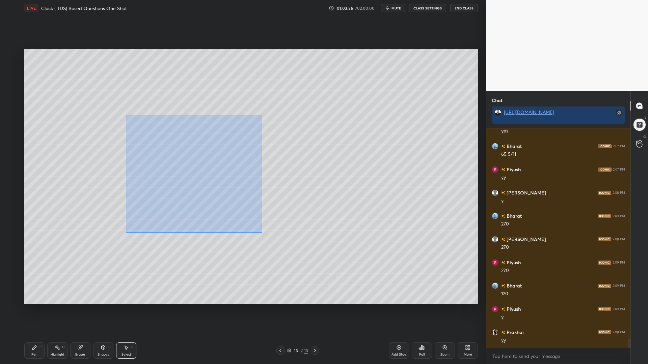
drag, startPoint x: 186, startPoint y: 188, endPoint x: 126, endPoint y: 115, distance: 94.5
click at [126, 115] on div "0 ° Undo Copy Duplicate Duplicate to new slide Delete" at bounding box center [251, 176] width 454 height 255
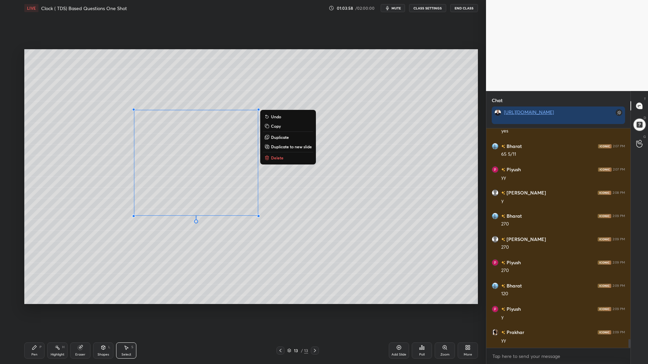
click at [282, 139] on p "Duplicate" at bounding box center [280, 137] width 18 height 5
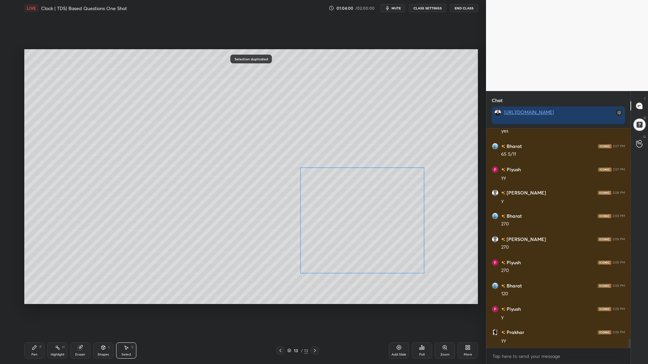
drag, startPoint x: 226, startPoint y: 171, endPoint x: 379, endPoint y: 214, distance: 158.5
click at [379, 214] on div "0 ° Undo Copy Duplicate Duplicate to new slide Delete" at bounding box center [251, 176] width 454 height 255
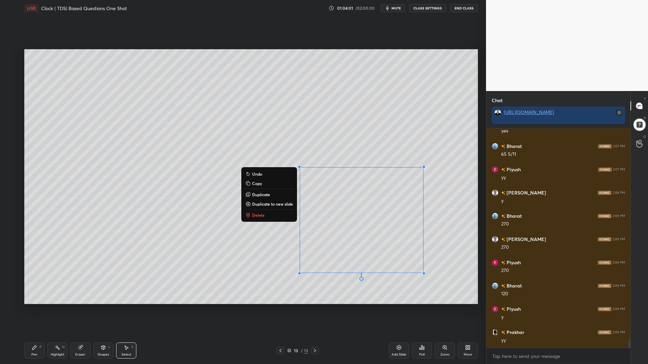
click at [81, 310] on icon at bounding box center [80, 348] width 4 height 4
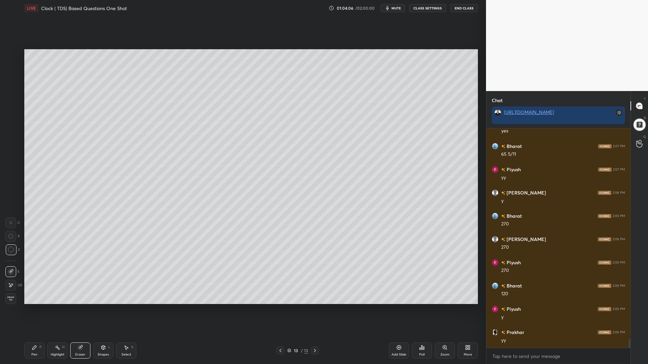
click at [34, 310] on div "Pen P" at bounding box center [34, 351] width 20 height 16
click at [10, 134] on div at bounding box center [10, 135] width 5 height 5
click at [103, 310] on div "Shapes L" at bounding box center [103, 351] width 20 height 16
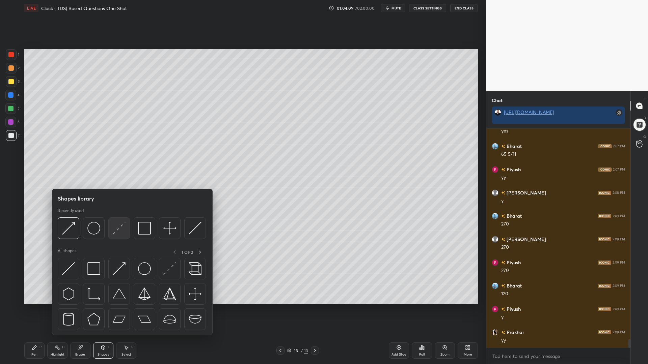
click at [123, 227] on img at bounding box center [119, 228] width 13 height 13
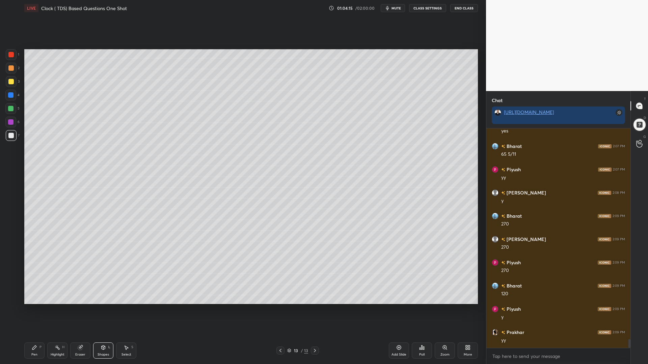
click at [39, 310] on div "P" at bounding box center [40, 347] width 2 height 3
drag, startPoint x: 10, startPoint y: 81, endPoint x: 17, endPoint y: 86, distance: 8.7
click at [10, 81] on div at bounding box center [10, 81] width 5 height 5
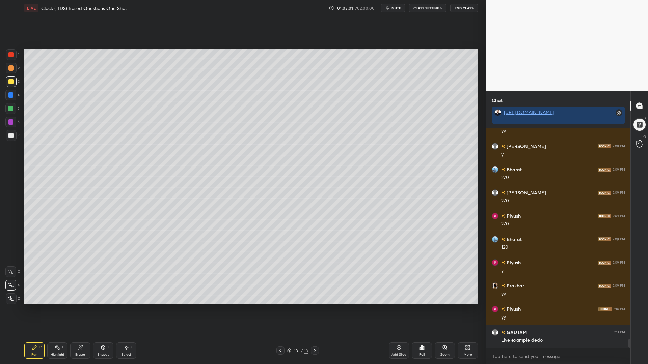
click at [398, 310] on icon at bounding box center [398, 347] width 5 height 5
drag, startPoint x: 10, startPoint y: 56, endPoint x: 10, endPoint y: 60, distance: 3.8
click at [10, 56] on div at bounding box center [10, 54] width 5 height 5
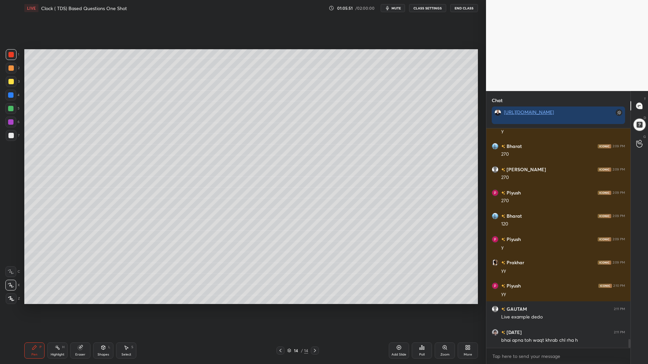
click at [11, 95] on div at bounding box center [10, 94] width 5 height 5
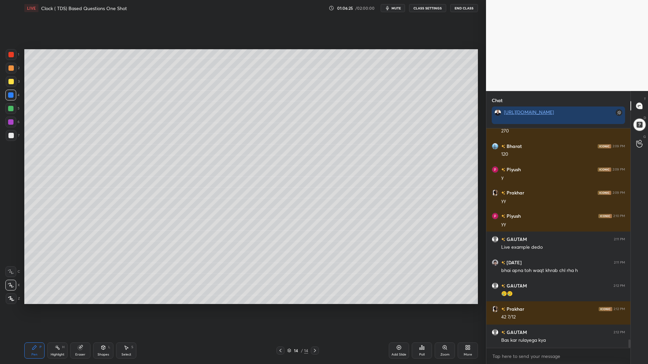
scroll to position [5461, 0]
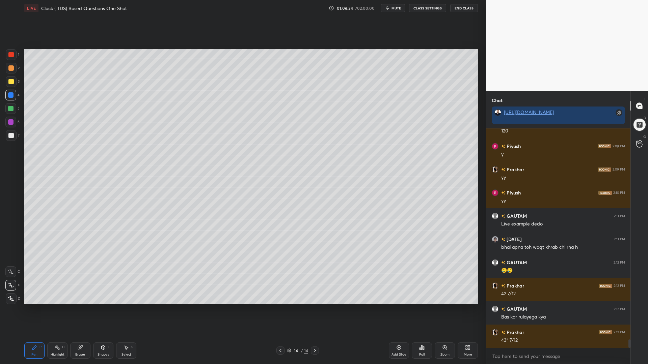
click at [10, 82] on div at bounding box center [10, 81] width 5 height 5
click at [104, 310] on icon at bounding box center [104, 348] width 4 height 4
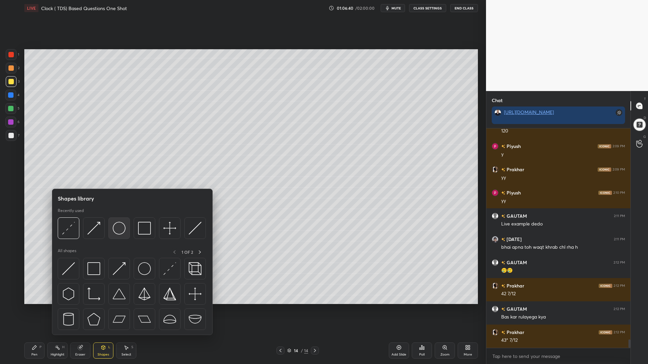
scroll to position [5484, 0]
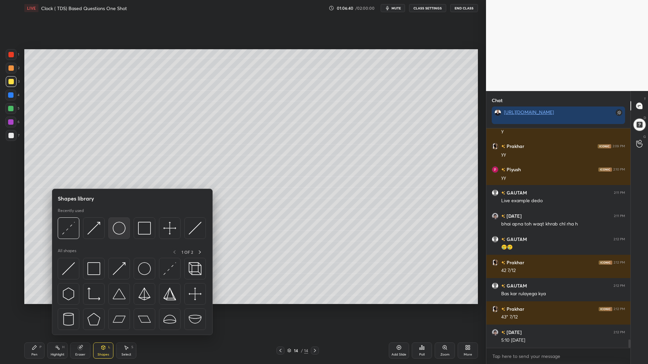
click at [122, 230] on img at bounding box center [119, 228] width 13 height 13
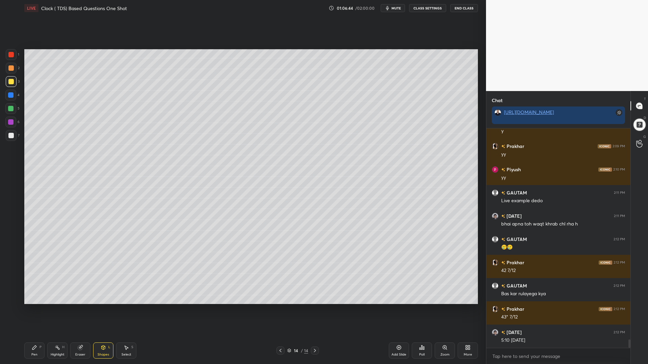
click at [36, 310] on icon at bounding box center [34, 347] width 5 height 5
click at [11, 138] on div at bounding box center [10, 135] width 5 height 5
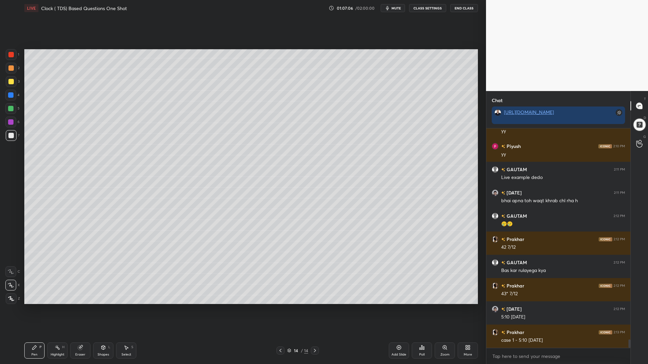
click at [10, 94] on div at bounding box center [10, 94] width 5 height 5
click at [101, 310] on div "Shapes L" at bounding box center [103, 351] width 20 height 16
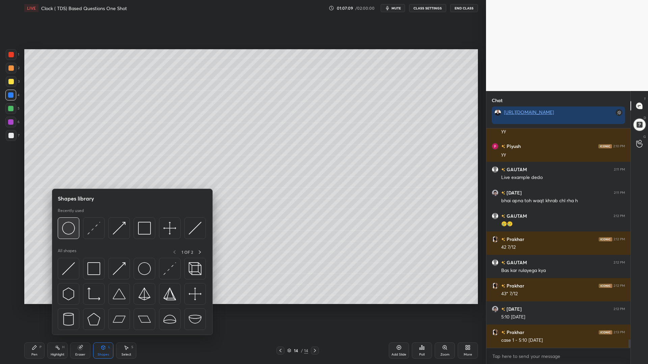
click at [66, 231] on img at bounding box center [68, 228] width 13 height 13
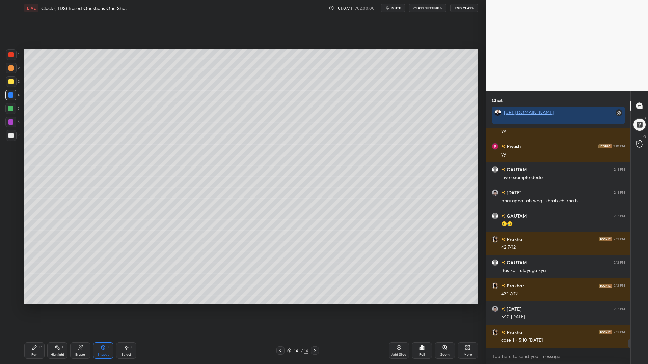
click at [99, 310] on div "Shapes L" at bounding box center [103, 351] width 20 height 16
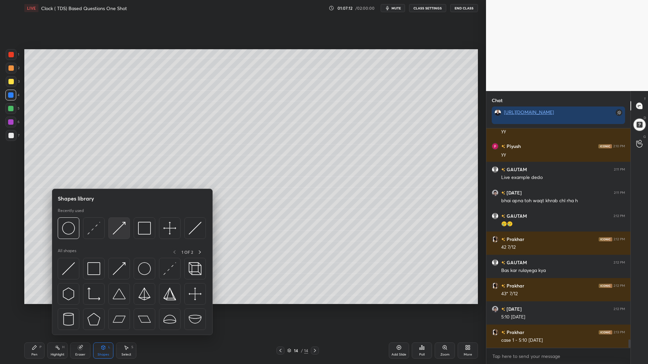
click at [120, 225] on img at bounding box center [119, 228] width 13 height 13
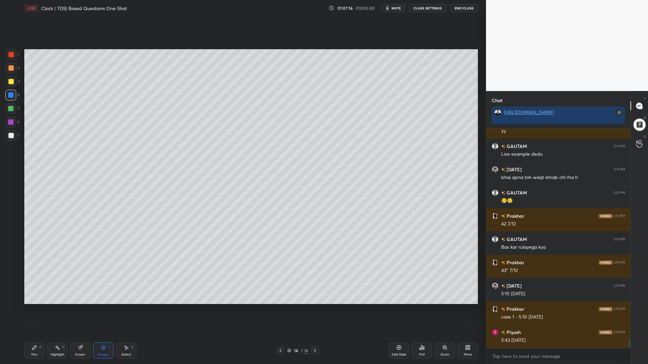
scroll to position [5537, 0]
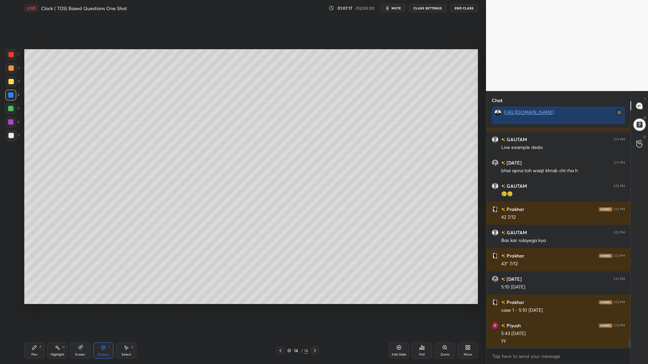
click at [36, 310] on icon at bounding box center [34, 347] width 5 height 5
click at [12, 122] on div at bounding box center [10, 121] width 5 height 5
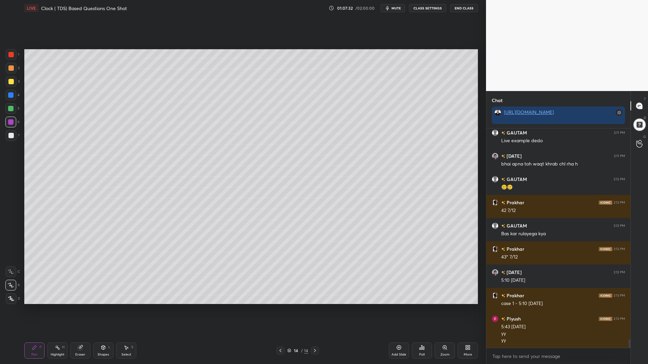
scroll to position [5567, 0]
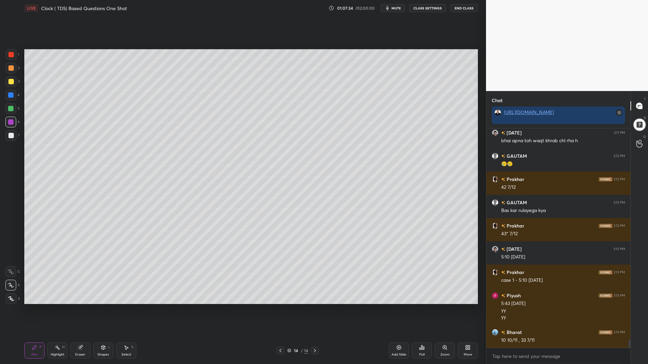
click at [11, 134] on div at bounding box center [10, 135] width 5 height 5
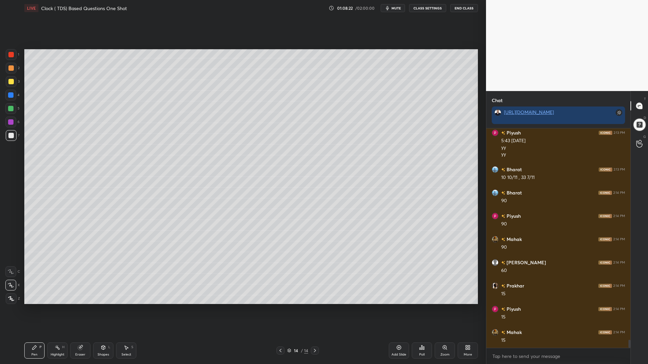
scroll to position [5777, 0]
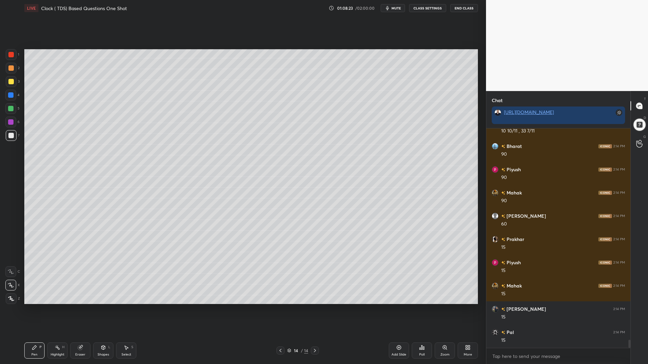
click at [10, 93] on div at bounding box center [10, 94] width 5 height 5
click at [9, 108] on div at bounding box center [10, 108] width 5 height 5
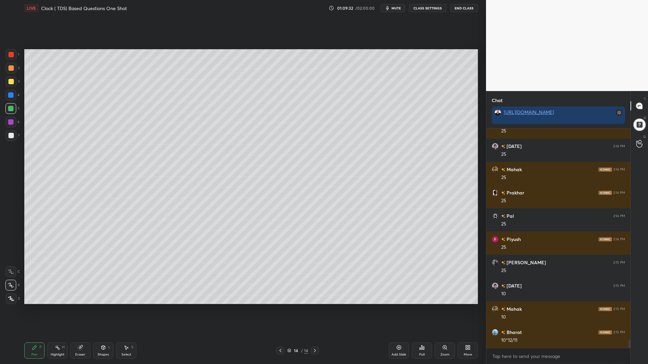
scroll to position [6040, 0]
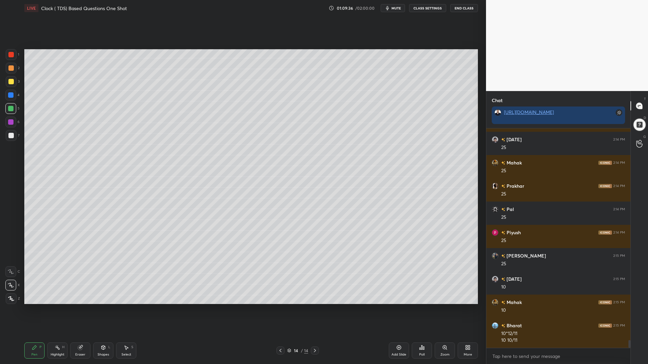
click at [12, 137] on div at bounding box center [10, 135] width 5 height 5
click at [99, 310] on div "Shapes L" at bounding box center [103, 351] width 20 height 16
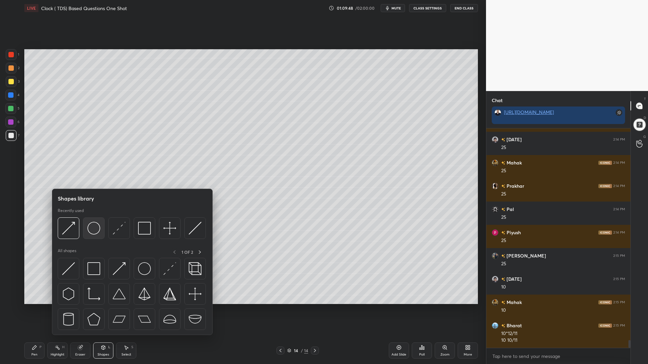
click at [93, 227] on img at bounding box center [93, 228] width 13 height 13
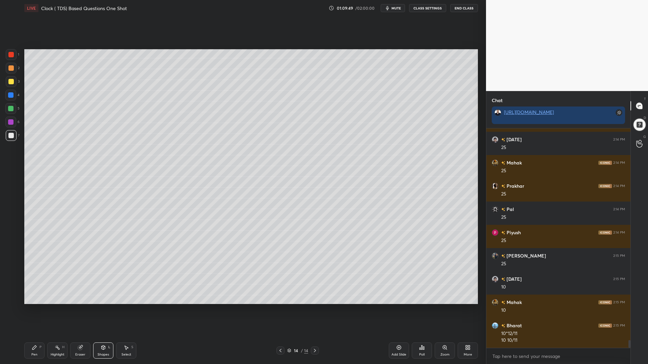
click at [108, 310] on div "Shapes L" at bounding box center [103, 351] width 20 height 16
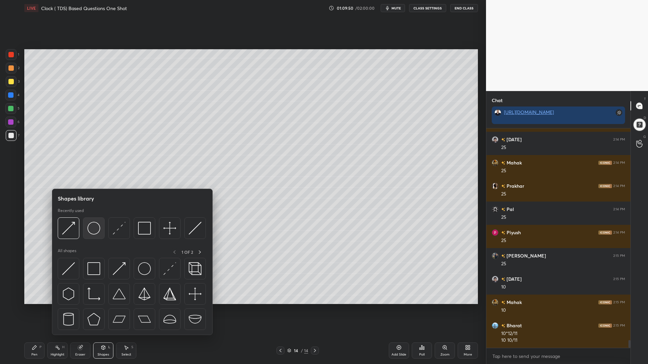
click at [93, 226] on img at bounding box center [93, 228] width 13 height 13
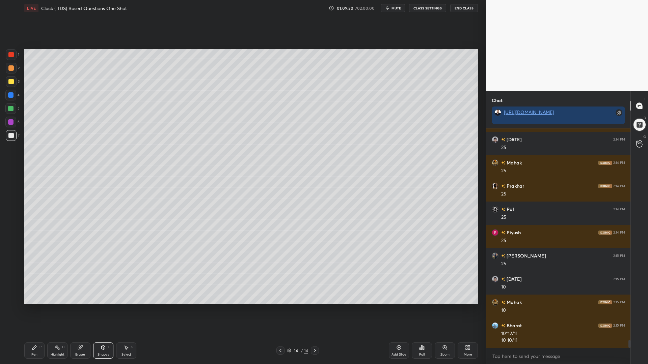
click at [10, 97] on div at bounding box center [10, 94] width 5 height 5
click at [103, 310] on icon at bounding box center [103, 347] width 5 height 5
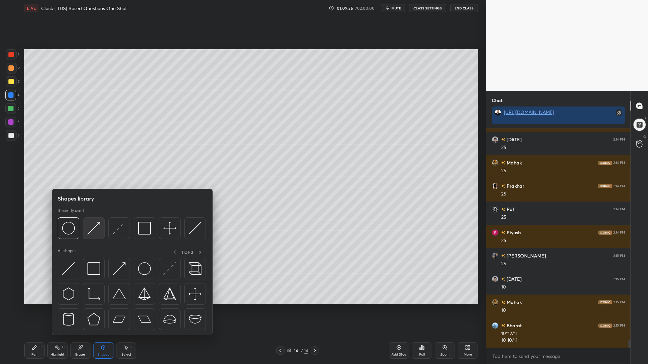
click at [94, 227] on img at bounding box center [93, 228] width 13 height 13
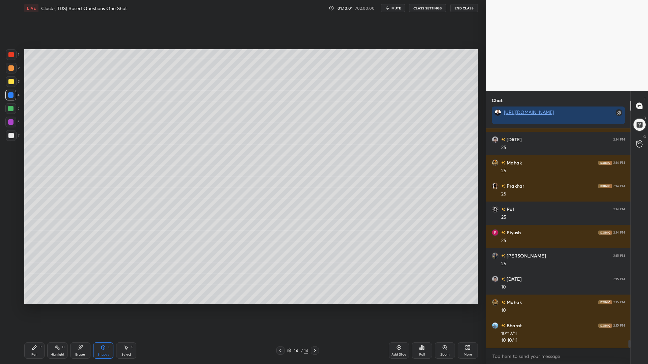
click at [35, 310] on icon at bounding box center [34, 347] width 5 height 5
click at [13, 135] on div at bounding box center [10, 135] width 5 height 5
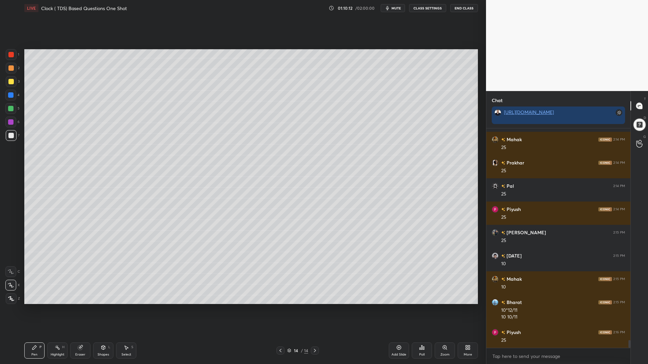
click at [11, 97] on div at bounding box center [10, 94] width 5 height 5
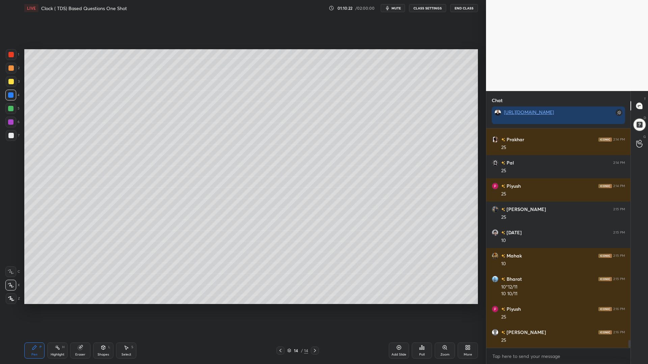
click at [11, 135] on div at bounding box center [10, 135] width 5 height 5
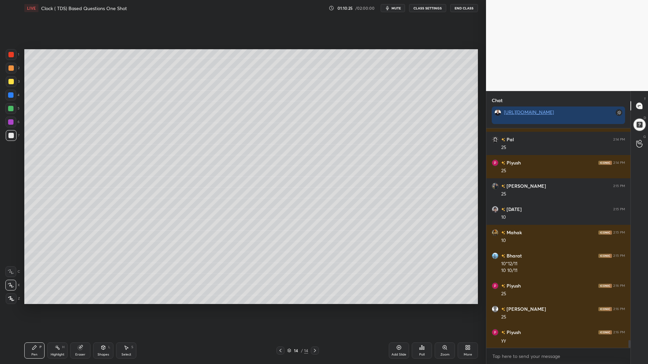
scroll to position [6133, 0]
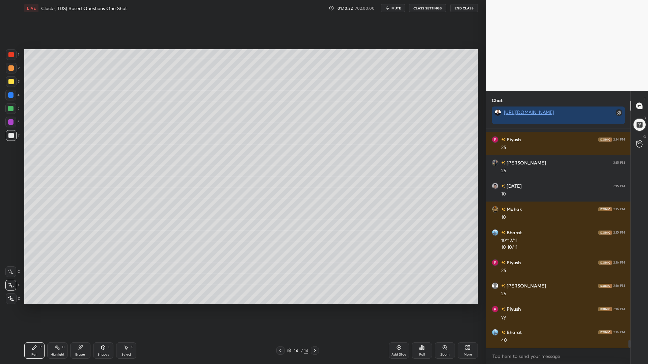
click at [9, 120] on div at bounding box center [10, 121] width 5 height 5
click at [13, 111] on div at bounding box center [10, 108] width 11 height 11
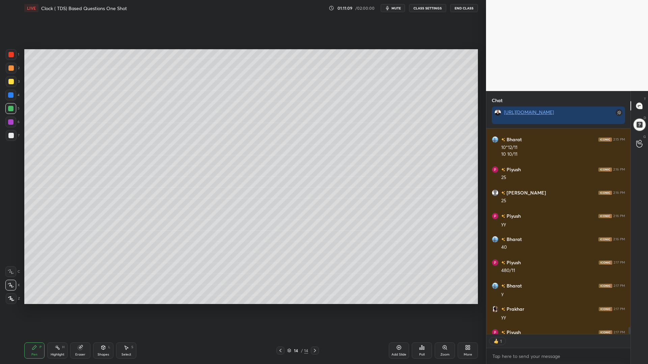
scroll to position [204, 142]
click at [398, 310] on icon at bounding box center [398, 347] width 5 height 5
click at [10, 56] on div at bounding box center [10, 54] width 5 height 5
click at [11, 104] on div at bounding box center [10, 108] width 11 height 11
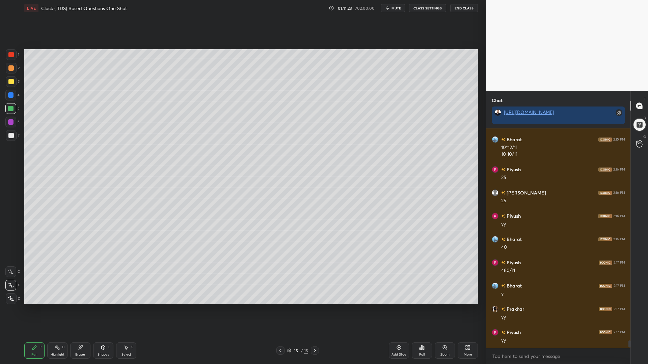
click at [11, 95] on div at bounding box center [10, 94] width 5 height 5
drag, startPoint x: 13, startPoint y: 136, endPoint x: 23, endPoint y: 136, distance: 10.1
click at [12, 136] on div at bounding box center [10, 135] width 5 height 5
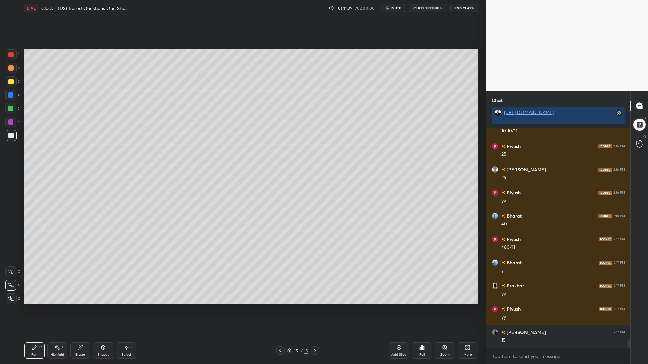
click at [11, 97] on div at bounding box center [10, 94] width 5 height 5
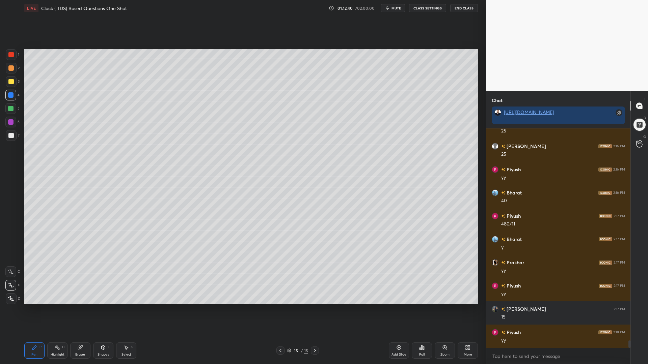
click at [396, 310] on div "Add Slide" at bounding box center [399, 351] width 20 height 16
click at [9, 56] on div at bounding box center [10, 54] width 5 height 5
click at [12, 110] on div at bounding box center [10, 108] width 5 height 5
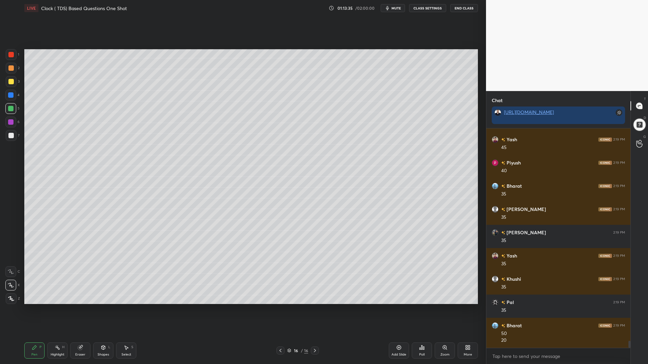
scroll to position [6512, 0]
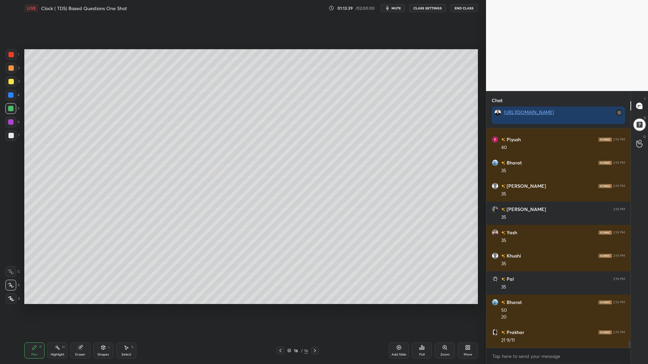
drag, startPoint x: 8, startPoint y: 135, endPoint x: 19, endPoint y: 137, distance: 10.6
click at [8, 135] on div at bounding box center [10, 135] width 5 height 5
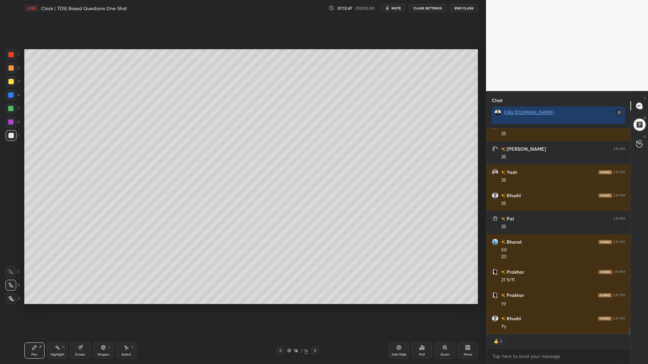
scroll to position [6596, 0]
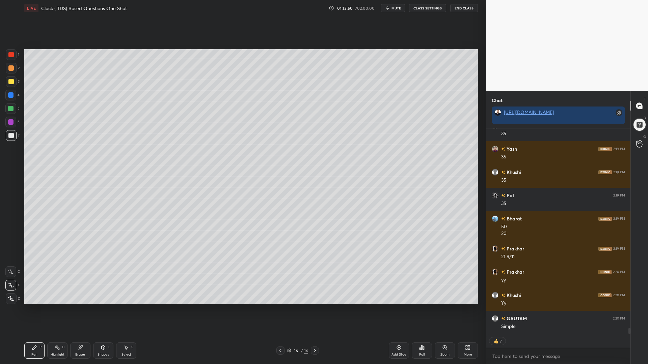
click at [10, 82] on div at bounding box center [10, 81] width 5 height 5
click at [11, 114] on div at bounding box center [10, 108] width 11 height 11
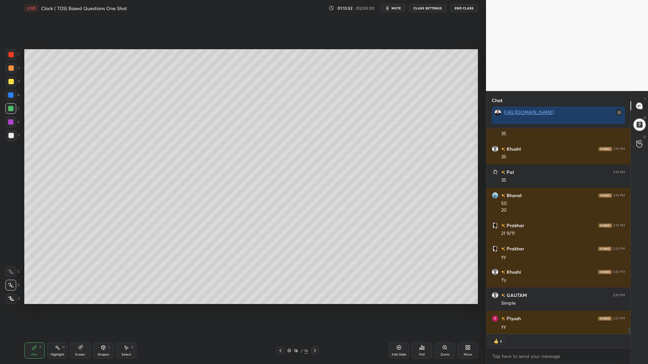
scroll to position [6635, 0]
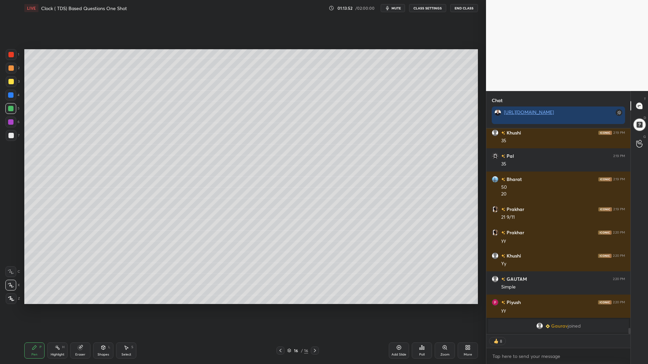
click at [10, 138] on div at bounding box center [10, 135] width 5 height 5
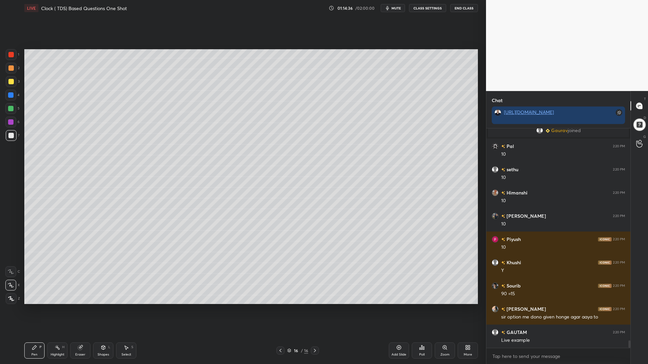
scroll to position [6215, 0]
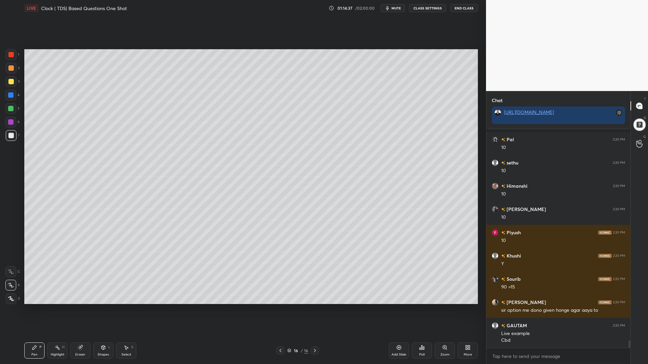
click at [10, 97] on div at bounding box center [10, 94] width 5 height 5
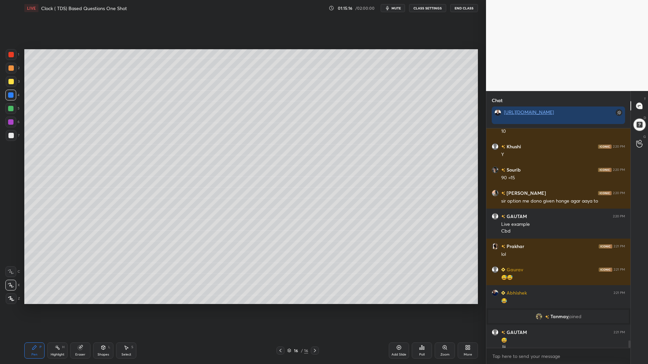
scroll to position [6255, 0]
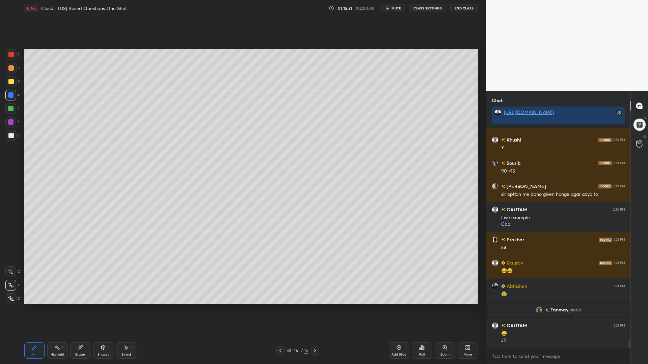
click at [403, 310] on div "Add Slide" at bounding box center [399, 351] width 20 height 16
click at [12, 55] on div at bounding box center [10, 54] width 5 height 5
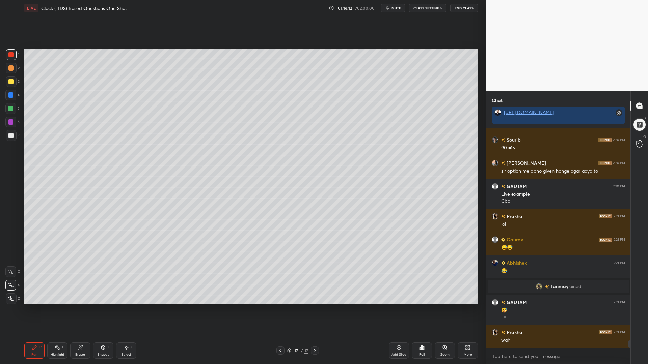
click at [12, 134] on div at bounding box center [10, 135] width 5 height 5
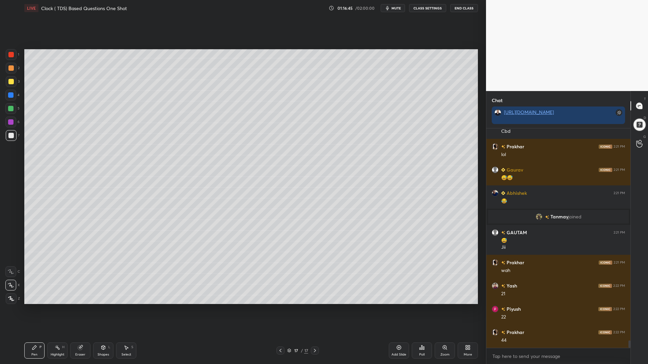
scroll to position [6371, 0]
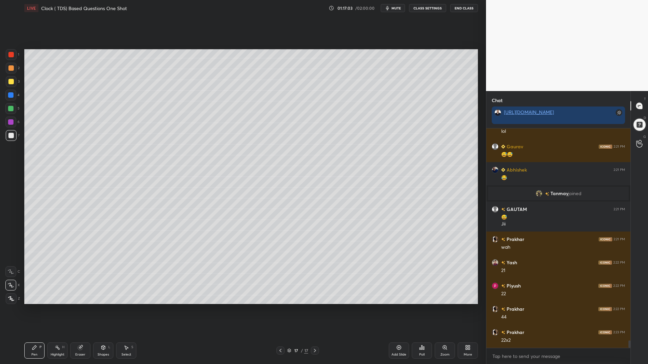
click at [9, 69] on div at bounding box center [10, 67] width 5 height 5
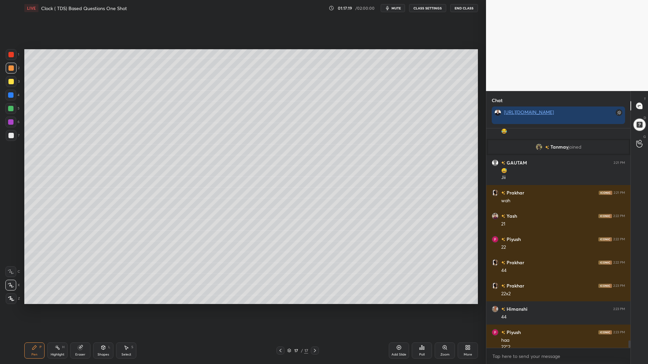
scroll to position [6424, 0]
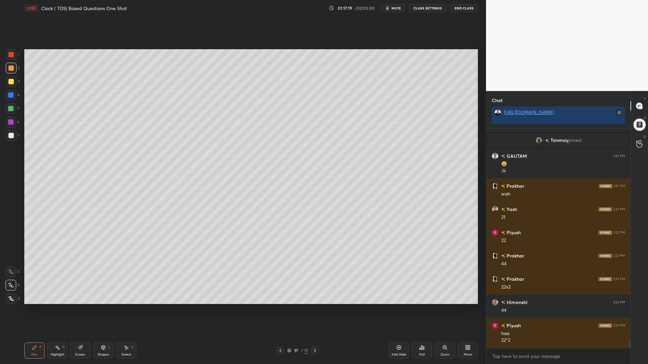
click at [12, 109] on div at bounding box center [10, 108] width 5 height 5
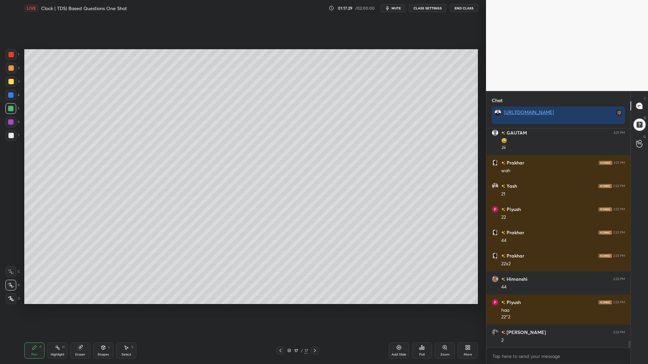
scroll to position [6471, 0]
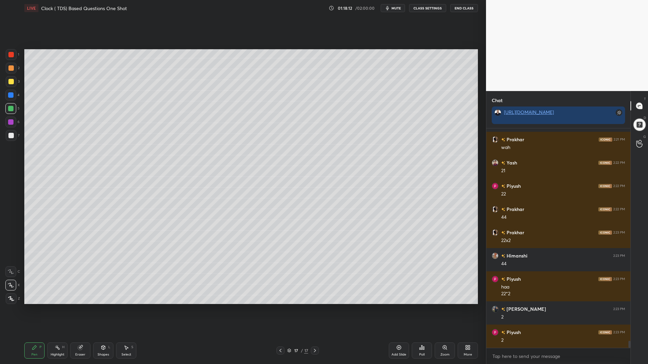
click at [81, 310] on icon at bounding box center [80, 348] width 4 height 4
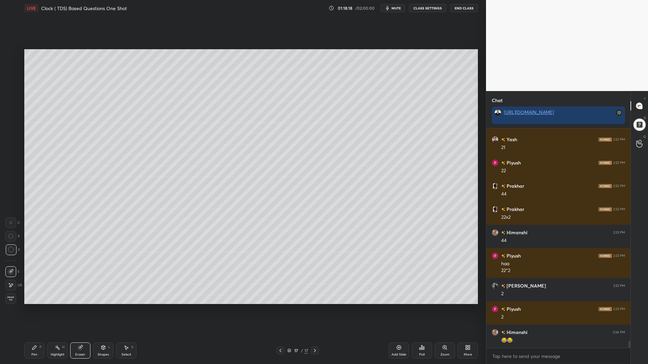
drag, startPoint x: 38, startPoint y: 350, endPoint x: 45, endPoint y: 350, distance: 7.1
click at [38, 310] on div "Pen P" at bounding box center [34, 351] width 20 height 16
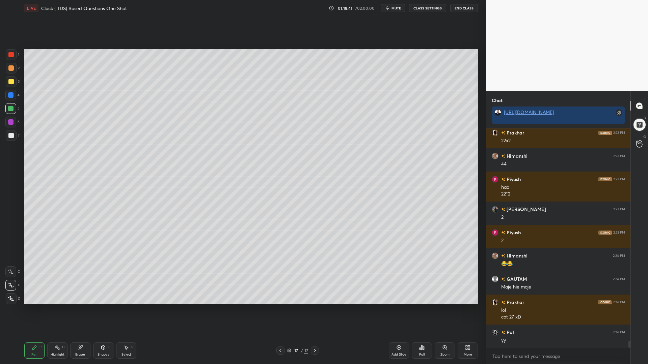
scroll to position [6594, 0]
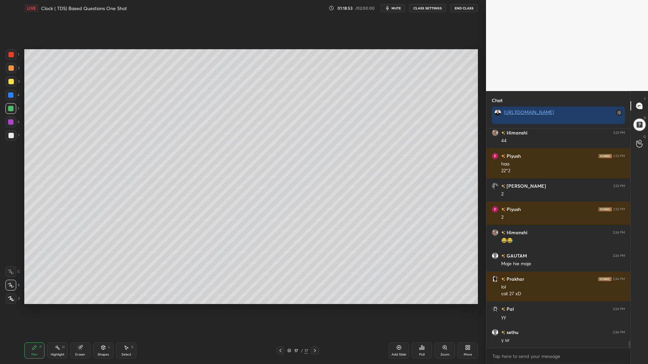
click at [10, 135] on div at bounding box center [10, 135] width 5 height 5
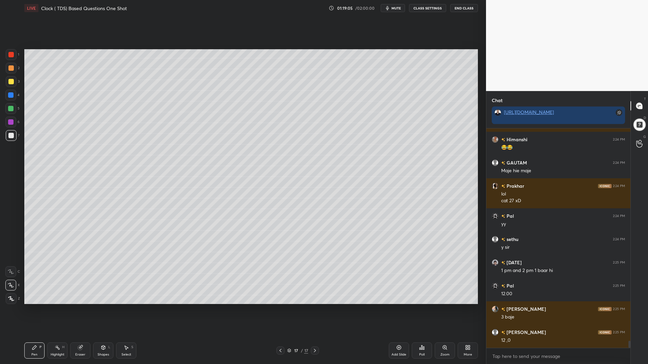
scroll to position [6710, 0]
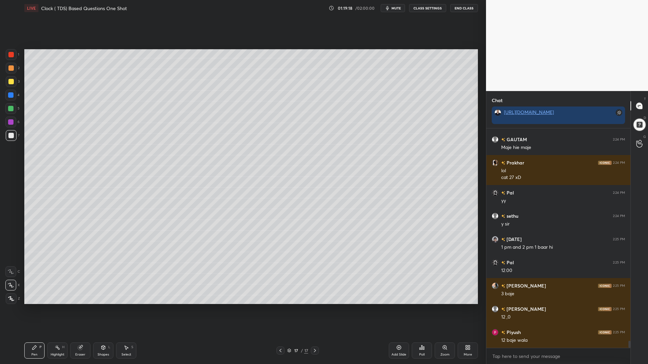
click at [102, 310] on div "Shapes L" at bounding box center [103, 351] width 20 height 16
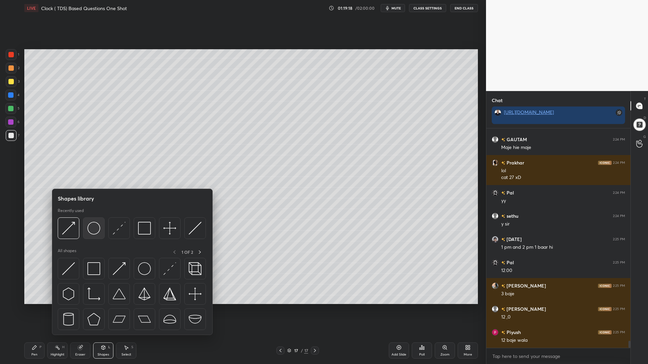
click at [99, 231] on img at bounding box center [93, 228] width 13 height 13
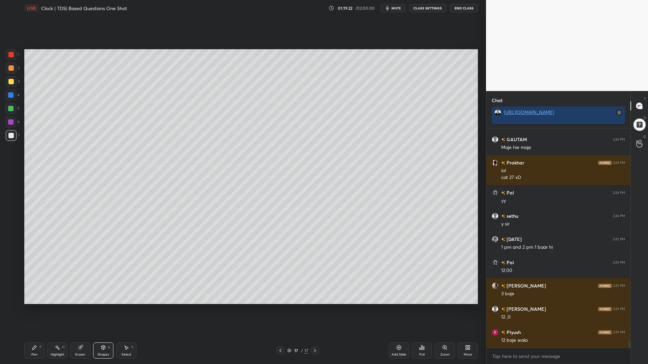
click at [104, 310] on div "Shapes L" at bounding box center [103, 351] width 20 height 16
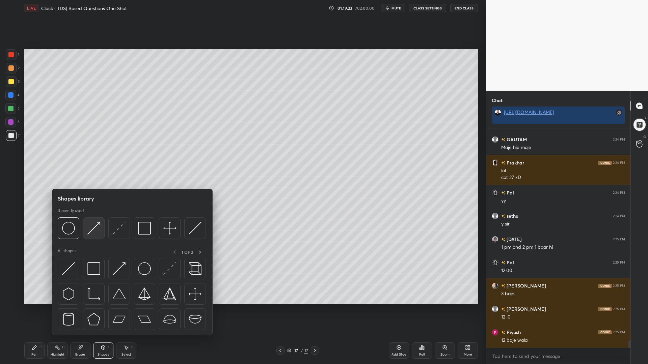
click at [94, 228] on img at bounding box center [93, 228] width 13 height 13
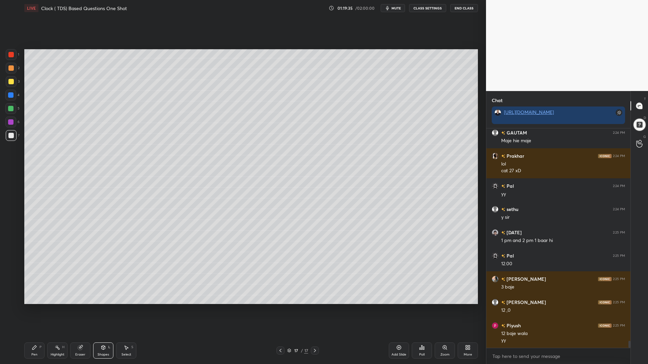
scroll to position [6740, 0]
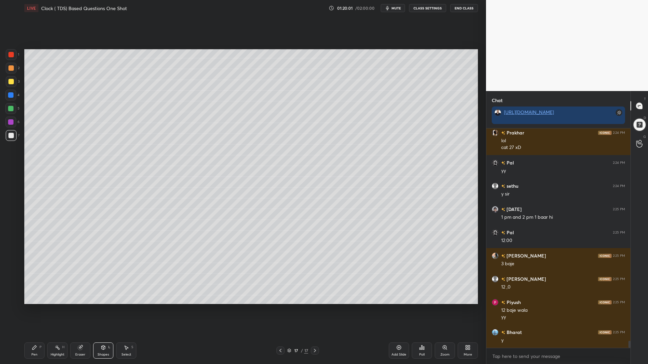
drag, startPoint x: 11, startPoint y: 84, endPoint x: 14, endPoint y: 87, distance: 4.1
click at [11, 85] on div at bounding box center [11, 81] width 11 height 11
click at [35, 310] on div "Pen P" at bounding box center [34, 351] width 20 height 16
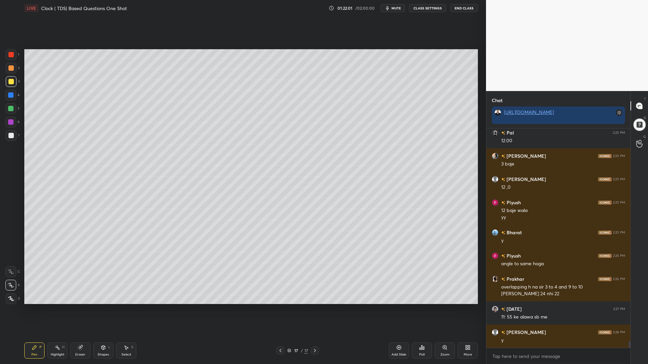
scroll to position [6864, 0]
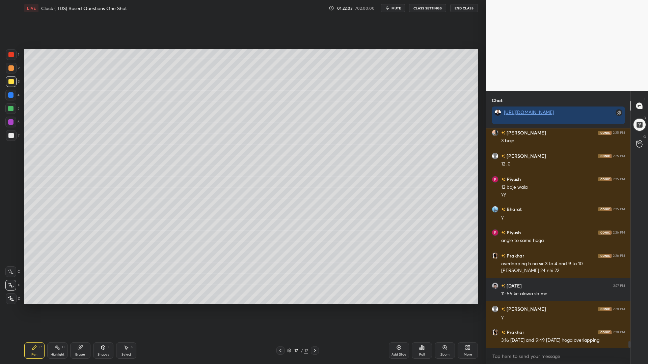
click at [11, 95] on div at bounding box center [10, 94] width 5 height 5
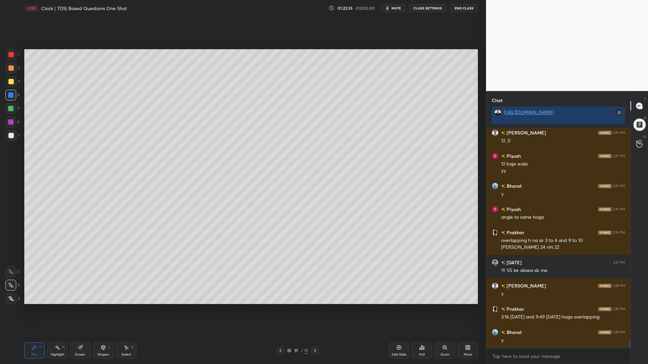
click at [277, 310] on div at bounding box center [280, 351] width 8 height 8
click at [280, 310] on icon at bounding box center [280, 350] width 5 height 5
click at [6, 125] on div at bounding box center [10, 122] width 11 height 11
click at [56, 310] on div "Highlight" at bounding box center [58, 354] width 14 height 3
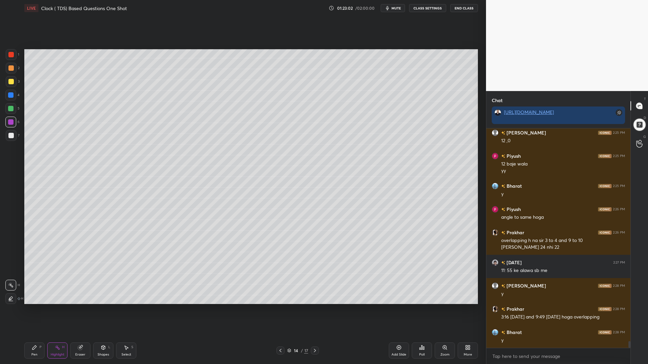
scroll to position [6910, 0]
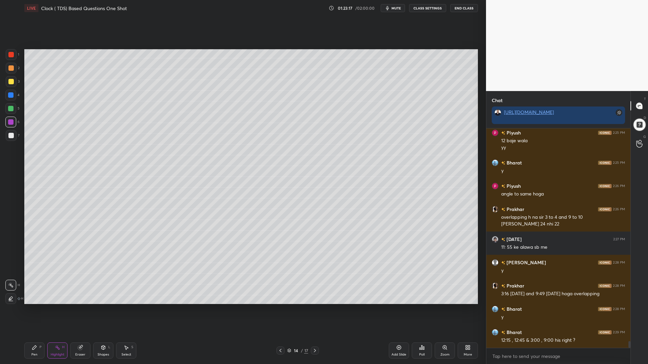
click at [316, 310] on icon at bounding box center [314, 350] width 5 height 5
click at [314, 310] on icon at bounding box center [314, 350] width 5 height 5
click at [313, 310] on icon at bounding box center [314, 350] width 5 height 5
drag, startPoint x: 26, startPoint y: 355, endPoint x: 43, endPoint y: 340, distance: 22.6
click at [26, 310] on div "Pen P" at bounding box center [34, 351] width 20 height 16
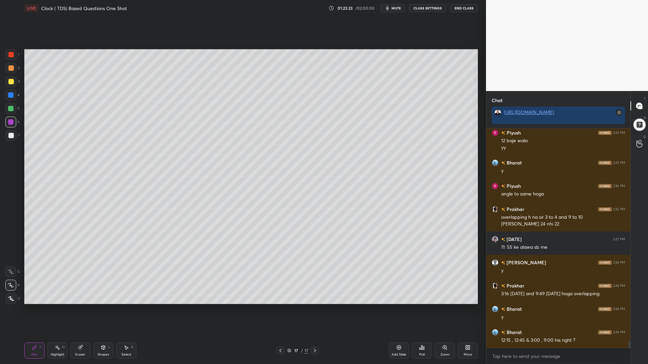
drag, startPoint x: 9, startPoint y: 94, endPoint x: 21, endPoint y: 104, distance: 15.1
click at [9, 95] on div at bounding box center [10, 94] width 5 height 5
drag, startPoint x: 13, startPoint y: 136, endPoint x: 21, endPoint y: 138, distance: 7.6
click at [12, 136] on div at bounding box center [10, 135] width 5 height 5
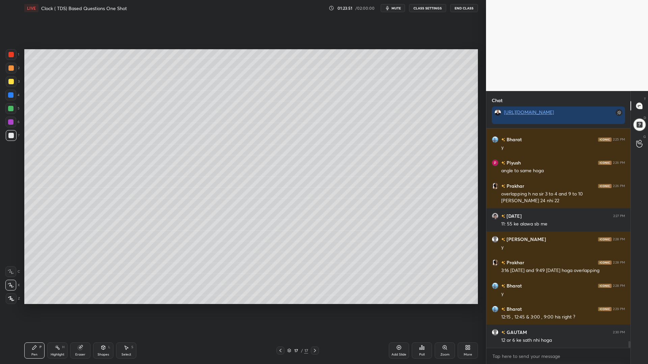
click at [399, 310] on icon at bounding box center [399, 348] width 4 height 4
click at [10, 56] on div at bounding box center [10, 54] width 5 height 5
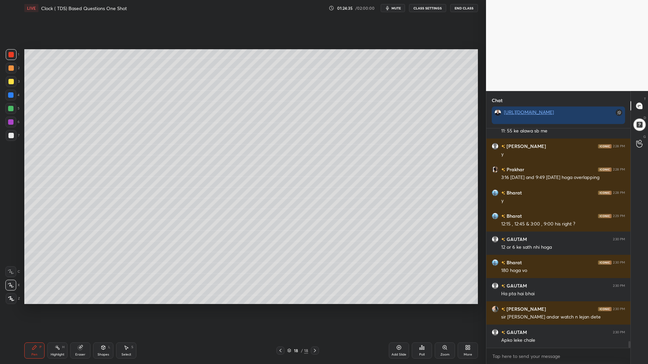
scroll to position [7050, 0]
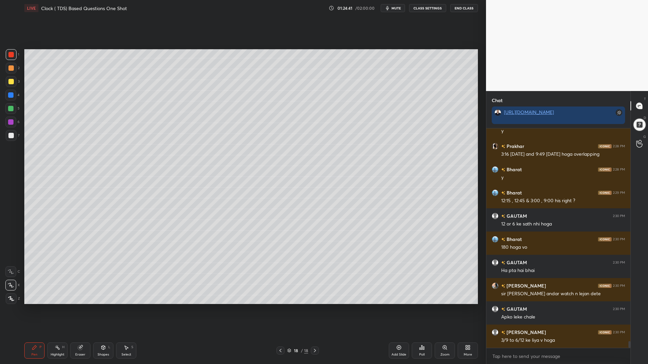
click at [280, 310] on div at bounding box center [280, 351] width 8 height 8
click at [312, 310] on icon at bounding box center [314, 350] width 5 height 5
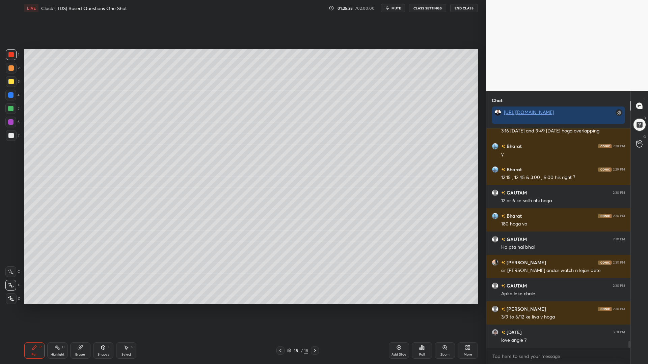
click at [10, 68] on div at bounding box center [10, 67] width 5 height 5
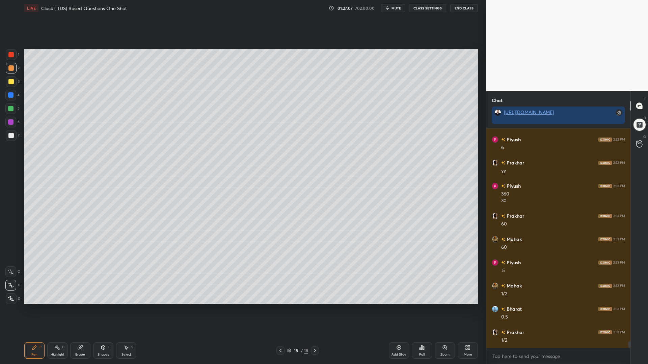
scroll to position [7482, 0]
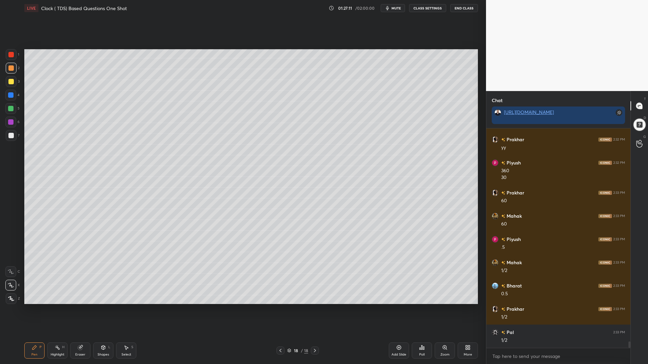
click at [106, 310] on div "Shapes L" at bounding box center [103, 351] width 20 height 16
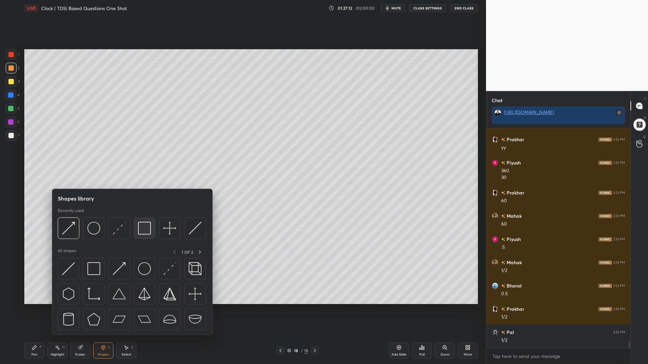
click at [141, 224] on img at bounding box center [144, 228] width 13 height 13
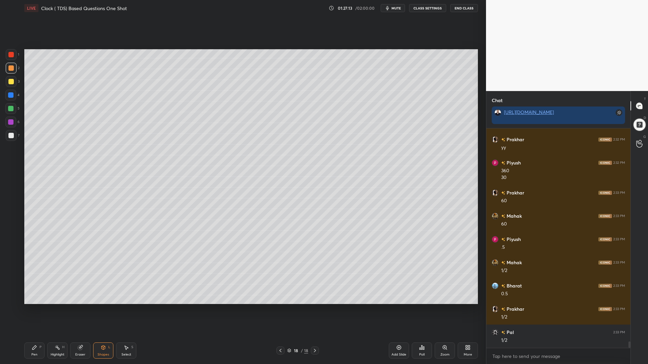
click at [12, 106] on div at bounding box center [10, 108] width 5 height 5
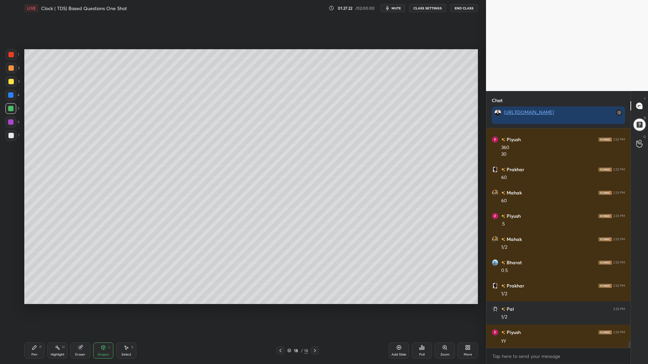
scroll to position [7529, 0]
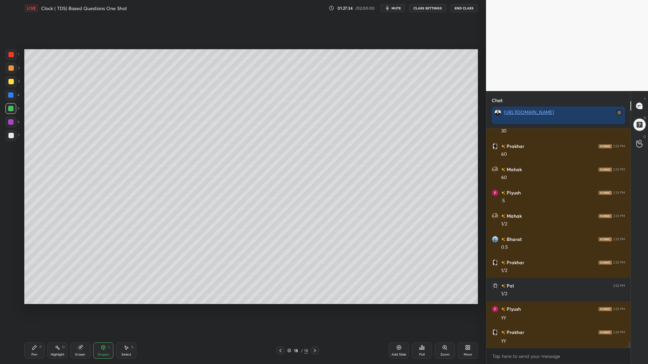
click at [13, 143] on div "7" at bounding box center [13, 136] width 14 height 13
click at [32, 310] on div "Pen P" at bounding box center [34, 351] width 20 height 16
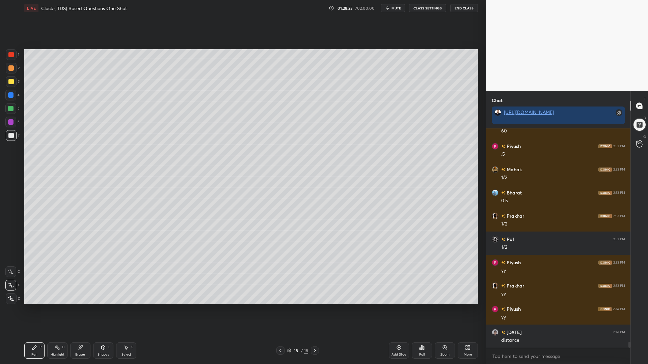
scroll to position [7599, 0]
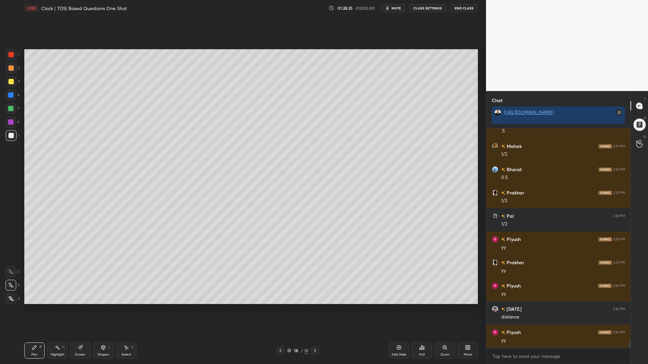
click at [105, 310] on div "Shapes L" at bounding box center [103, 351] width 20 height 16
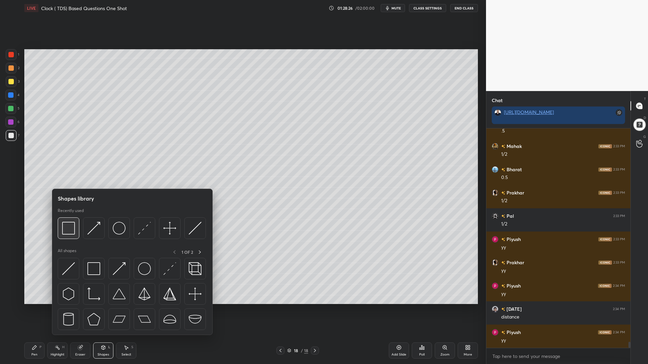
click at [66, 234] on img at bounding box center [68, 228] width 13 height 13
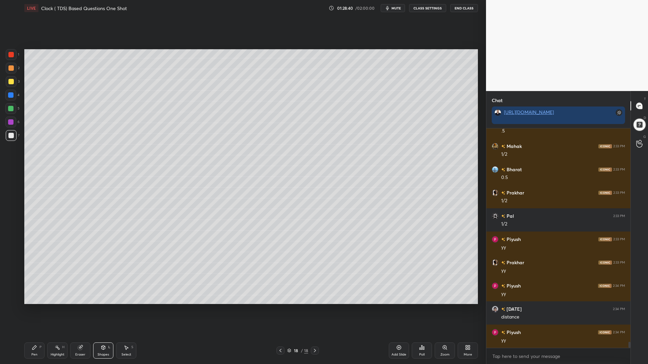
scroll to position [7622, 0]
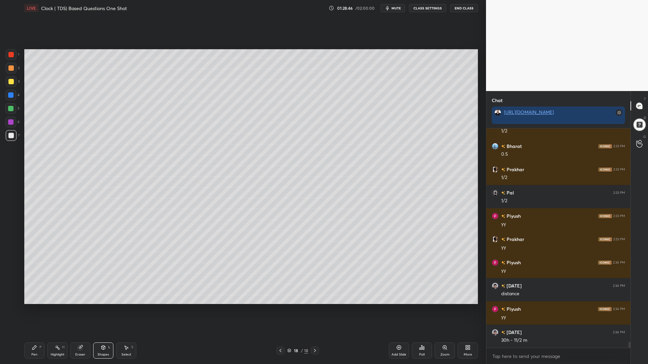
click at [13, 112] on div at bounding box center [10, 108] width 11 height 11
drag, startPoint x: 35, startPoint y: 351, endPoint x: 48, endPoint y: 356, distance: 13.3
click at [35, 310] on div "Pen P" at bounding box center [34, 351] width 20 height 16
click at [11, 122] on div at bounding box center [10, 121] width 5 height 5
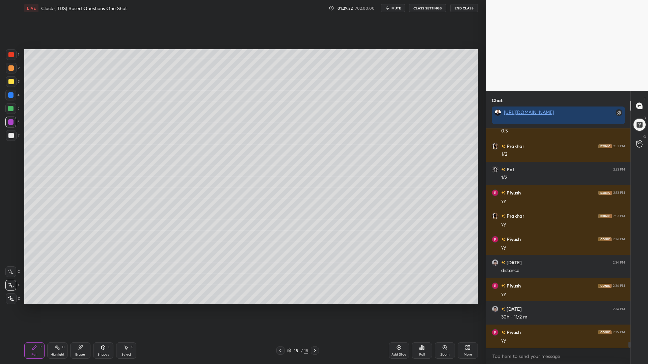
click at [10, 136] on div at bounding box center [10, 135] width 5 height 5
click at [10, 93] on div at bounding box center [10, 95] width 11 height 11
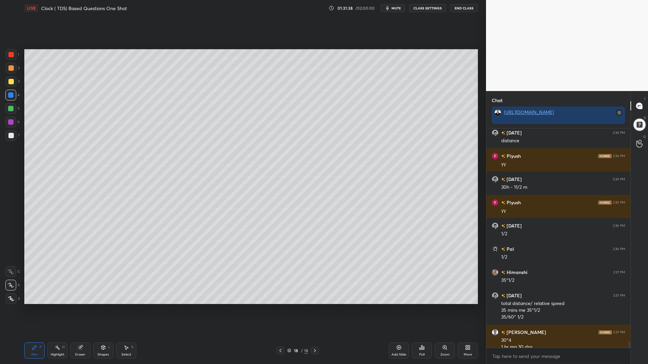
scroll to position [7782, 0]
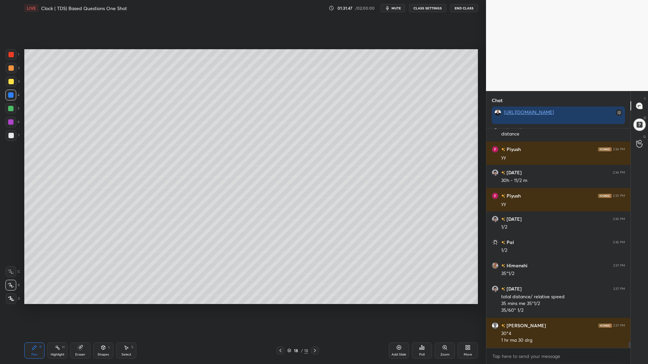
click at [10, 110] on div at bounding box center [10, 108] width 5 height 5
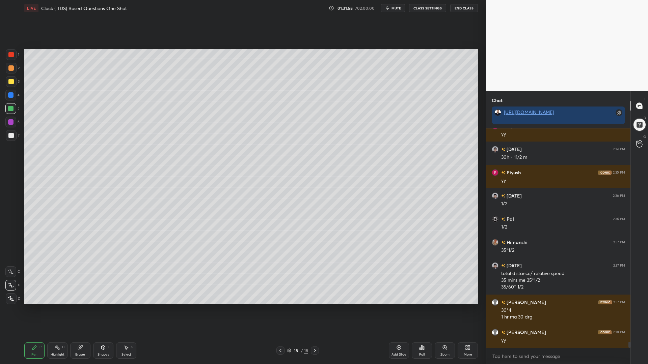
click at [6, 121] on div at bounding box center [10, 122] width 11 height 11
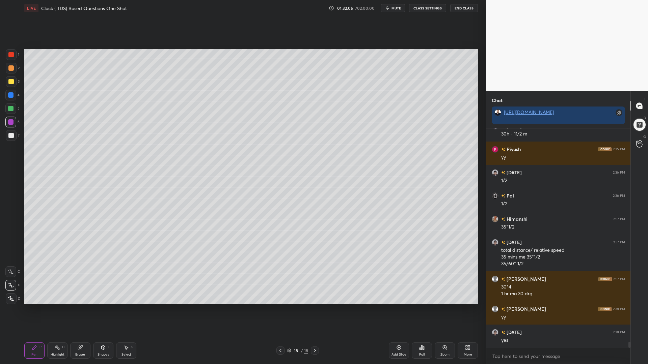
click at [9, 133] on div at bounding box center [10, 135] width 5 height 5
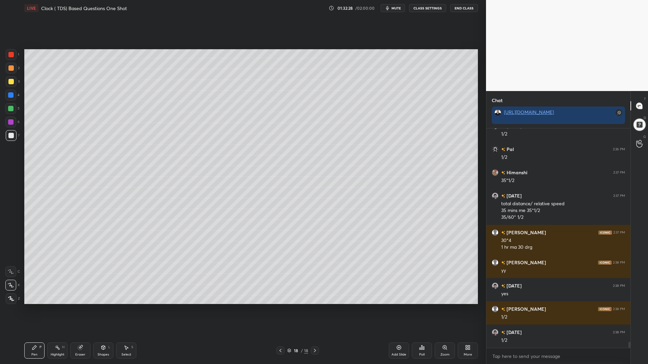
scroll to position [7882, 0]
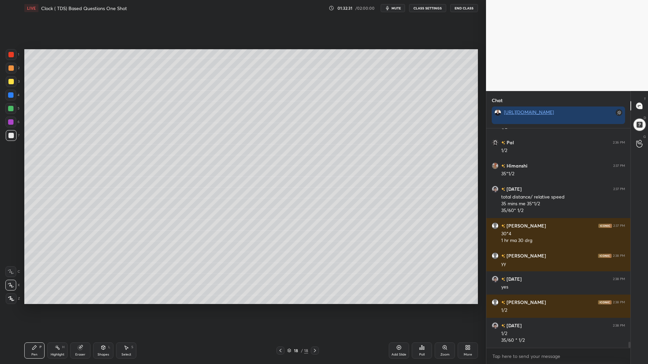
click at [396, 310] on div "Add Slide" at bounding box center [399, 351] width 20 height 16
drag, startPoint x: 8, startPoint y: 55, endPoint x: 16, endPoint y: 55, distance: 8.1
click at [8, 55] on div at bounding box center [11, 54] width 11 height 11
click at [12, 83] on div at bounding box center [10, 81] width 5 height 5
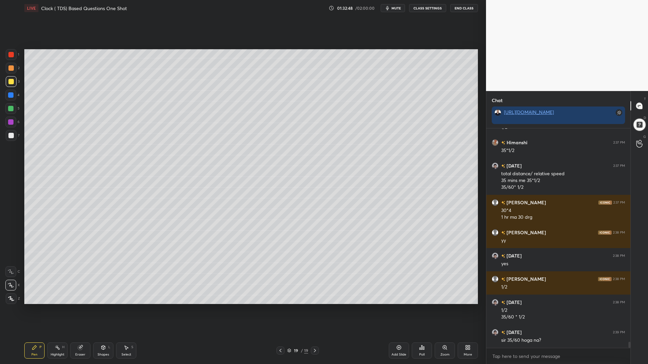
click at [282, 310] on icon at bounding box center [280, 350] width 5 height 5
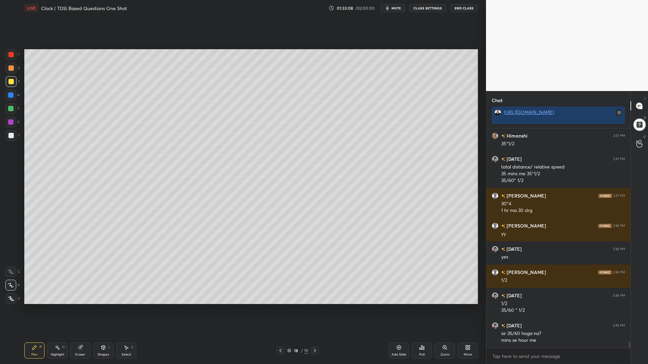
click at [129, 310] on div "Select S" at bounding box center [126, 351] width 20 height 16
drag, startPoint x: 131, startPoint y: 295, endPoint x: 95, endPoint y: 271, distance: 42.9
click at [93, 270] on div "0 ° Undo Copy Duplicate Duplicate to new slide Delete" at bounding box center [251, 176] width 454 height 255
drag, startPoint x: 95, startPoint y: 281, endPoint x: 85, endPoint y: 281, distance: 9.8
click at [85, 282] on div "0 ° Undo Copy Duplicate Duplicate to new slide Delete" at bounding box center [251, 176] width 454 height 255
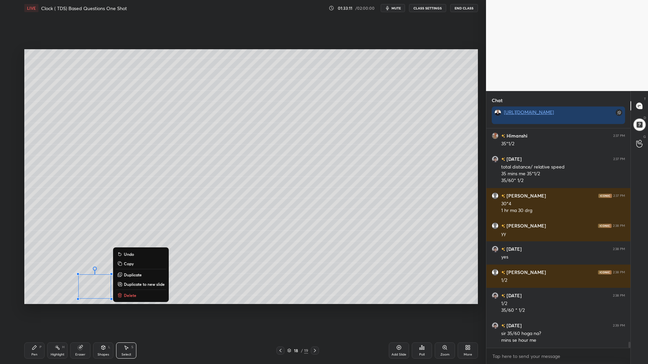
click at [104, 310] on div "Shapes L" at bounding box center [103, 351] width 20 height 16
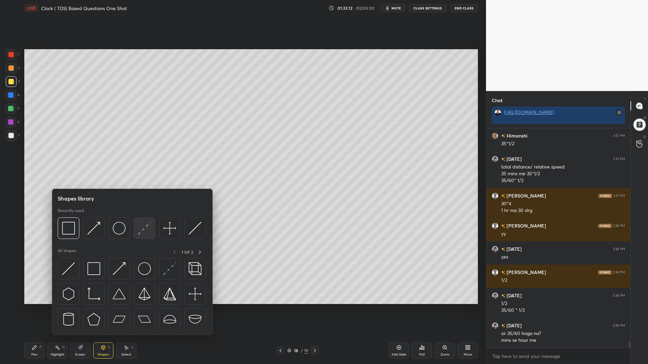
click at [147, 229] on img at bounding box center [144, 228] width 13 height 13
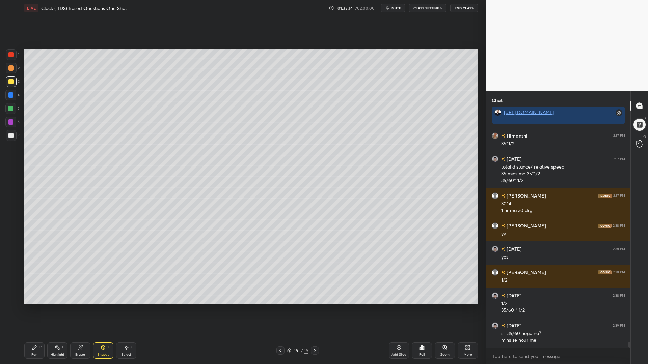
click at [34, 310] on div "Pen" at bounding box center [34, 354] width 6 height 3
click at [12, 132] on div at bounding box center [11, 135] width 11 height 11
click at [8, 82] on div at bounding box center [10, 81] width 5 height 5
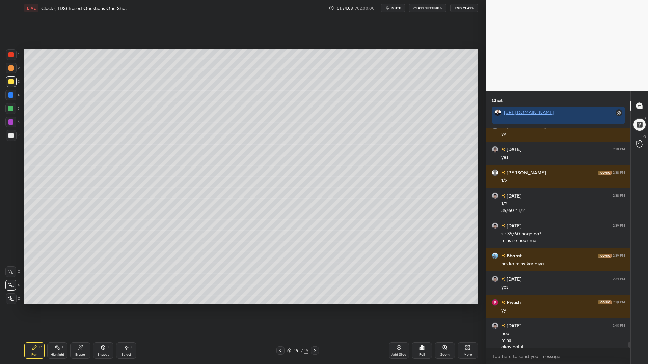
scroll to position [8019, 0]
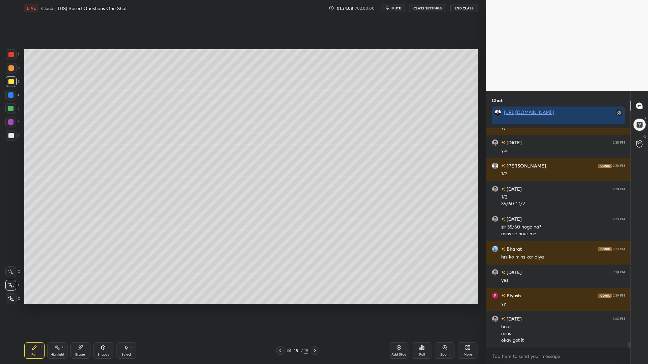
click at [317, 310] on div at bounding box center [315, 351] width 8 height 8
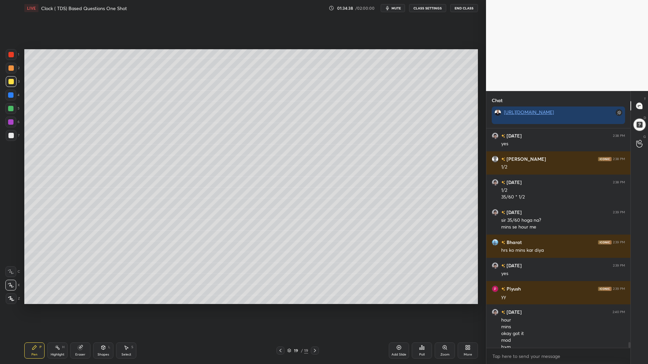
scroll to position [8032, 0]
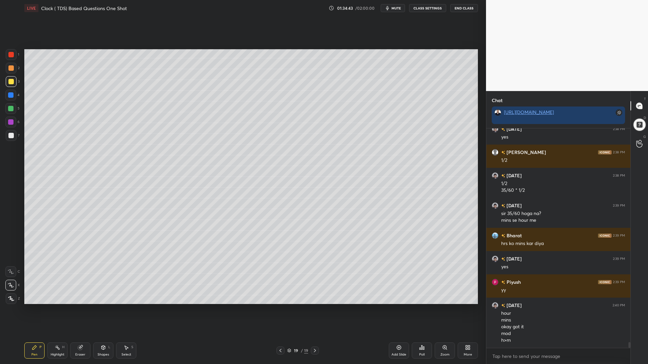
click at [105, 310] on div "Shapes" at bounding box center [103, 354] width 11 height 3
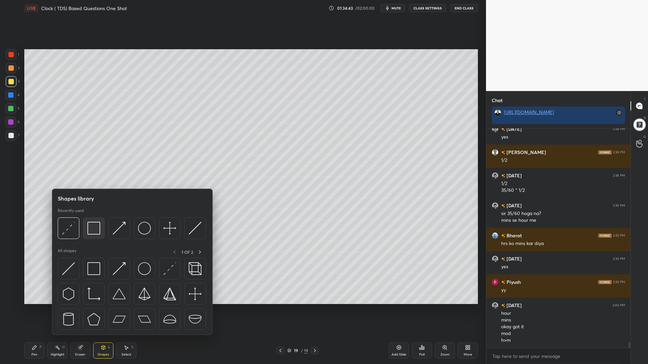
click at [98, 226] on img at bounding box center [93, 228] width 13 height 13
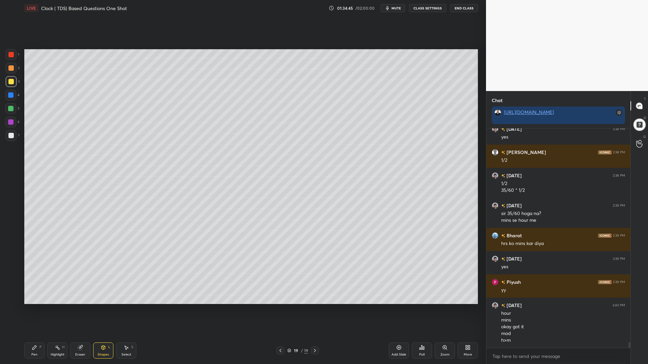
click at [35, 310] on div "Pen" at bounding box center [34, 354] width 6 height 3
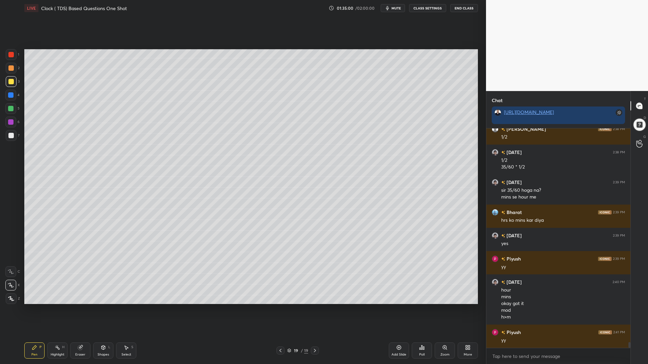
click at [9, 134] on div at bounding box center [10, 135] width 5 height 5
click at [12, 138] on div at bounding box center [10, 135] width 5 height 5
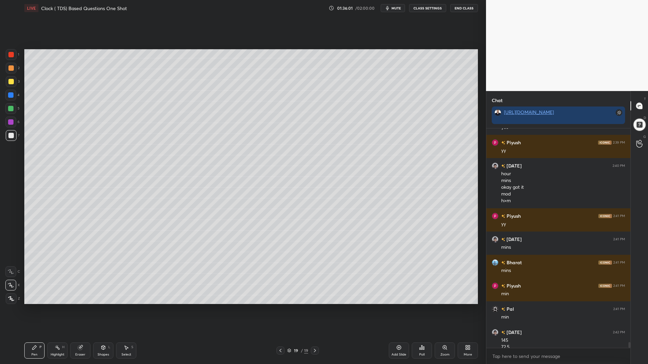
scroll to position [8179, 0]
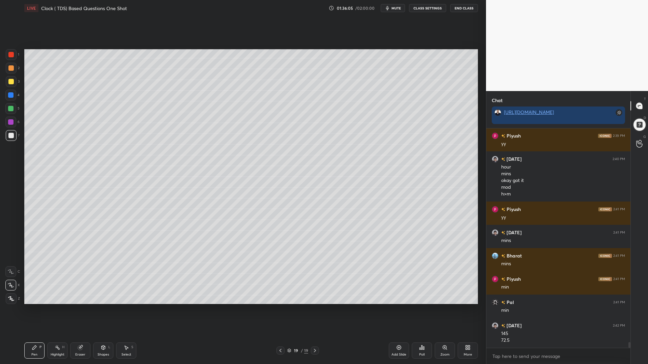
click at [280, 310] on icon at bounding box center [280, 350] width 5 height 5
click at [11, 110] on div at bounding box center [10, 108] width 5 height 5
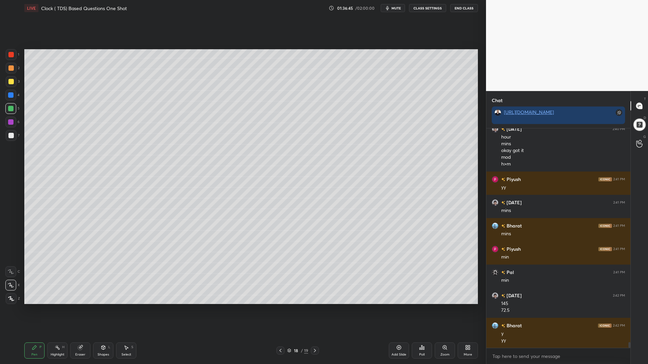
scroll to position [8232, 0]
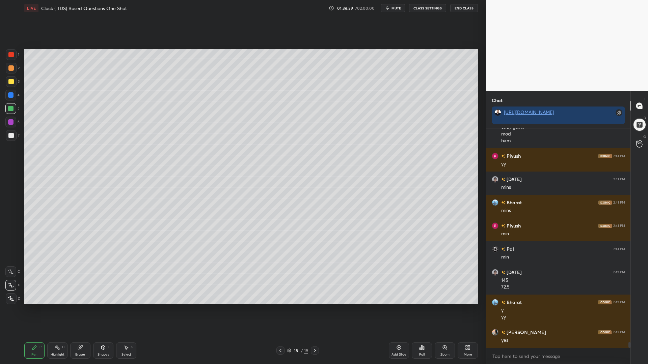
click at [10, 133] on div at bounding box center [11, 135] width 11 height 11
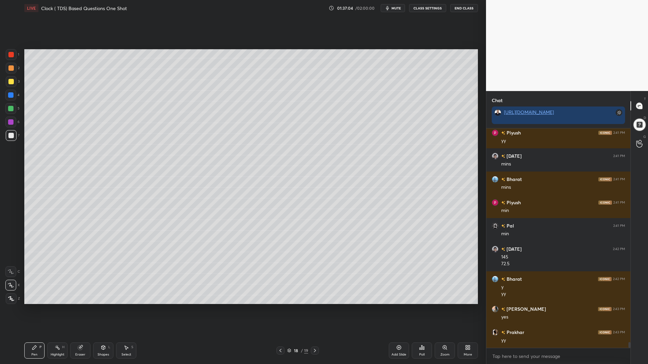
click at [313, 310] on icon at bounding box center [314, 350] width 5 height 5
click at [282, 310] on div at bounding box center [280, 351] width 8 height 8
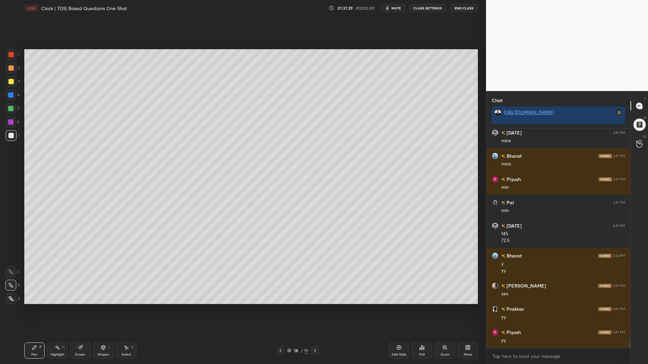
click at [312, 310] on div at bounding box center [315, 351] width 8 height 8
click at [397, 310] on icon at bounding box center [398, 347] width 5 height 5
click at [12, 56] on div at bounding box center [10, 54] width 5 height 5
click at [16, 108] on div at bounding box center [10, 108] width 11 height 11
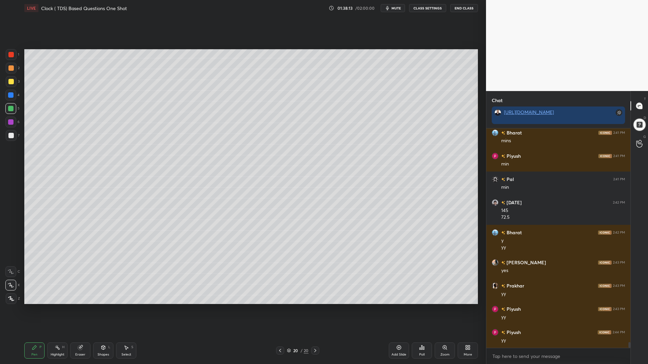
scroll to position [8325, 0]
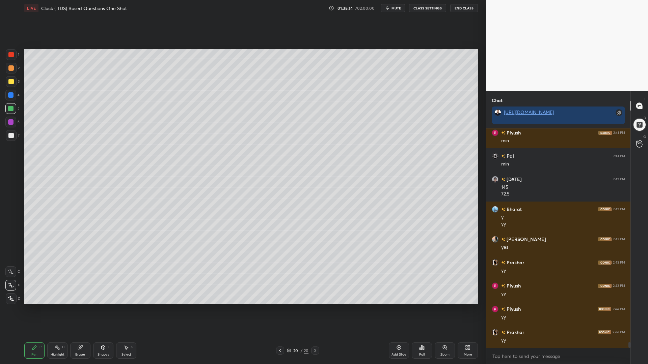
click at [10, 119] on div at bounding box center [10, 121] width 5 height 5
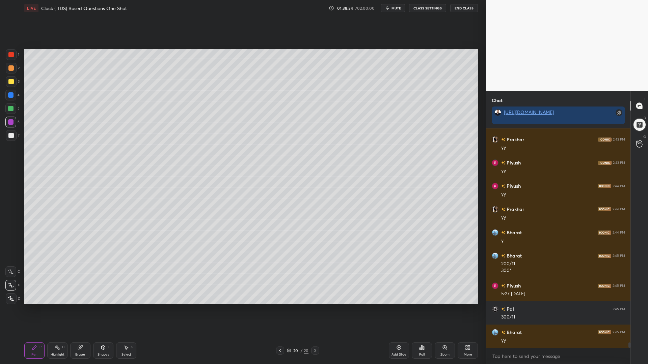
scroll to position [8472, 0]
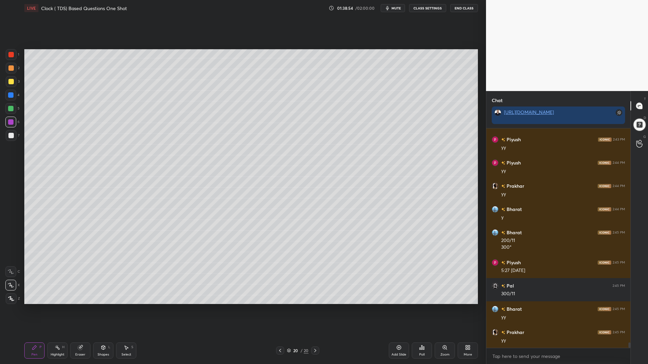
click at [279, 310] on icon at bounding box center [279, 350] width 5 height 5
click at [279, 310] on icon at bounding box center [280, 350] width 2 height 3
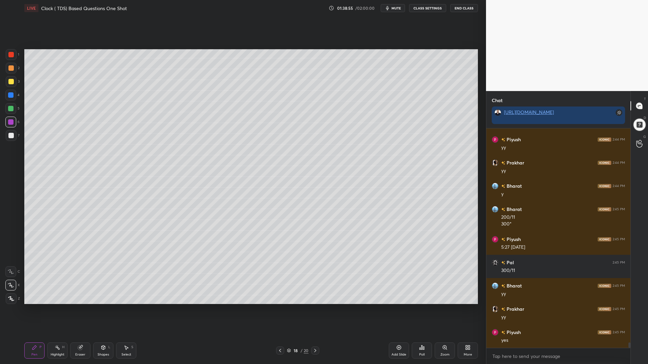
click at [278, 310] on icon at bounding box center [279, 350] width 5 height 5
click at [279, 310] on icon at bounding box center [279, 350] width 5 height 5
click at [281, 310] on icon at bounding box center [279, 350] width 5 height 5
click at [280, 310] on icon at bounding box center [279, 350] width 5 height 5
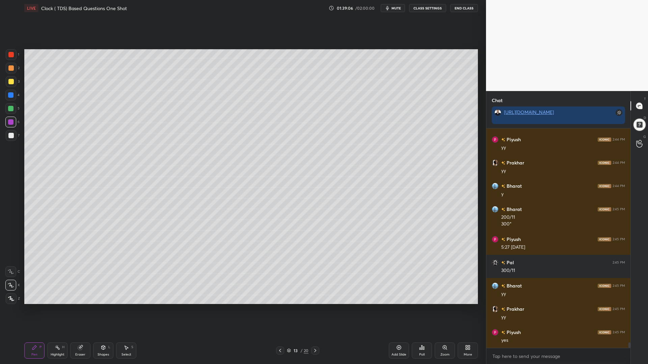
click at [281, 310] on icon at bounding box center [279, 350] width 5 height 5
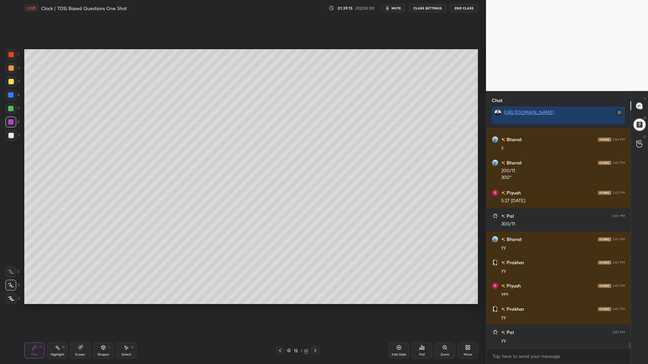
scroll to position [8565, 0]
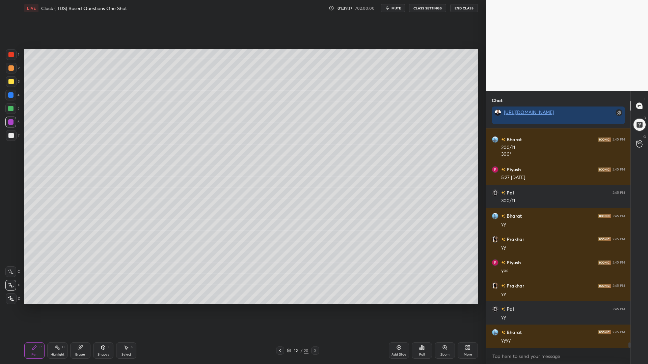
click at [316, 310] on icon at bounding box center [314, 350] width 5 height 5
click at [314, 310] on icon at bounding box center [314, 350] width 5 height 5
click at [313, 310] on icon at bounding box center [314, 350] width 5 height 5
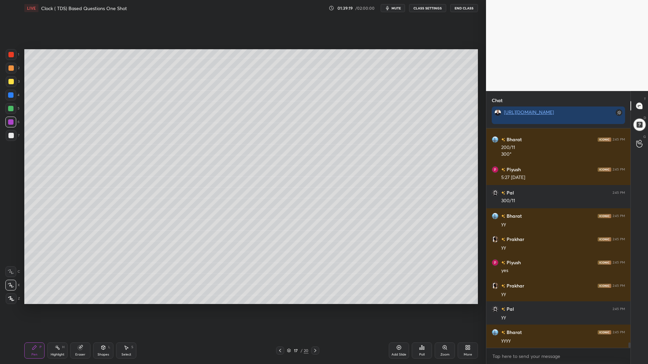
click at [312, 310] on icon at bounding box center [314, 350] width 5 height 5
click at [314, 310] on icon at bounding box center [314, 350] width 5 height 5
click at [13, 135] on div at bounding box center [11, 135] width 11 height 11
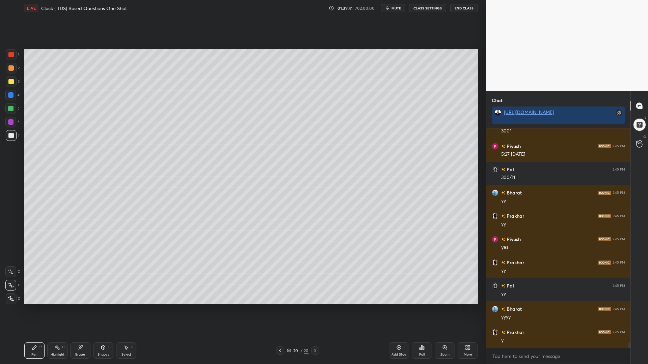
scroll to position [8611, 0]
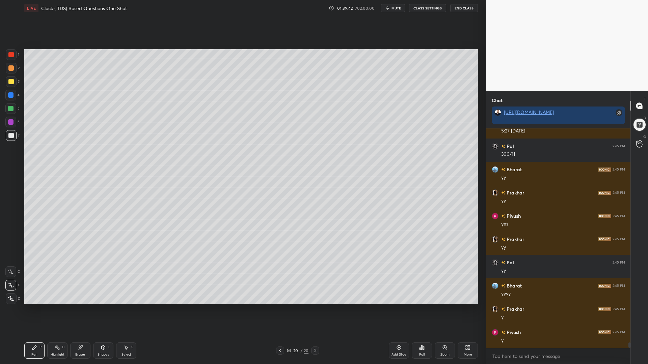
click at [397, 310] on icon at bounding box center [398, 347] width 5 height 5
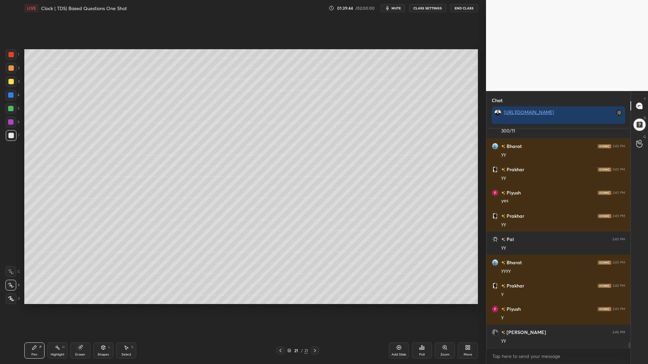
click at [8, 58] on div at bounding box center [11, 54] width 11 height 11
click at [11, 110] on div at bounding box center [10, 108] width 5 height 5
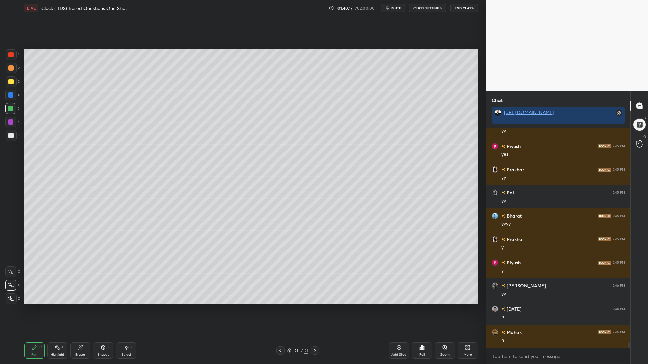
scroll to position [8704, 0]
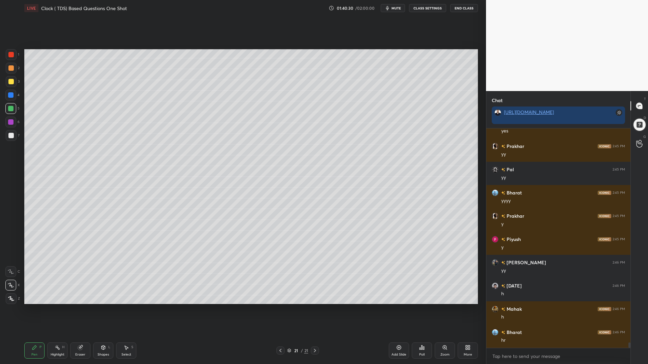
drag, startPoint x: 4, startPoint y: 121, endPoint x: 13, endPoint y: 106, distance: 17.0
click at [5, 119] on div "1 2 3 4 5 6 7 C X Z C X Z E E Erase all H H" at bounding box center [11, 176] width 22 height 255
click at [12, 103] on div "4" at bounding box center [12, 96] width 14 height 13
click at [10, 106] on div at bounding box center [10, 108] width 5 height 5
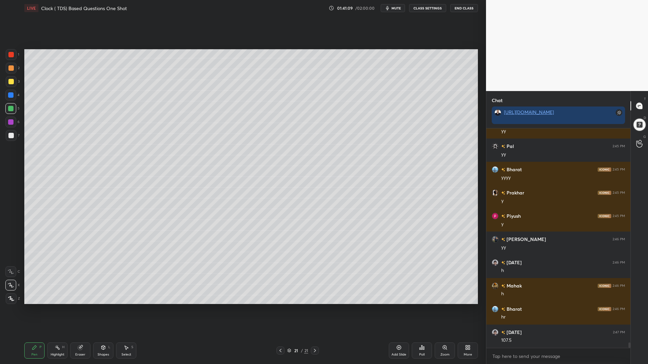
click at [107, 310] on div "Shapes" at bounding box center [103, 354] width 11 height 3
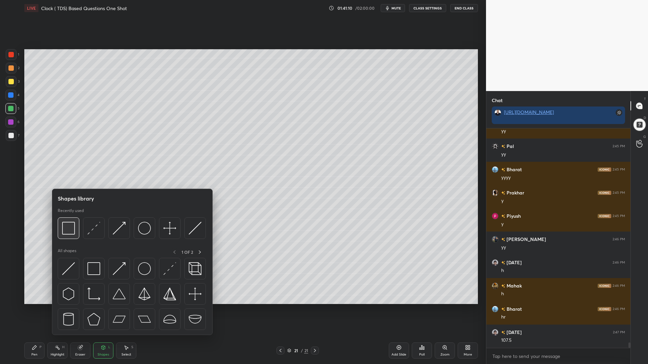
click at [70, 224] on img at bounding box center [68, 228] width 13 height 13
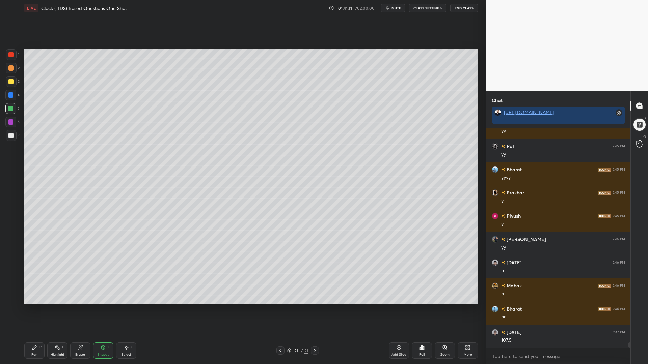
drag, startPoint x: 104, startPoint y: 348, endPoint x: 104, endPoint y: 335, distance: 12.8
click at [103, 310] on icon at bounding box center [103, 347] width 5 height 5
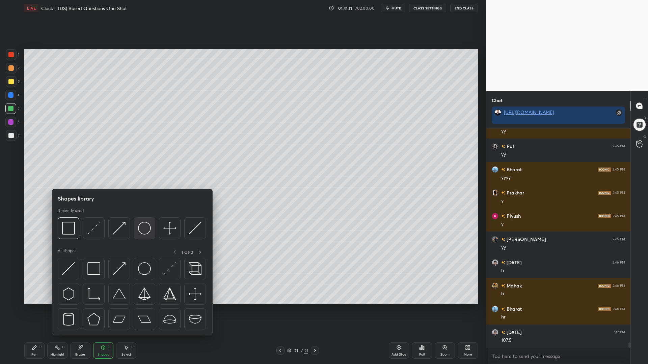
click at [142, 232] on img at bounding box center [144, 228] width 13 height 13
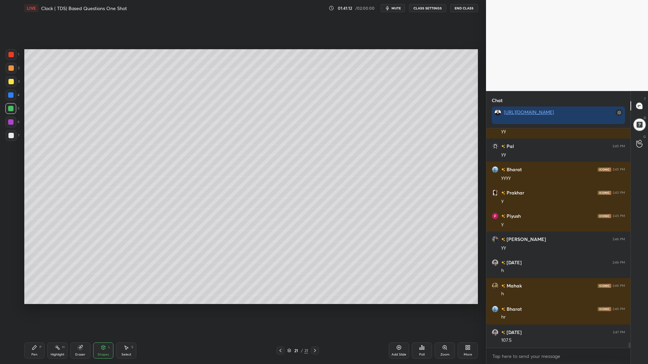
click at [9, 134] on div at bounding box center [10, 135] width 5 height 5
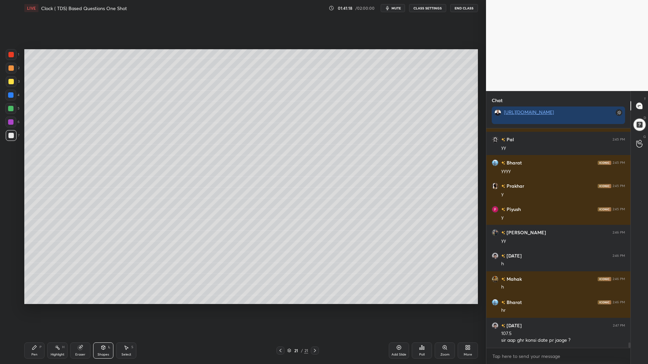
click at [34, 310] on div "Pen" at bounding box center [34, 354] width 6 height 3
click at [12, 99] on div at bounding box center [10, 95] width 11 height 11
click at [7, 110] on div at bounding box center [10, 108] width 11 height 11
drag, startPoint x: 11, startPoint y: 67, endPoint x: 23, endPoint y: 74, distance: 13.6
click at [11, 68] on div at bounding box center [10, 67] width 5 height 5
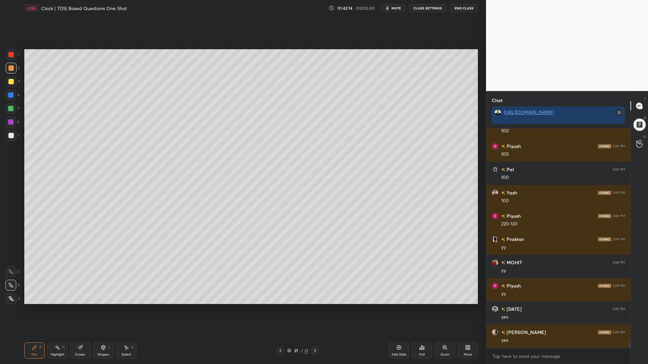
scroll to position [9014, 0]
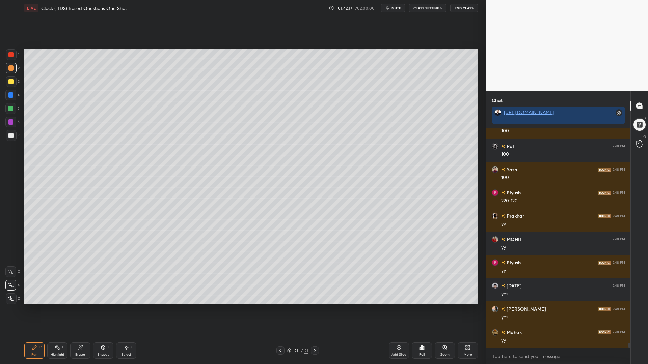
click at [395, 310] on div "Add Slide" at bounding box center [399, 351] width 20 height 16
click at [7, 79] on div at bounding box center [11, 81] width 11 height 11
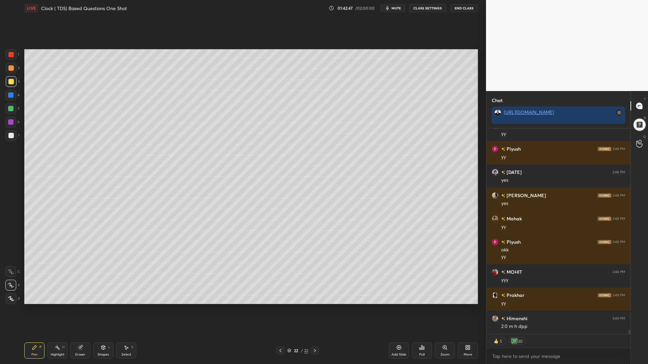
scroll to position [9151, 0]
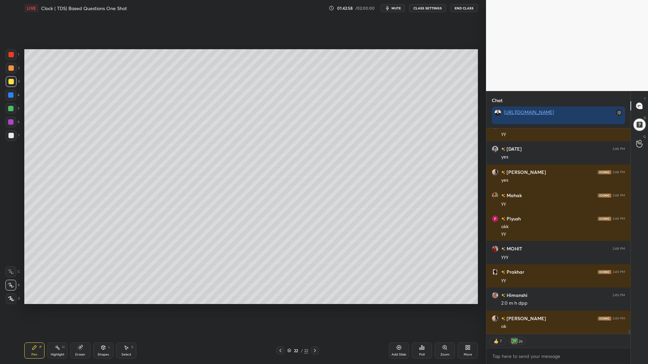
click at [84, 310] on div "Eraser" at bounding box center [80, 351] width 20 height 16
click at [9, 295] on div "Erase all" at bounding box center [10, 299] width 11 height 11
click at [8, 99] on div at bounding box center [10, 95] width 11 height 11
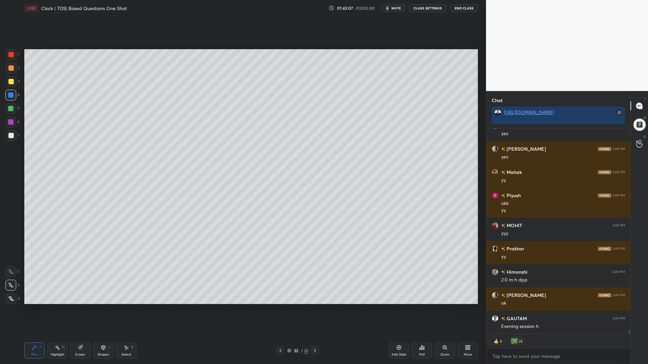
click at [78, 310] on div "Eraser" at bounding box center [80, 351] width 20 height 16
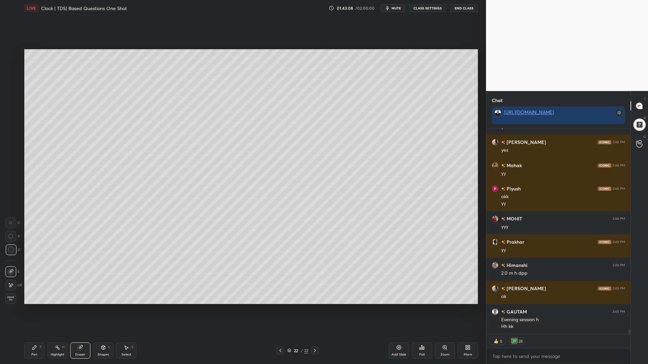
click at [10, 294] on div "Erase all" at bounding box center [10, 299] width 11 height 11
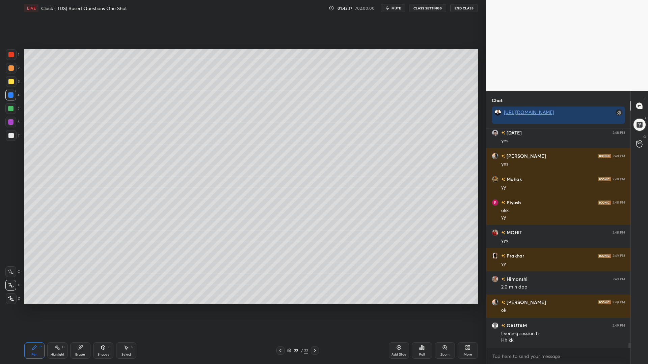
drag, startPoint x: 79, startPoint y: 351, endPoint x: 74, endPoint y: 336, distance: 15.8
click at [78, 310] on div "Eraser" at bounding box center [80, 351] width 20 height 16
click at [8, 297] on span "Erase all" at bounding box center [11, 299] width 10 height 5
drag, startPoint x: 11, startPoint y: 67, endPoint x: 11, endPoint y: 71, distance: 3.4
click at [11, 67] on div at bounding box center [10, 67] width 5 height 5
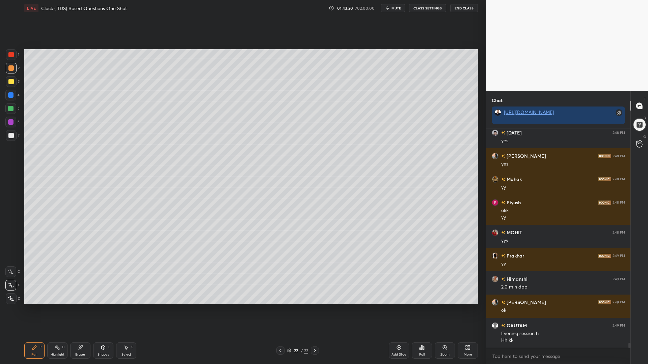
click at [282, 310] on icon at bounding box center [280, 350] width 5 height 5
drag, startPoint x: 290, startPoint y: 350, endPoint x: 287, endPoint y: 353, distance: 4.5
click at [289, 310] on icon at bounding box center [289, 351] width 4 height 4
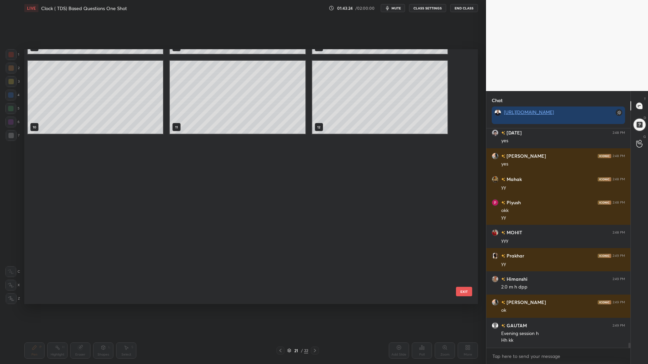
scroll to position [0, 0]
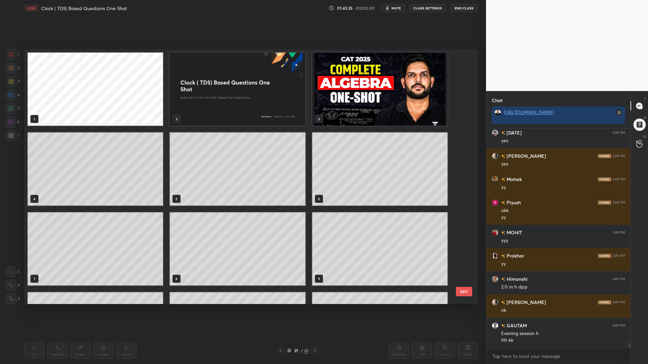
click at [372, 97] on img "grid" at bounding box center [379, 89] width 135 height 73
click at [373, 96] on img "grid" at bounding box center [379, 89] width 135 height 73
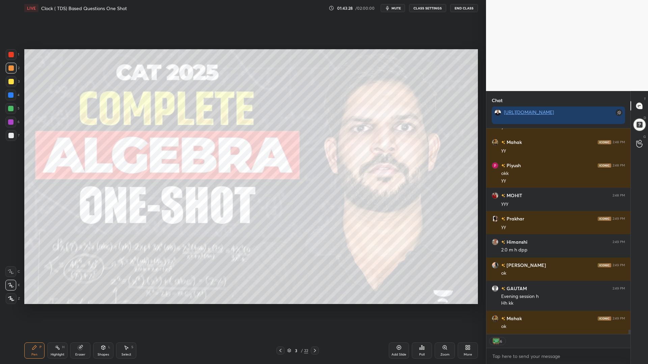
scroll to position [9227, 0]
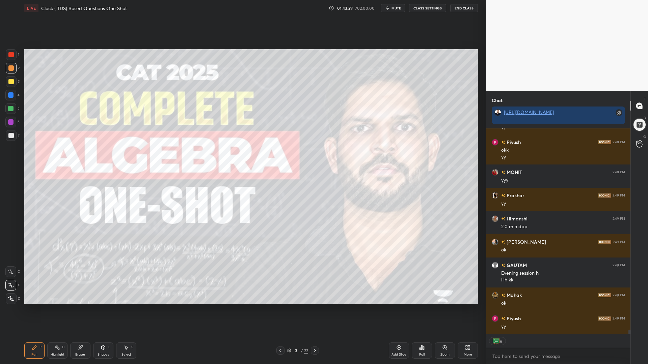
click at [5, 54] on div "1 2 3 4 5 6 7" at bounding box center [12, 96] width 14 height 94
drag, startPoint x: 12, startPoint y: 112, endPoint x: 16, endPoint y: 110, distance: 3.9
click at [11, 112] on div at bounding box center [10, 108] width 11 height 11
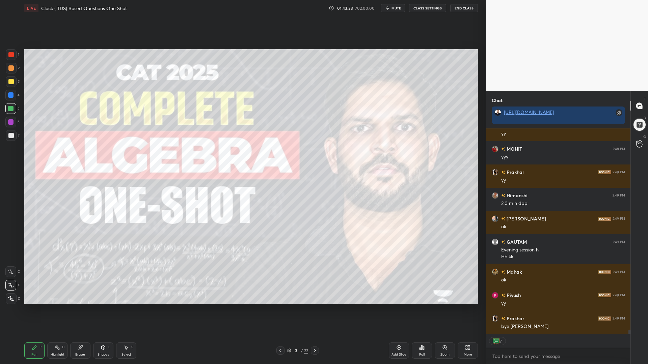
scroll to position [9274, 0]
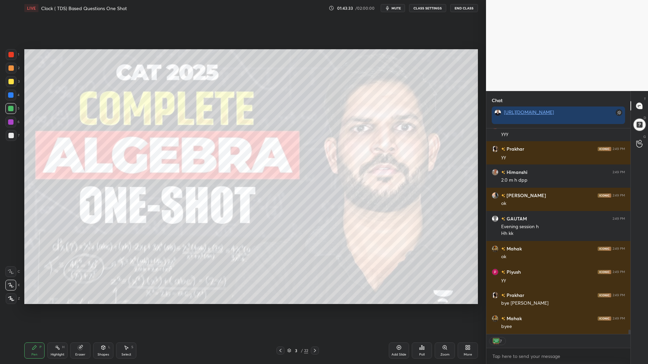
click at [463, 8] on button "End Class" at bounding box center [464, 8] width 28 height 8
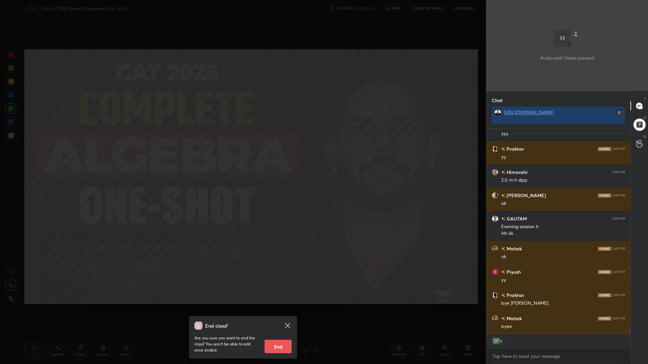
click at [279, 310] on button "End" at bounding box center [278, 346] width 27 height 13
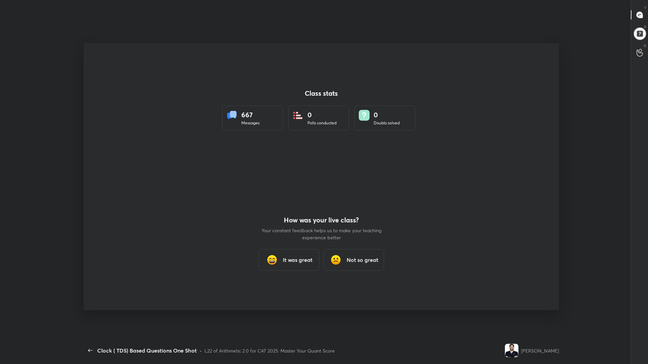
scroll to position [0, 0]
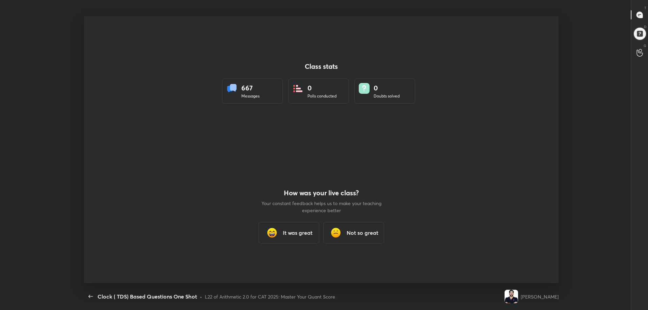
type textarea "x"
